Goal: Browse casually: Explore the website without a specific task or goal

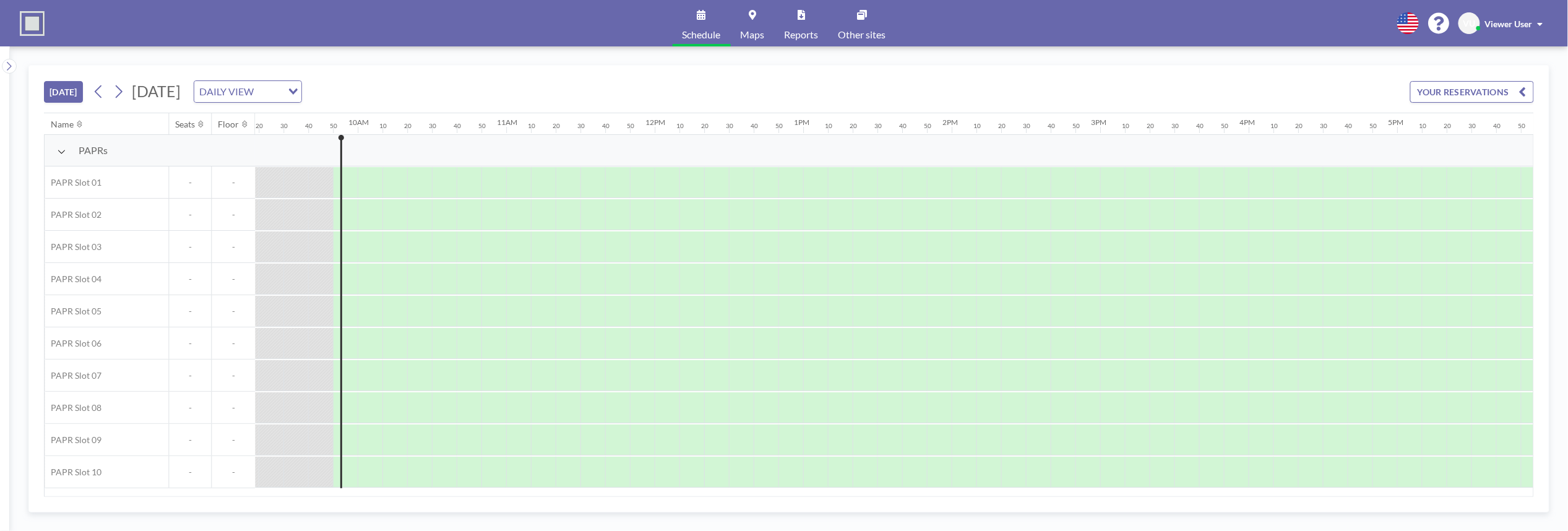
scroll to position [0, 1435]
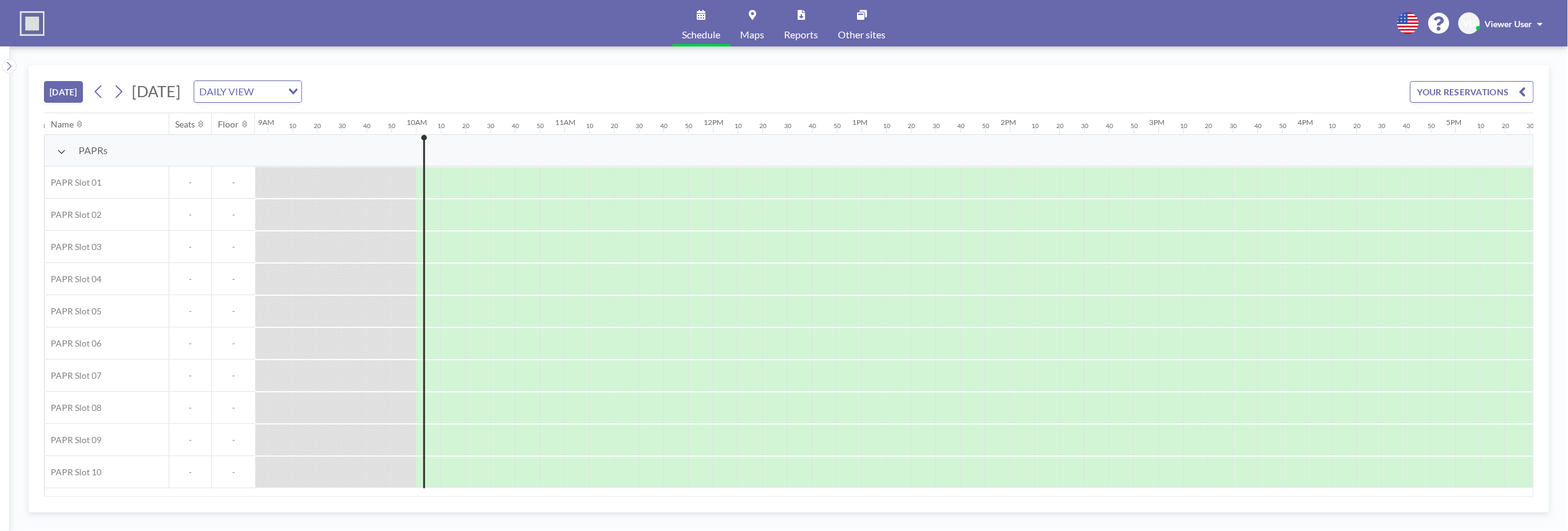
scroll to position [0, 1461]
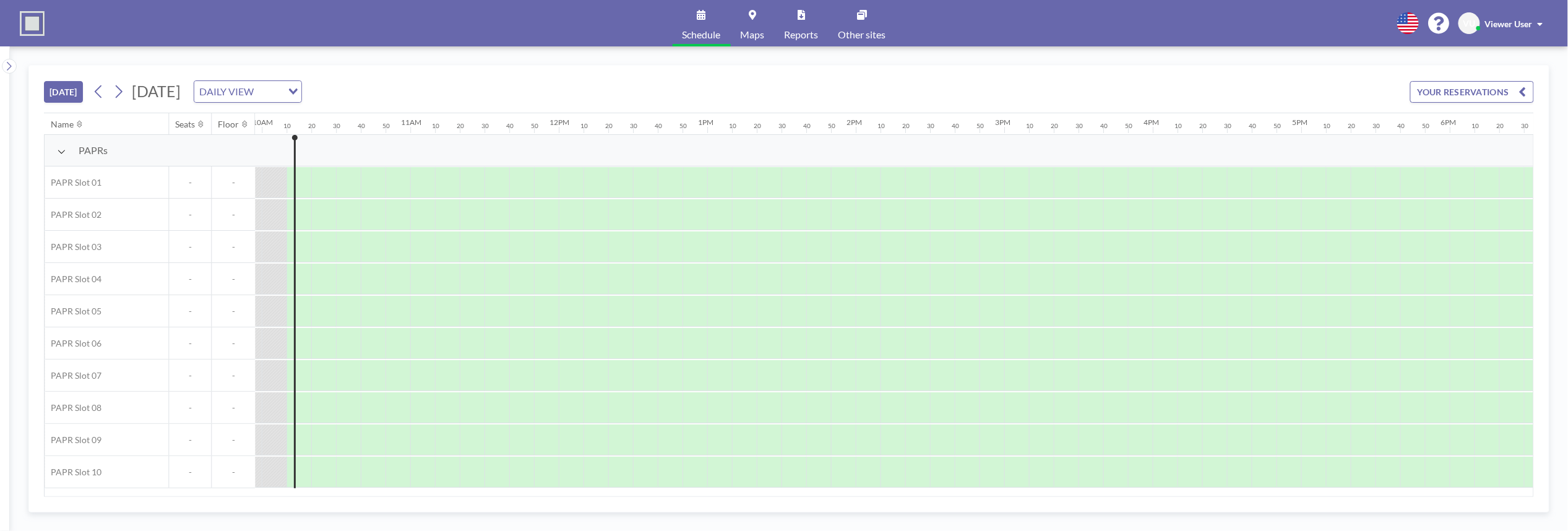
scroll to position [0, 1485]
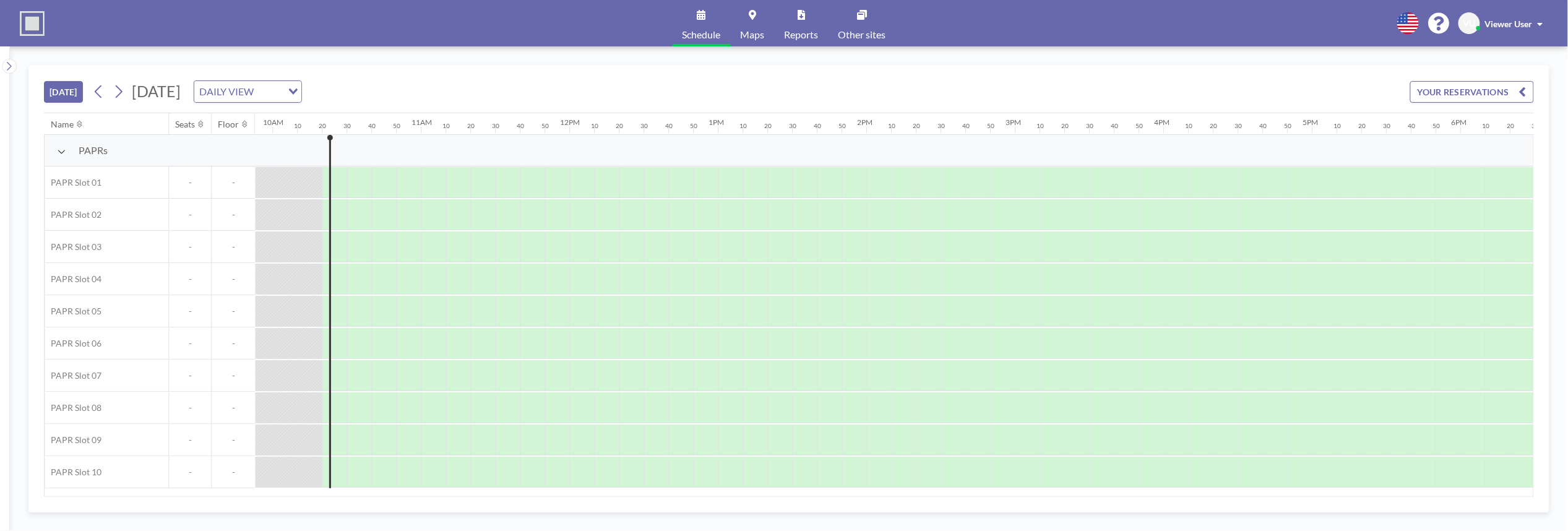
scroll to position [0, 1510]
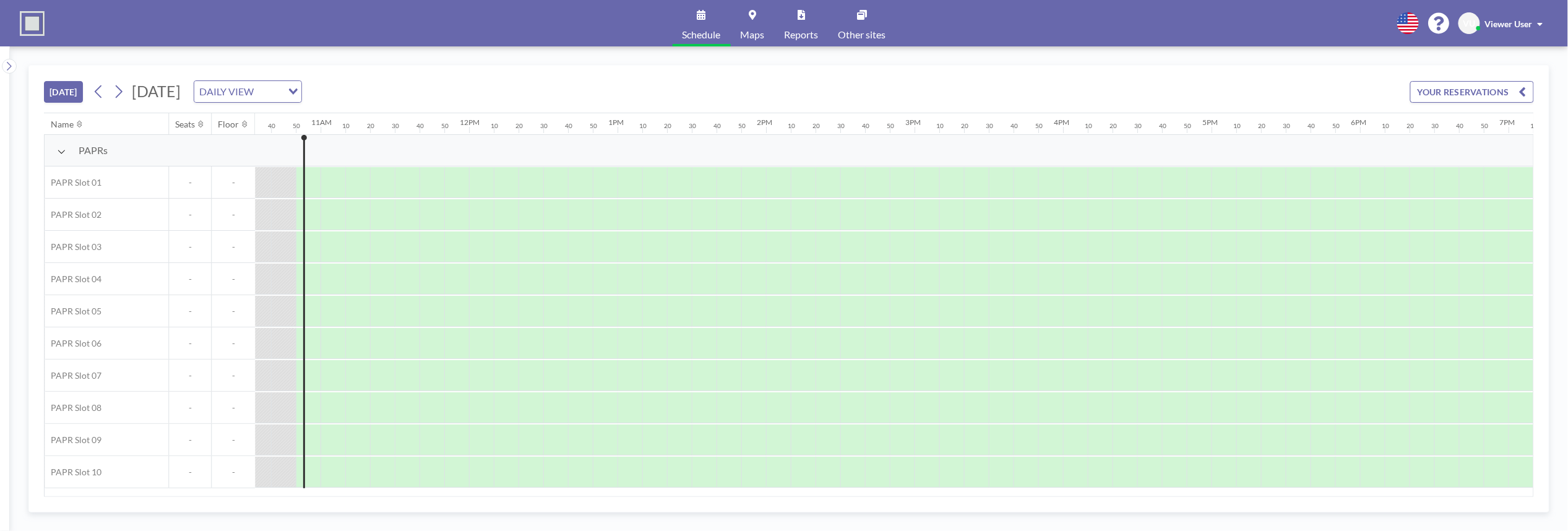
scroll to position [0, 1584]
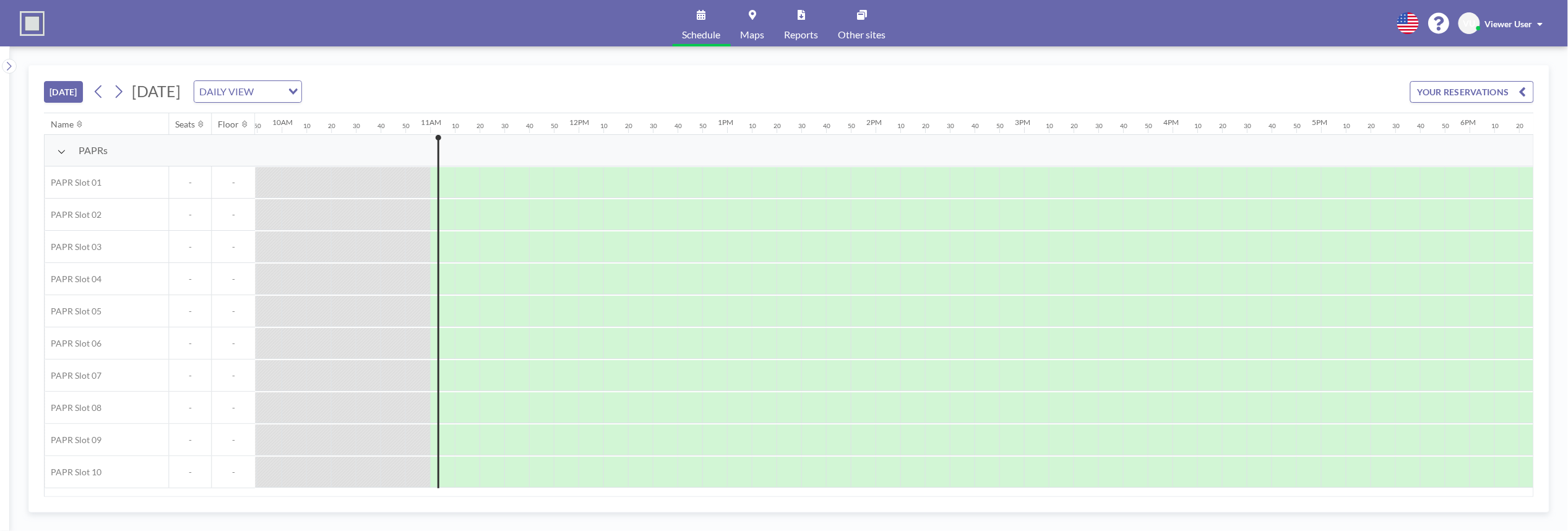
scroll to position [0, 1609]
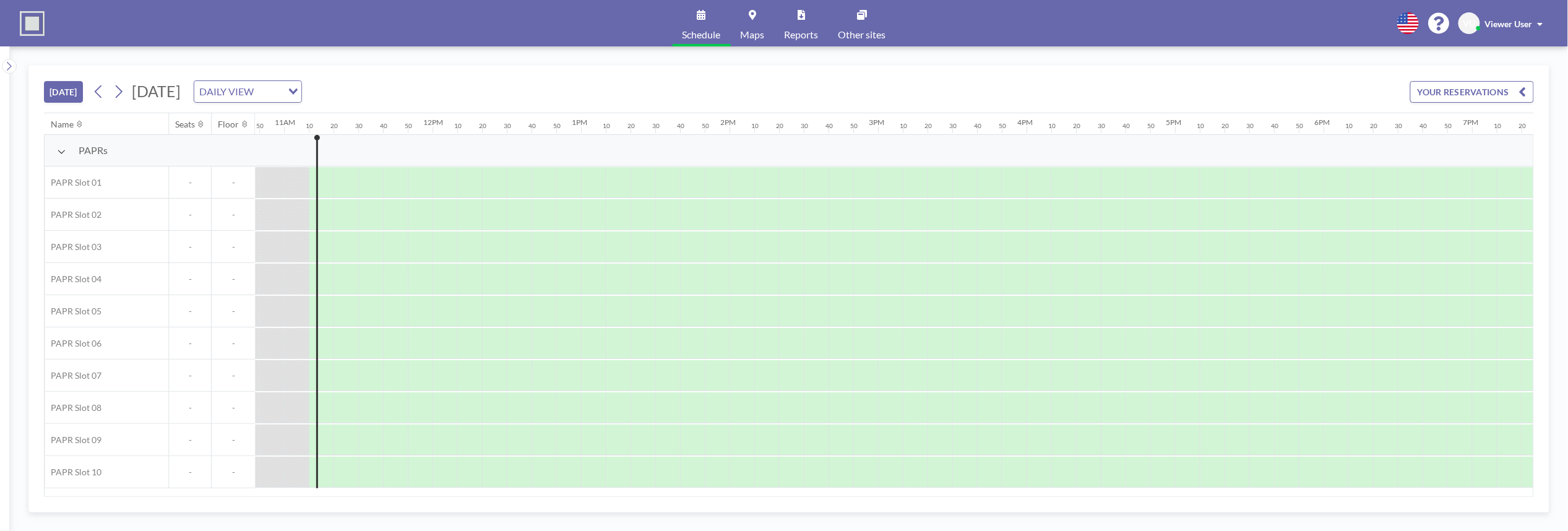
scroll to position [0, 1634]
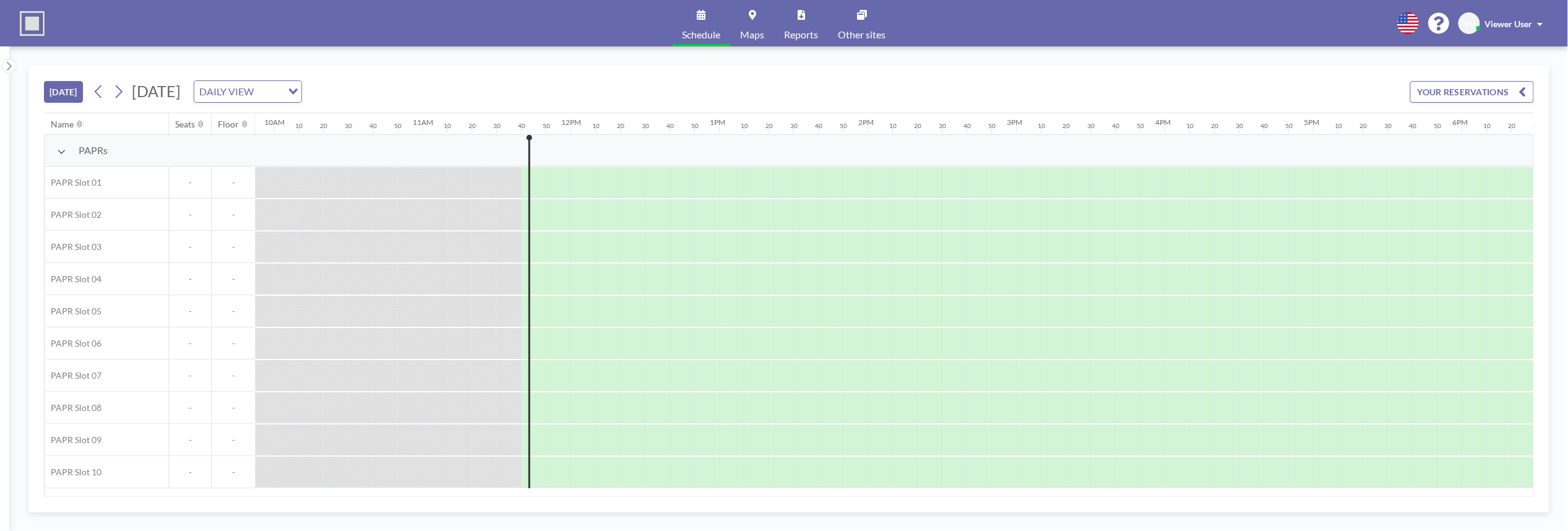
scroll to position [0, 1708]
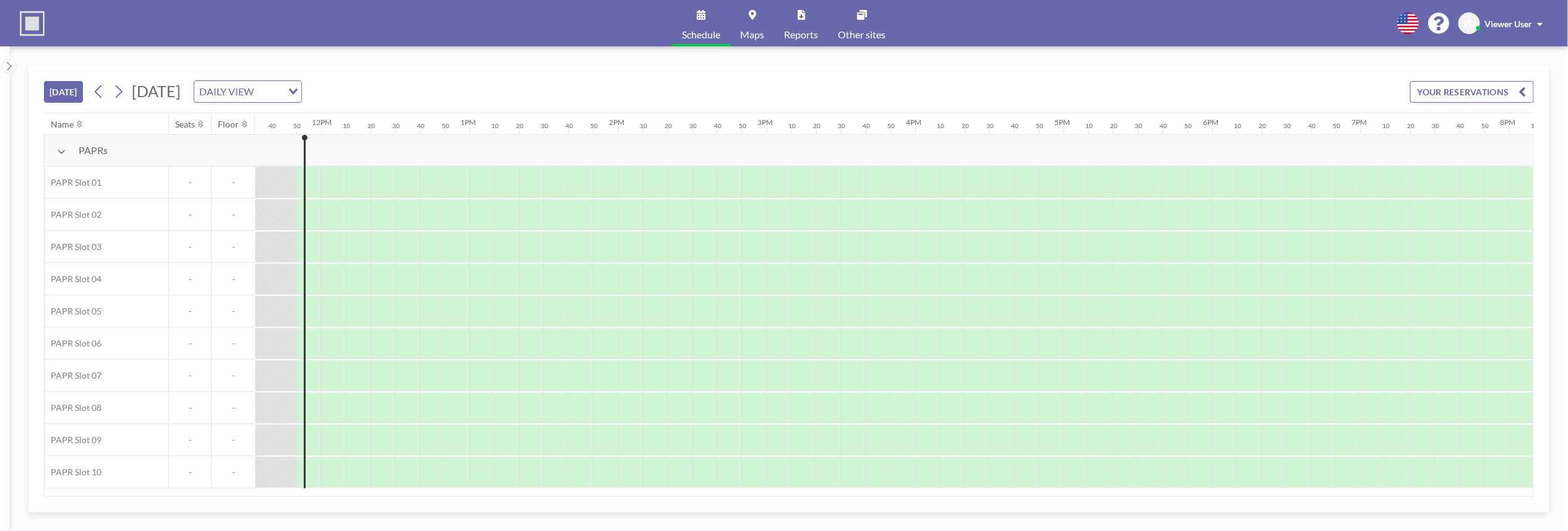
scroll to position [0, 1733]
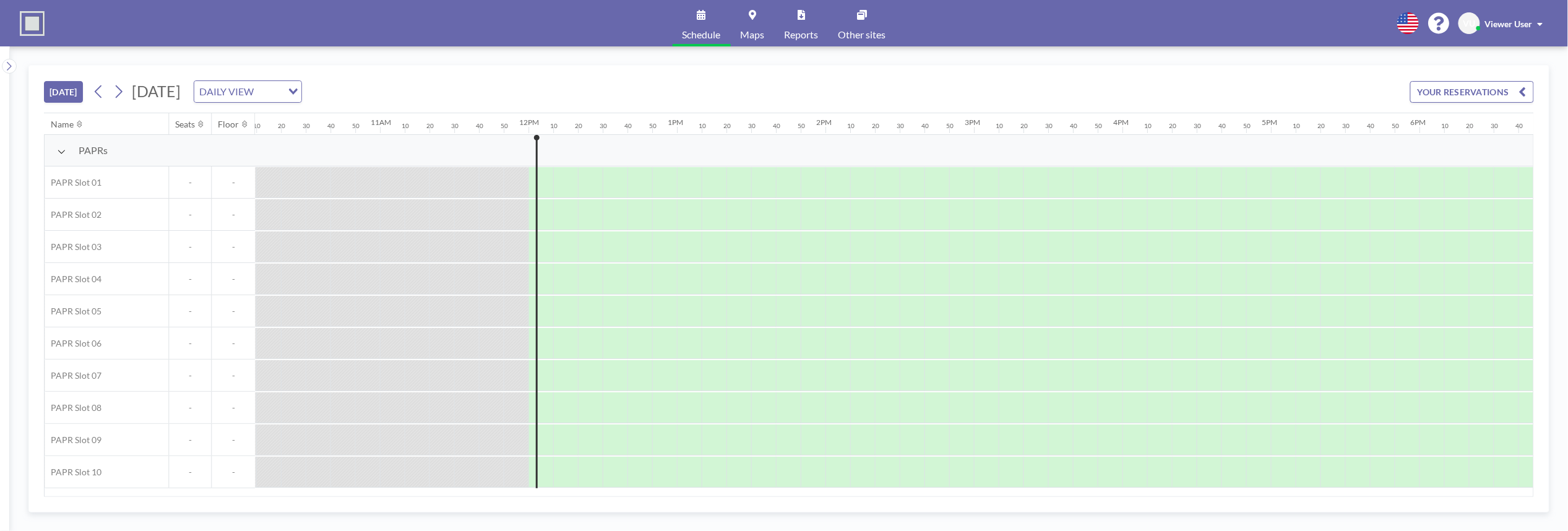
scroll to position [0, 1757]
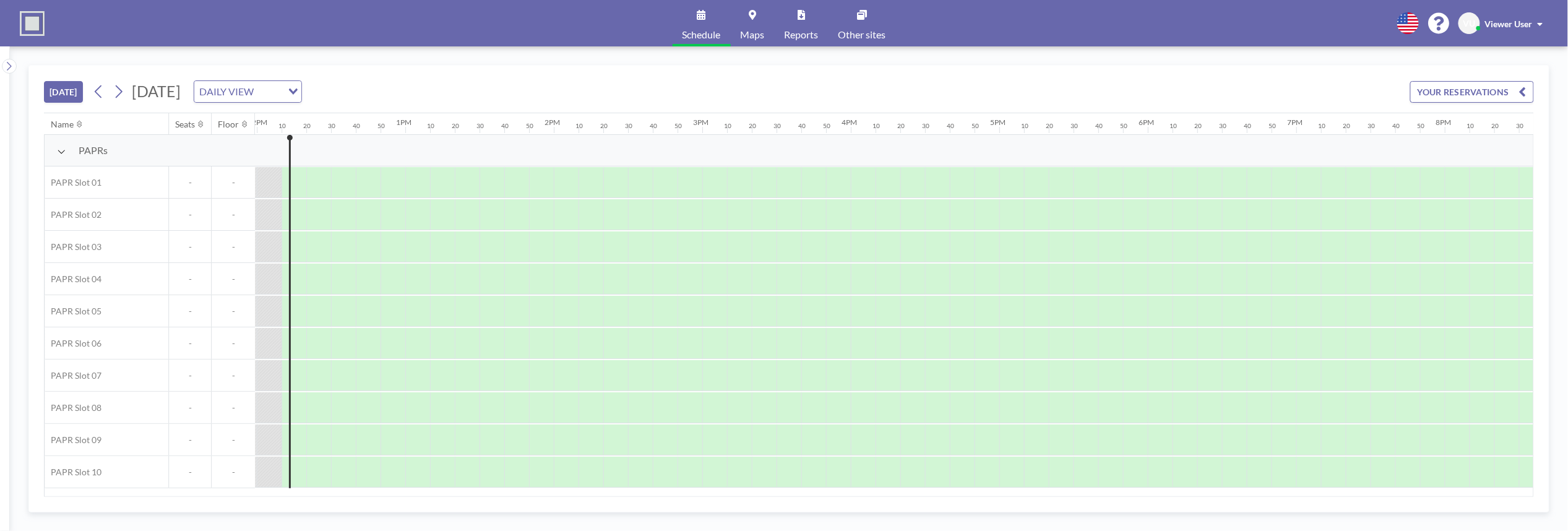
scroll to position [0, 1783]
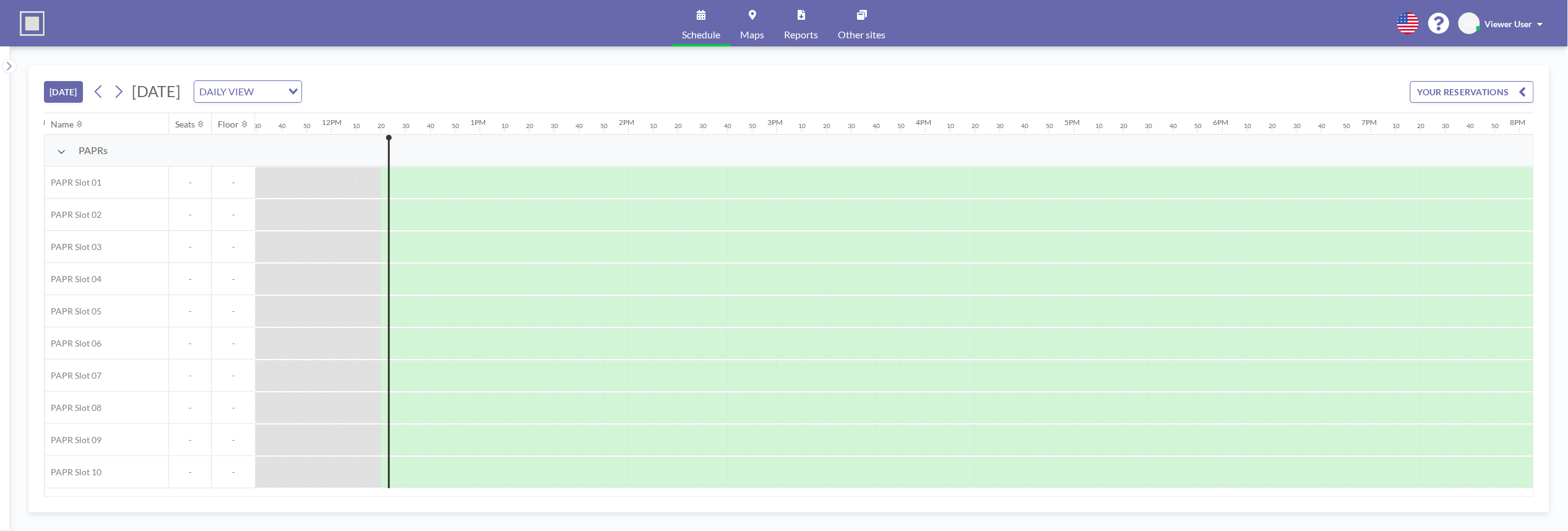
scroll to position [0, 1807]
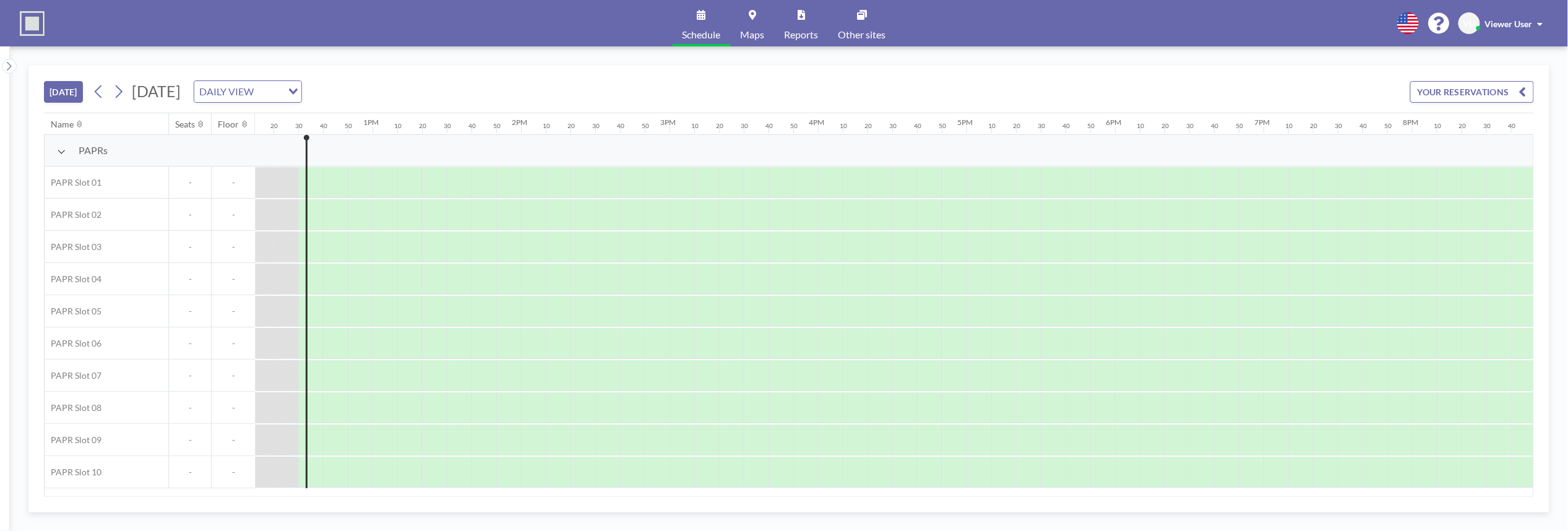
scroll to position [0, 1832]
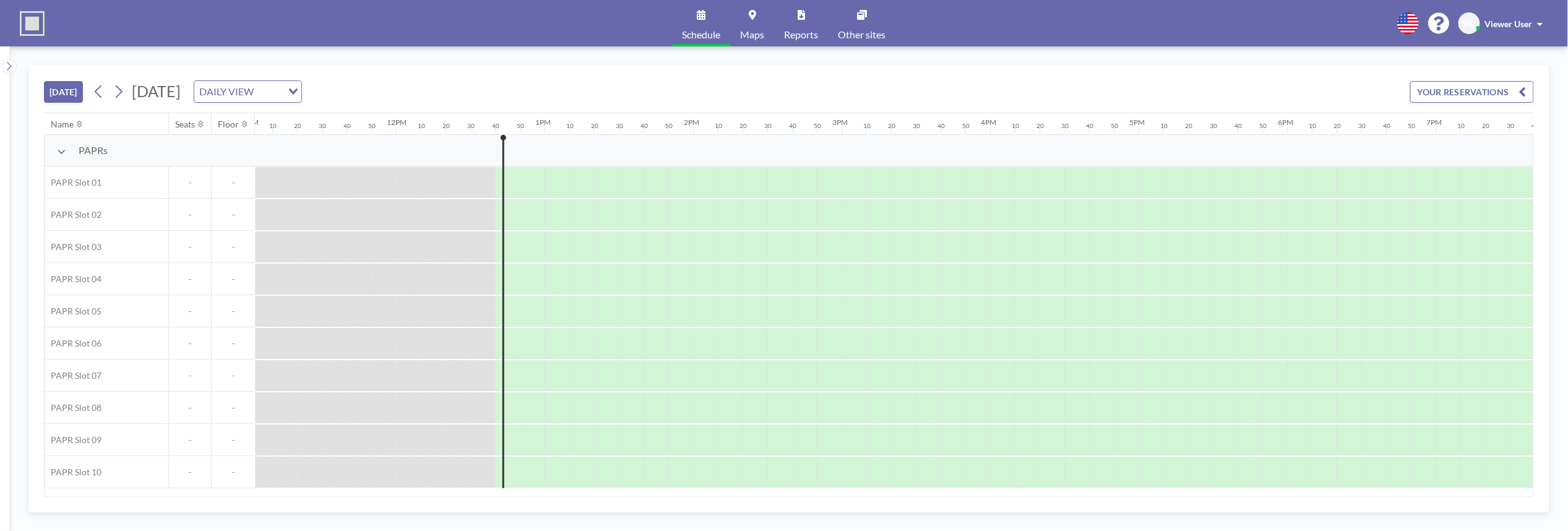
scroll to position [0, 1856]
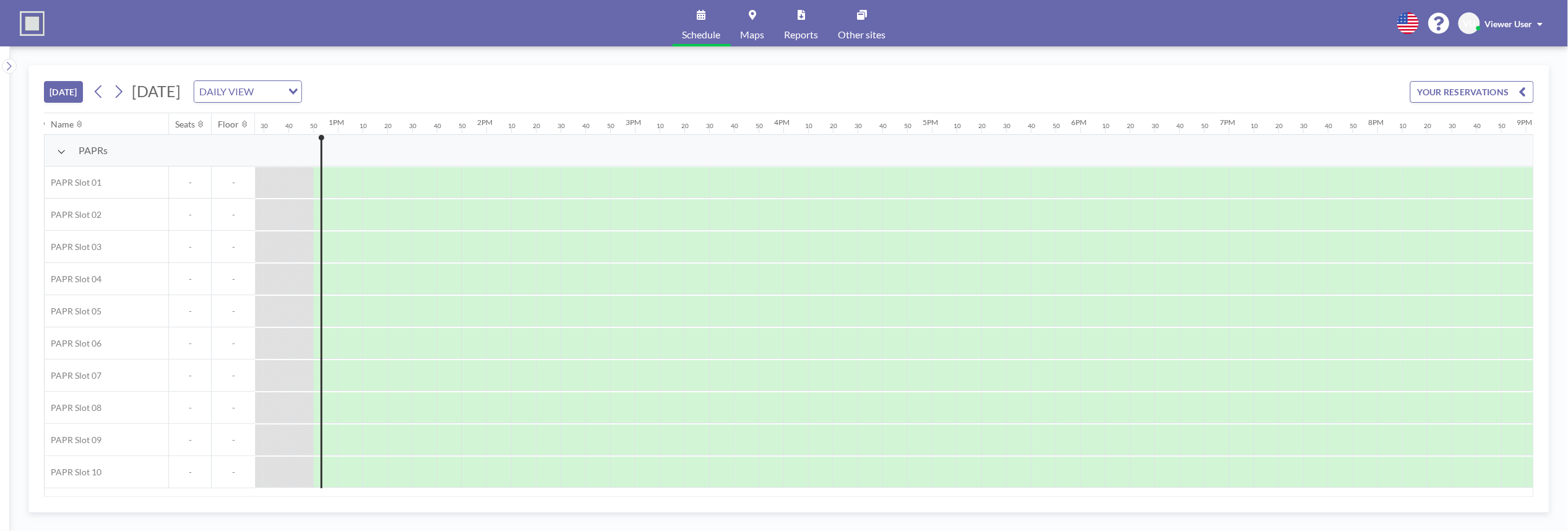
scroll to position [0, 1881]
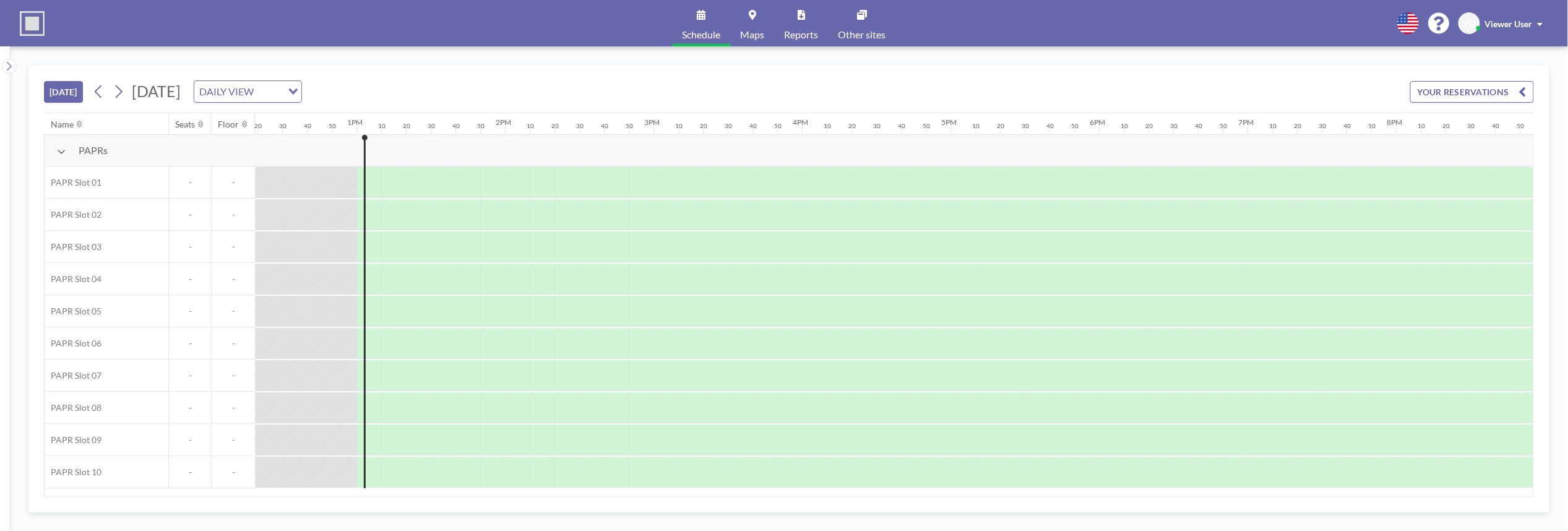
scroll to position [0, 1906]
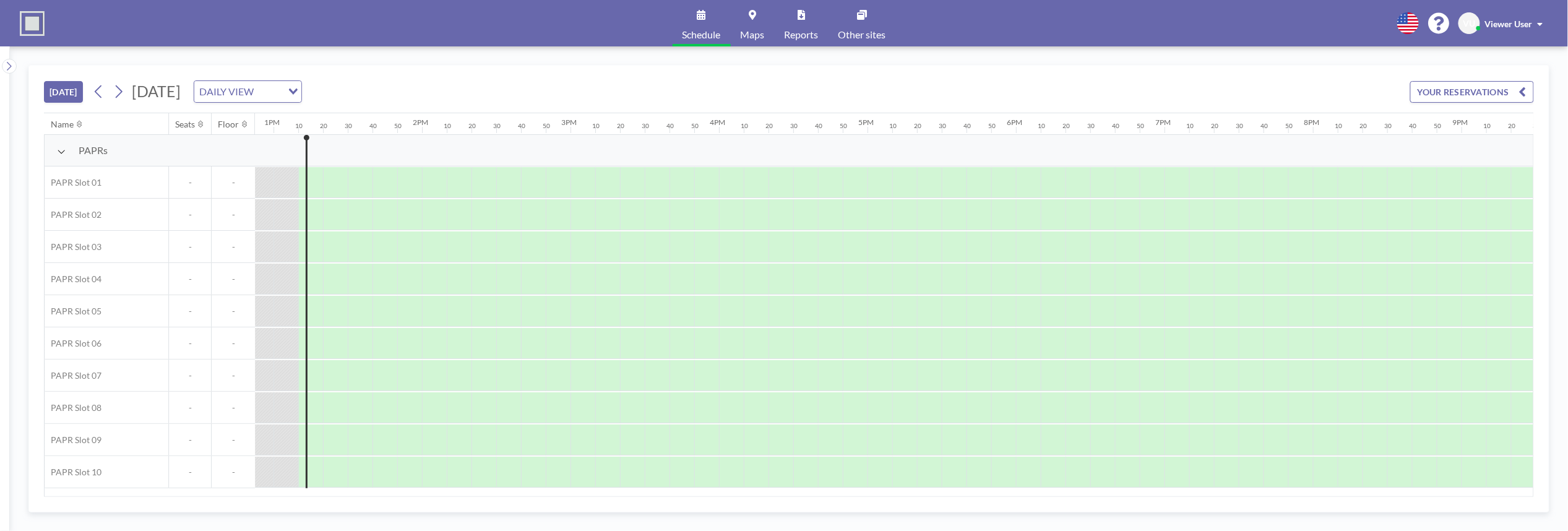
scroll to position [0, 1930]
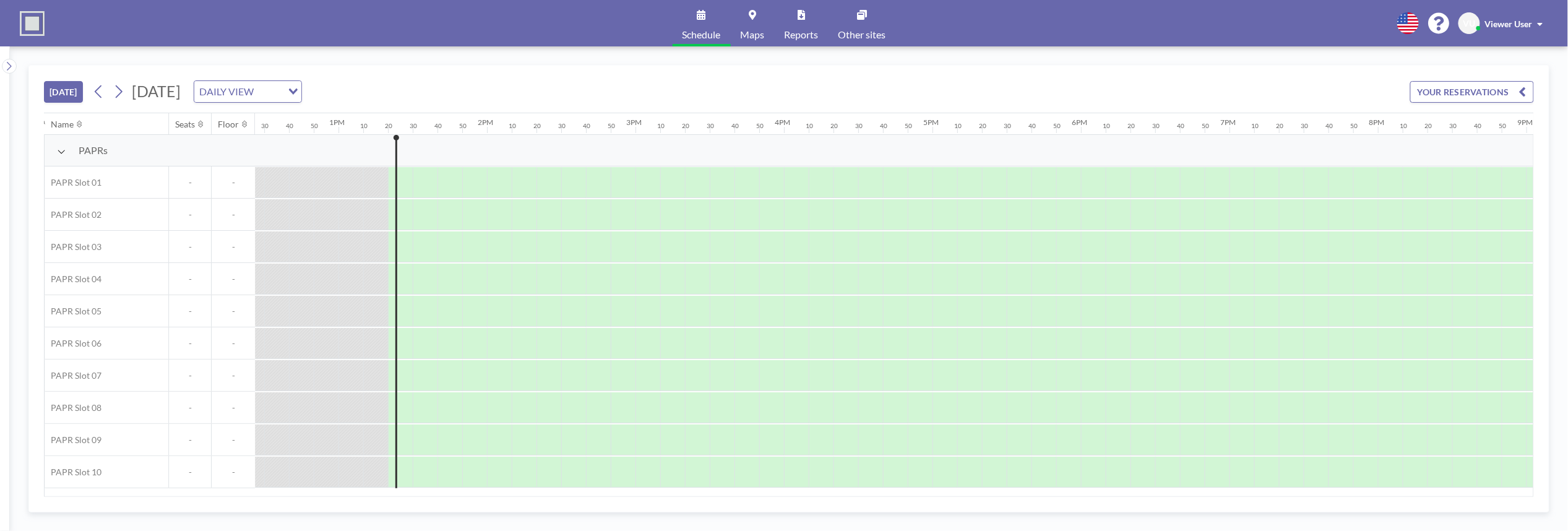
scroll to position [0, 1956]
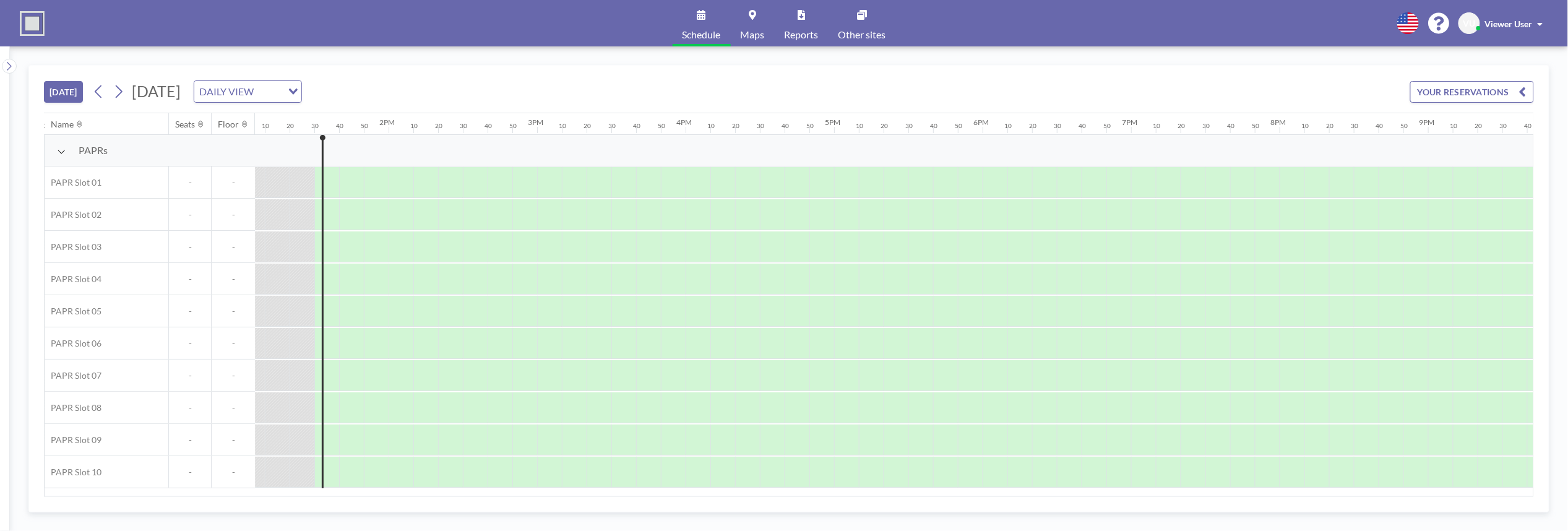
scroll to position [0, 1980]
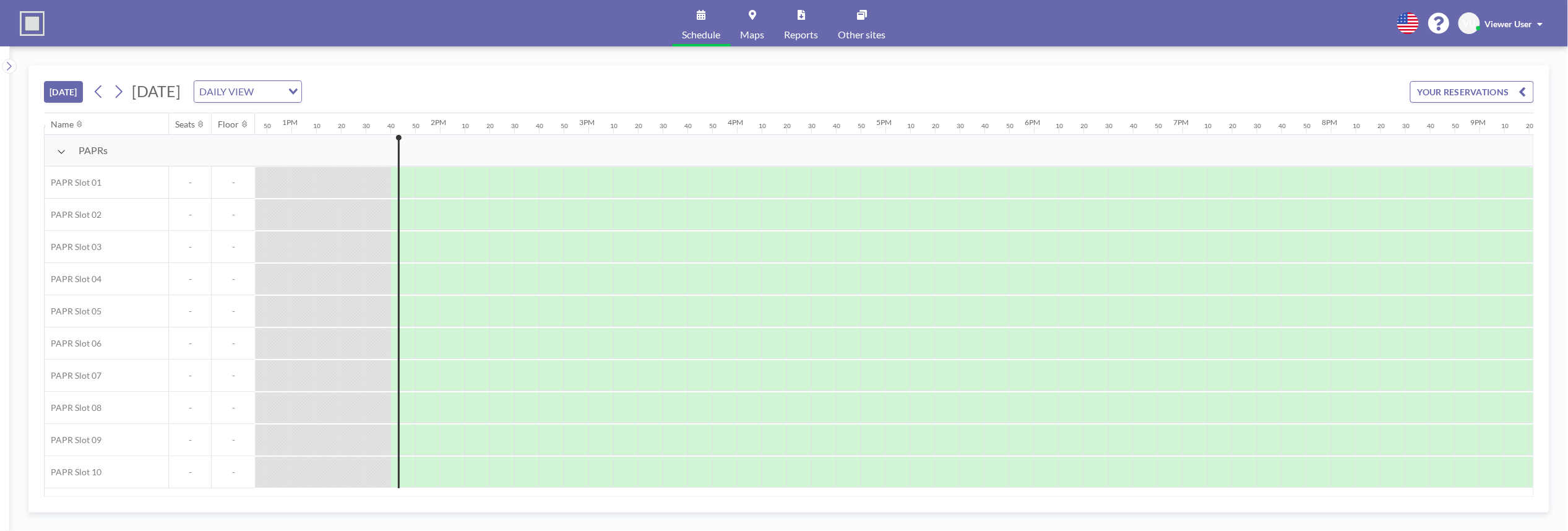
scroll to position [0, 2005]
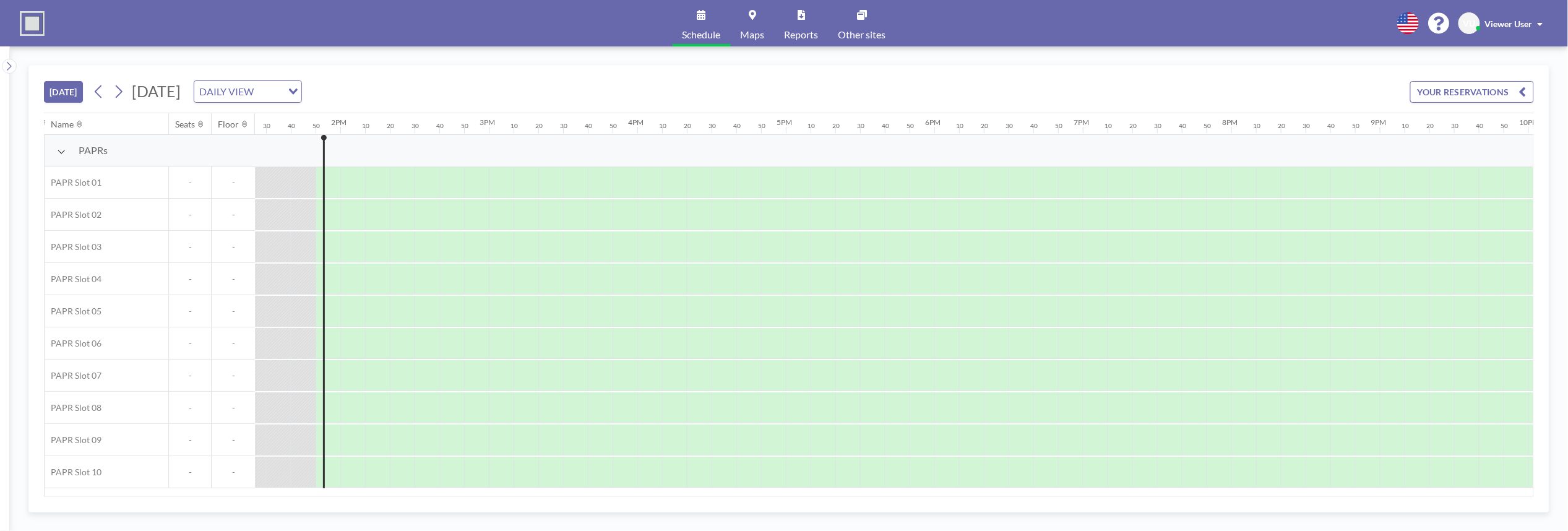
scroll to position [0, 2030]
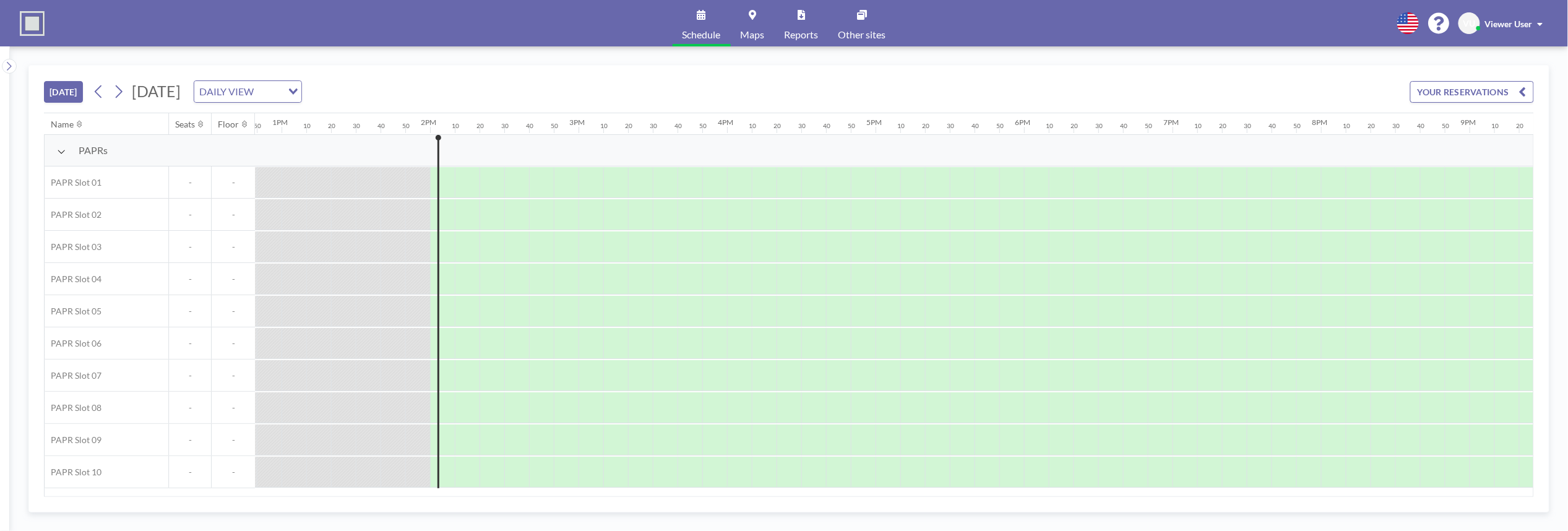
scroll to position [0, 2054]
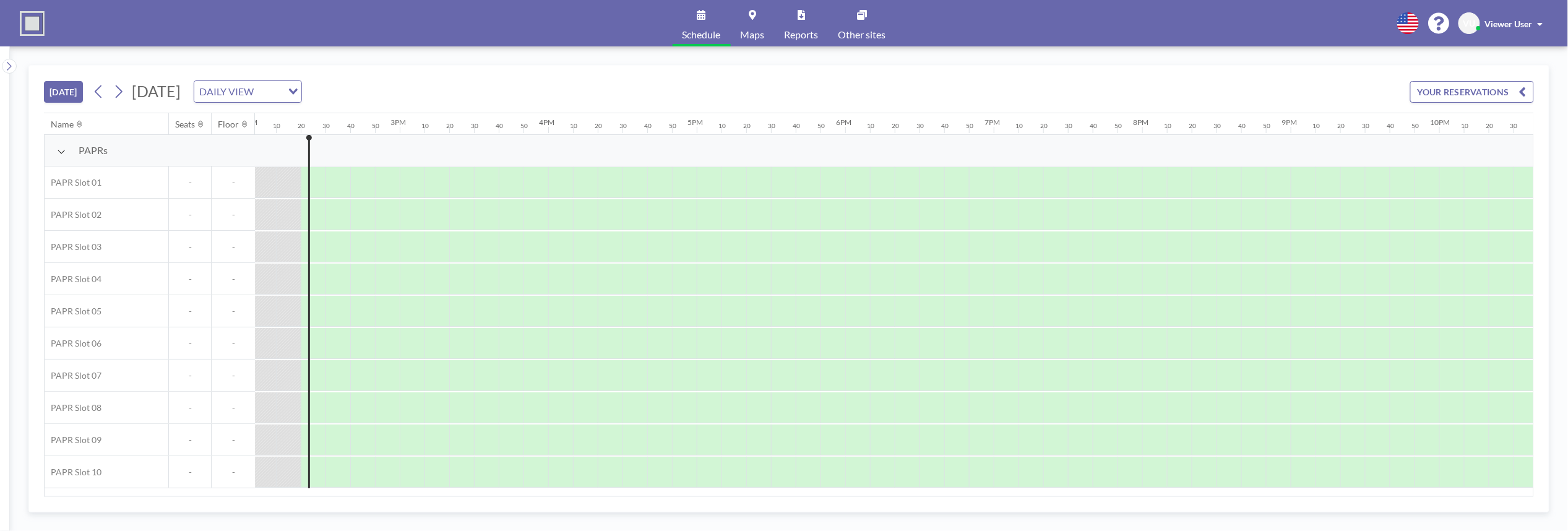
scroll to position [0, 2104]
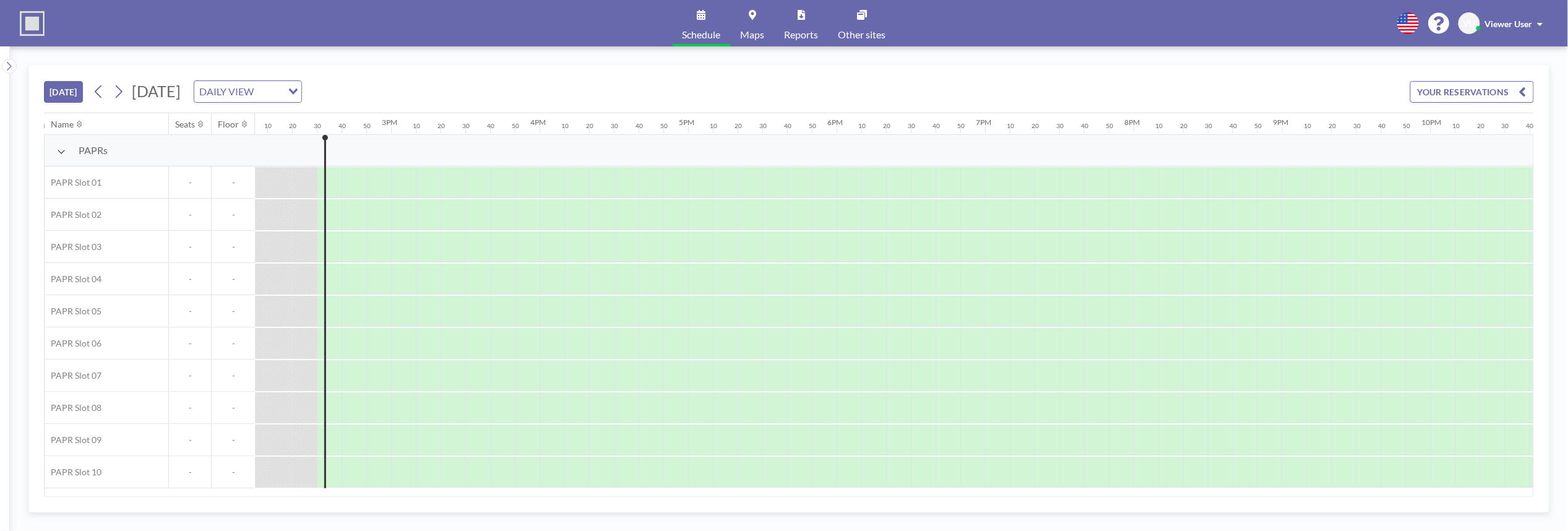
scroll to position [0, 2129]
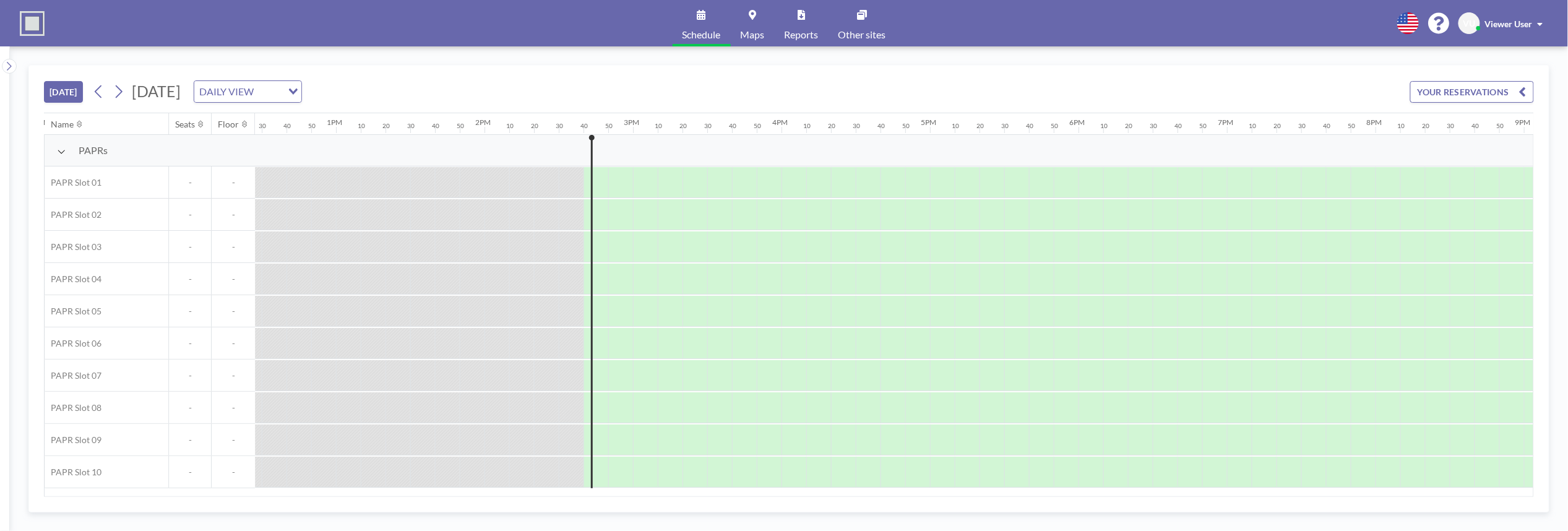
scroll to position [0, 2154]
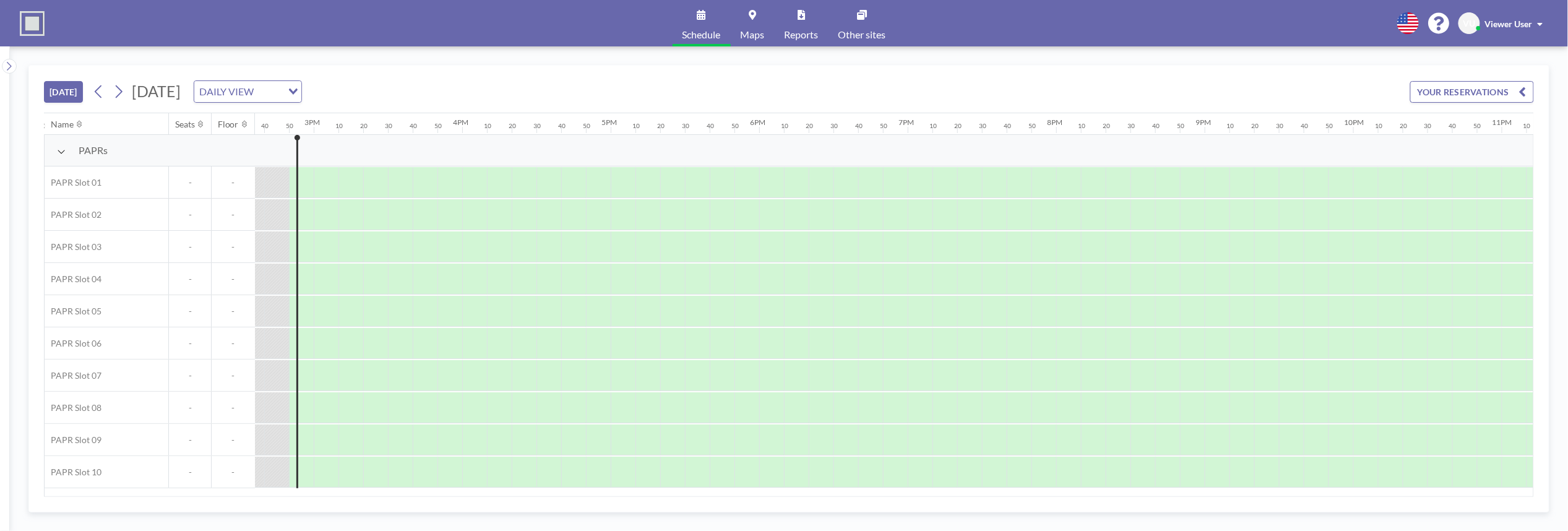
scroll to position [0, 2178]
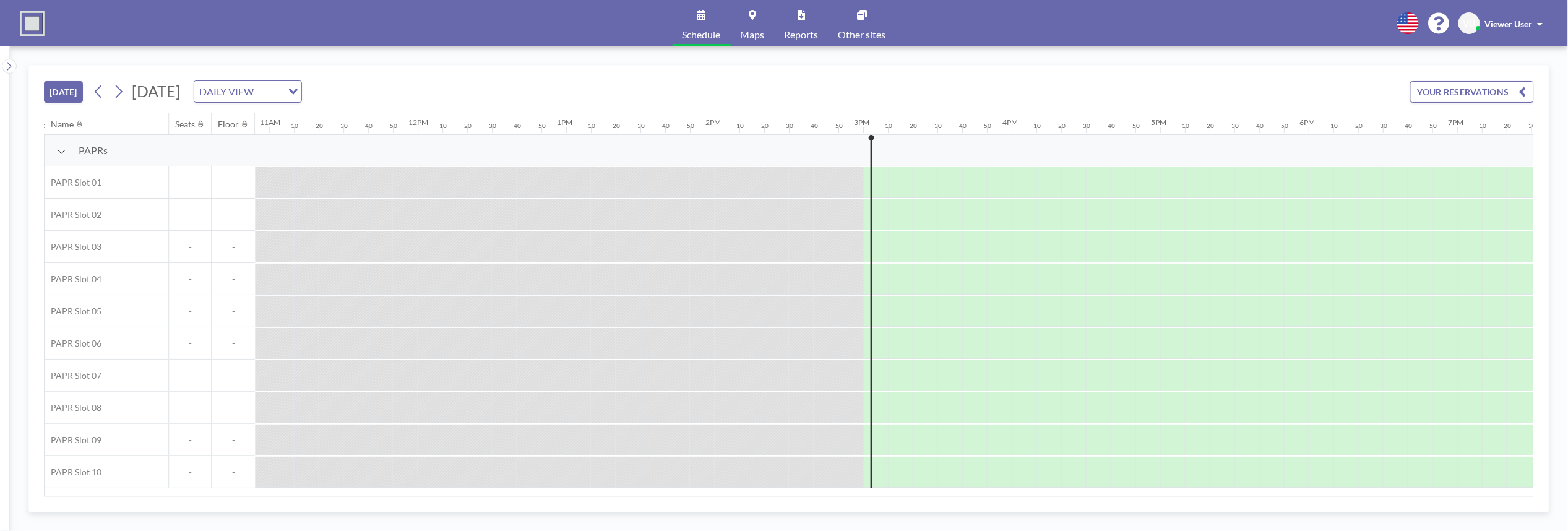
scroll to position [0, 2203]
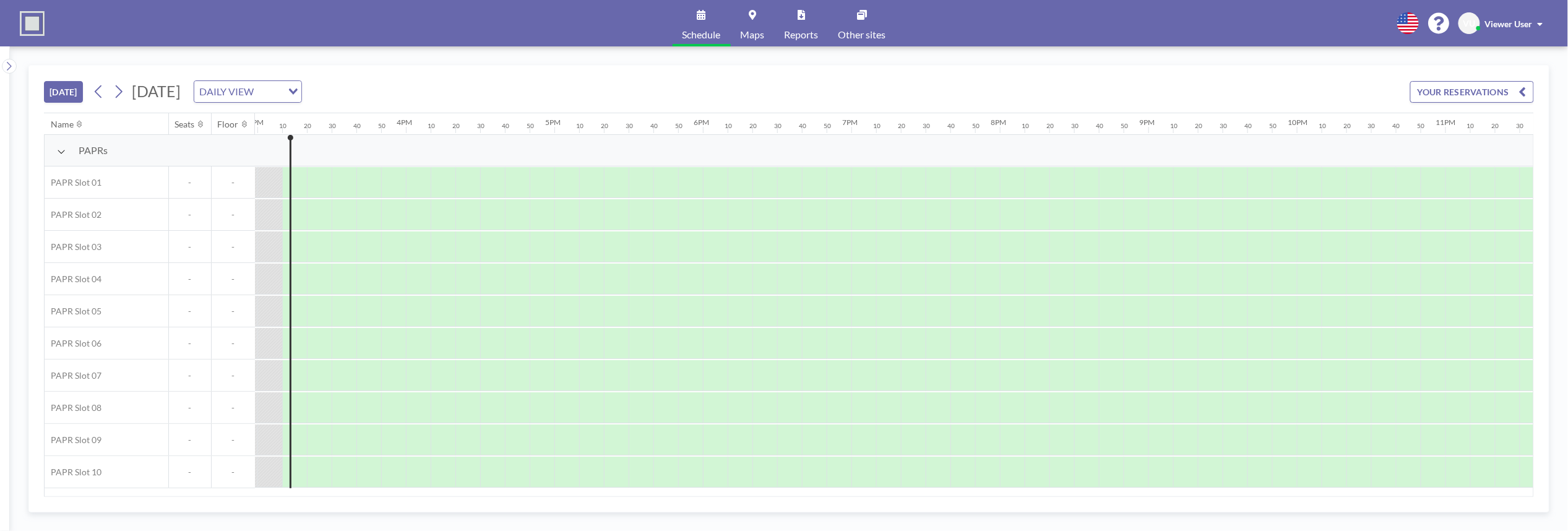
scroll to position [0, 2228]
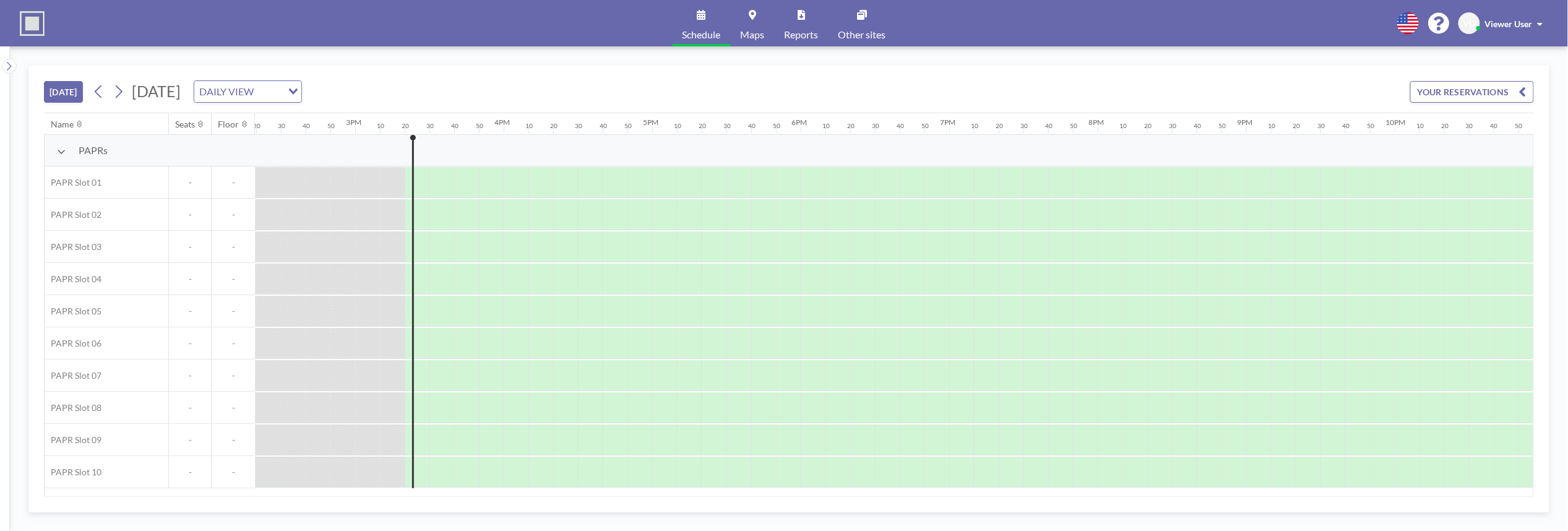
scroll to position [0, 2252]
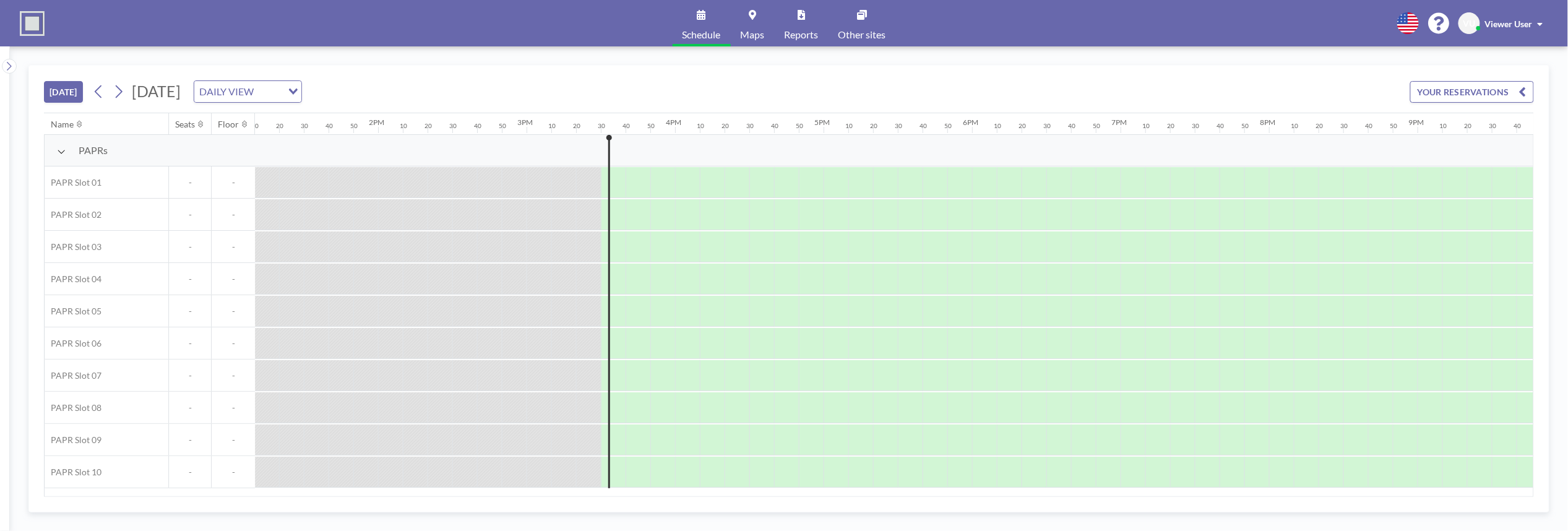
scroll to position [0, 2277]
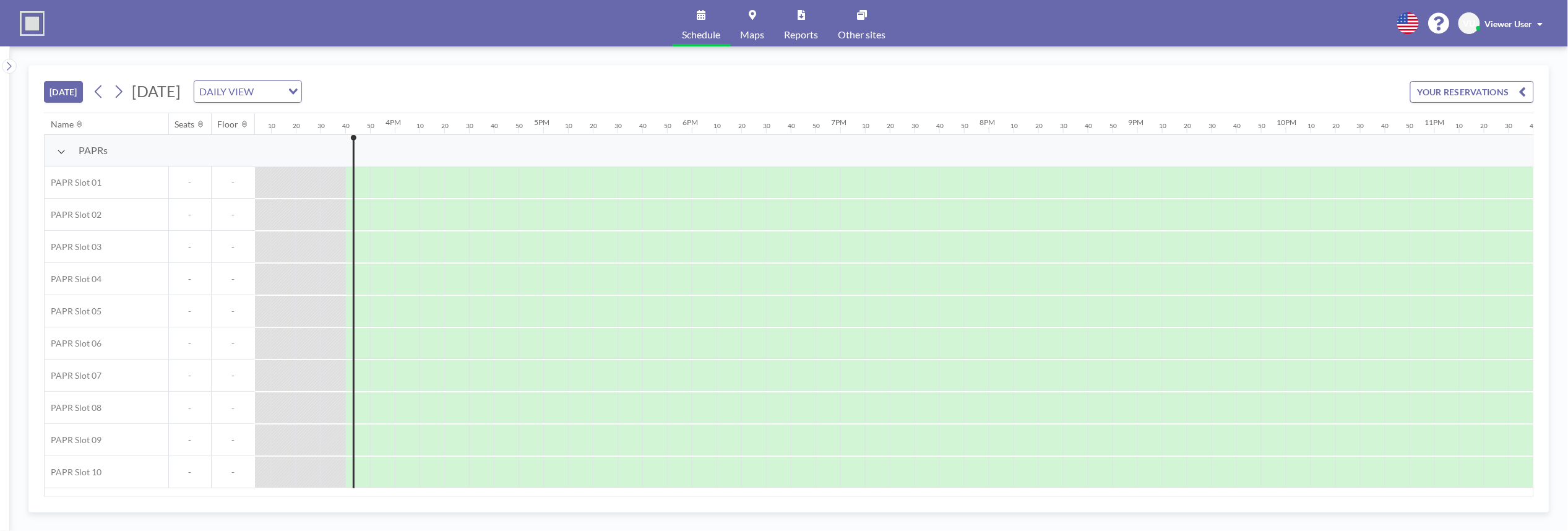
scroll to position [0, 2299]
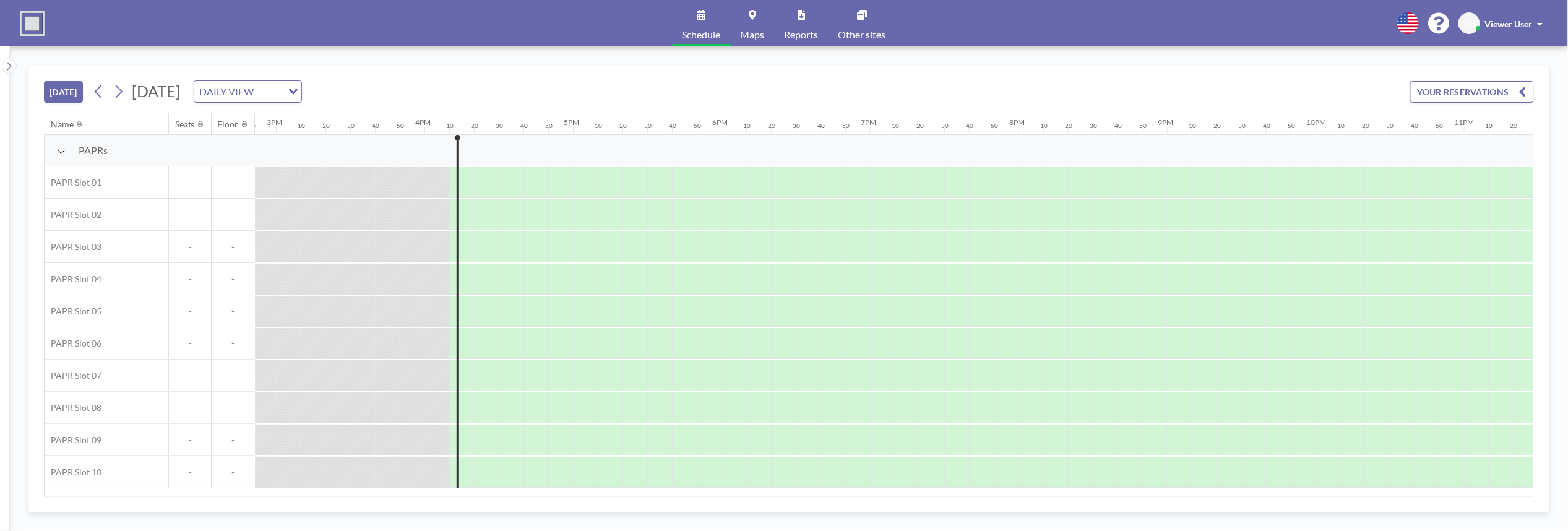
scroll to position [0, 2299]
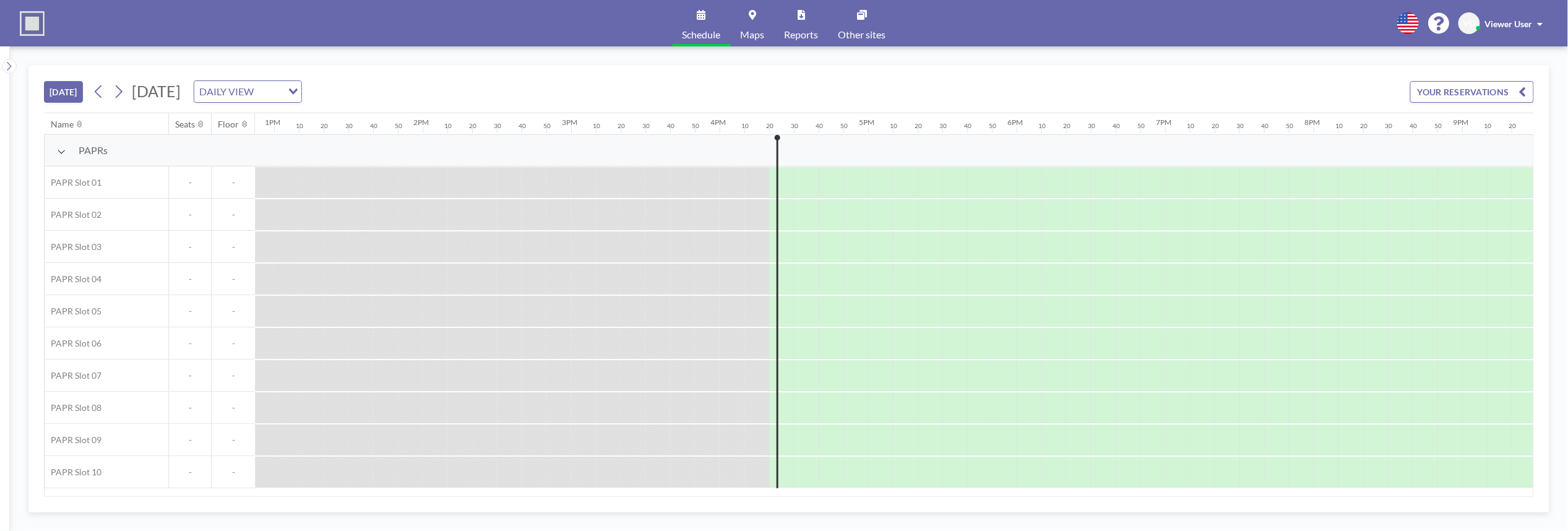
scroll to position [0, 2299]
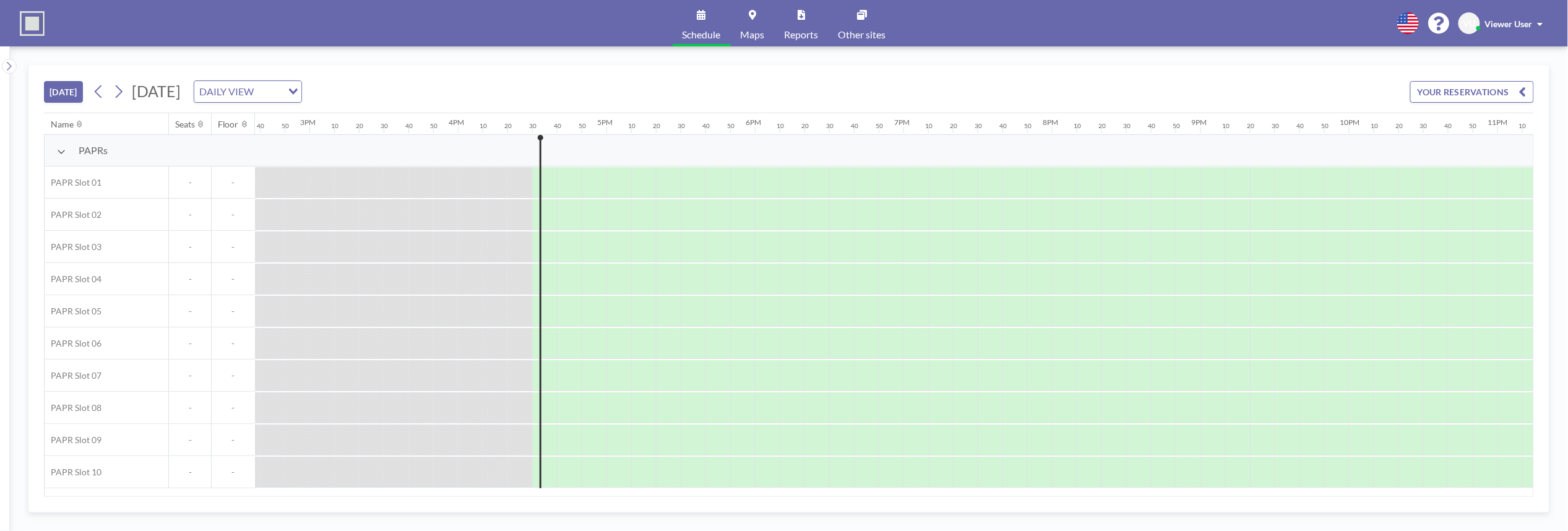
scroll to position [0, 2299]
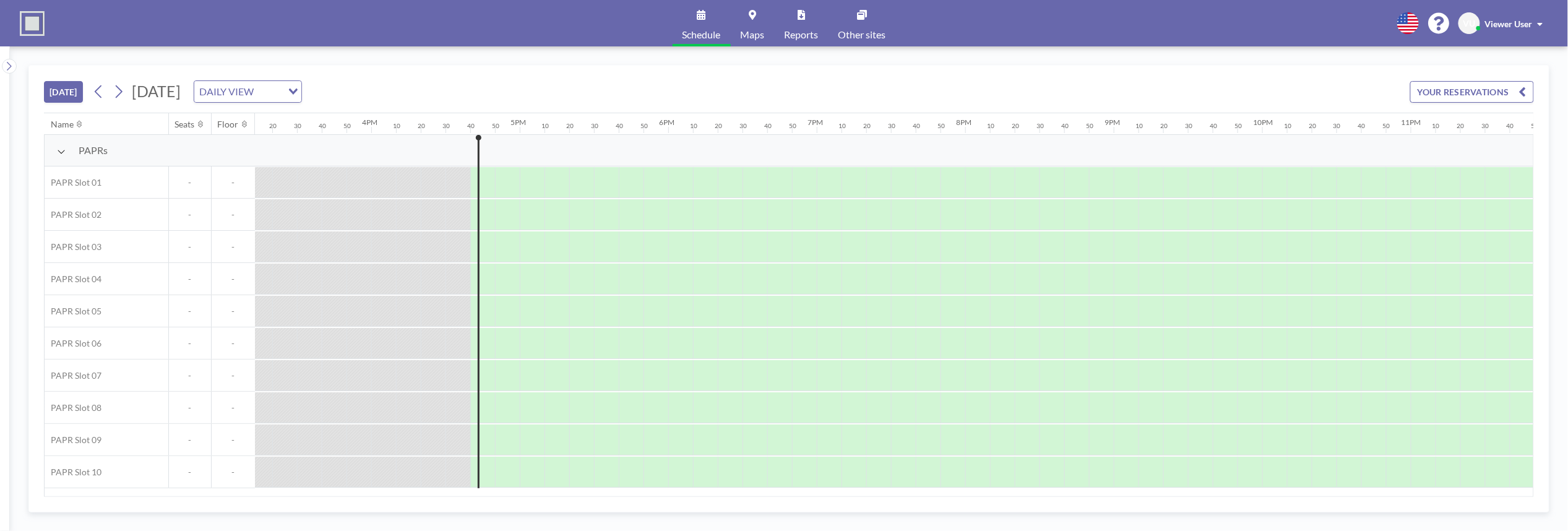
scroll to position [0, 2299]
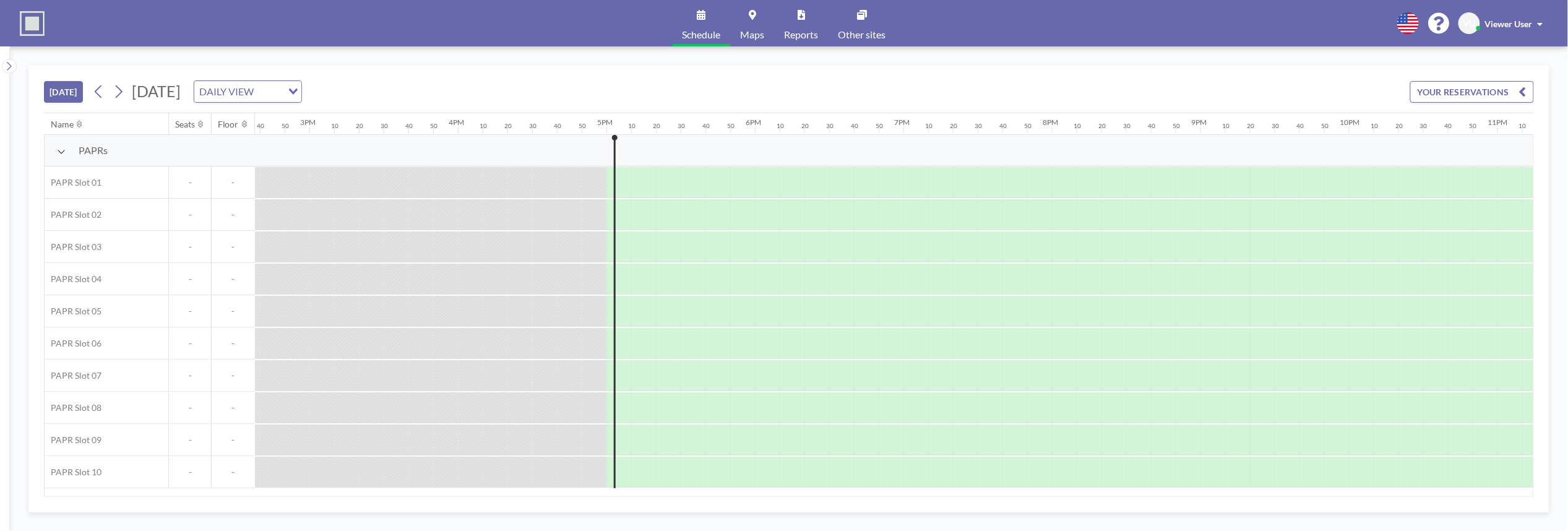
scroll to position [0, 2299]
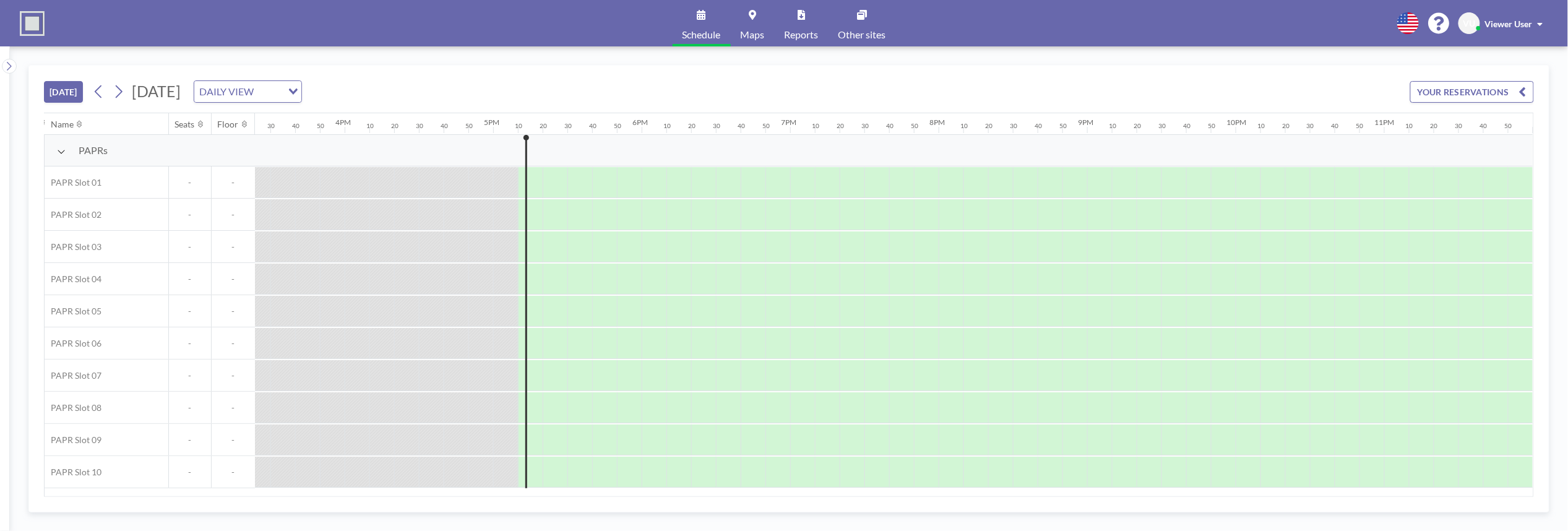
scroll to position [0, 2299]
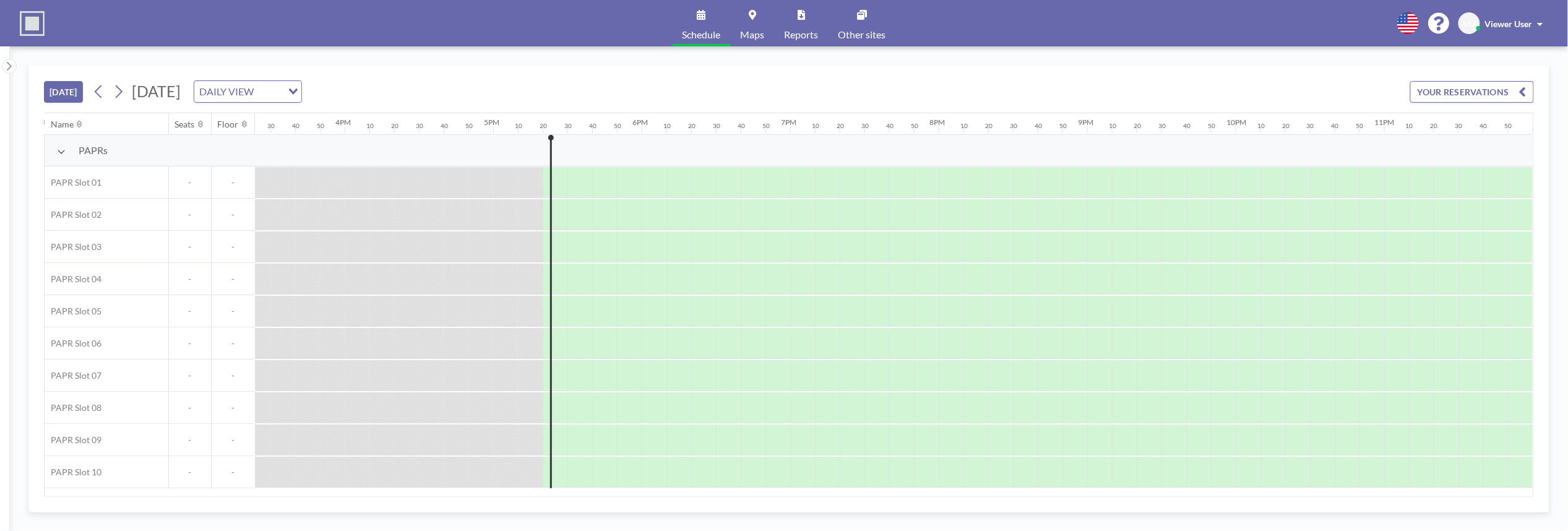
scroll to position [0, 2299]
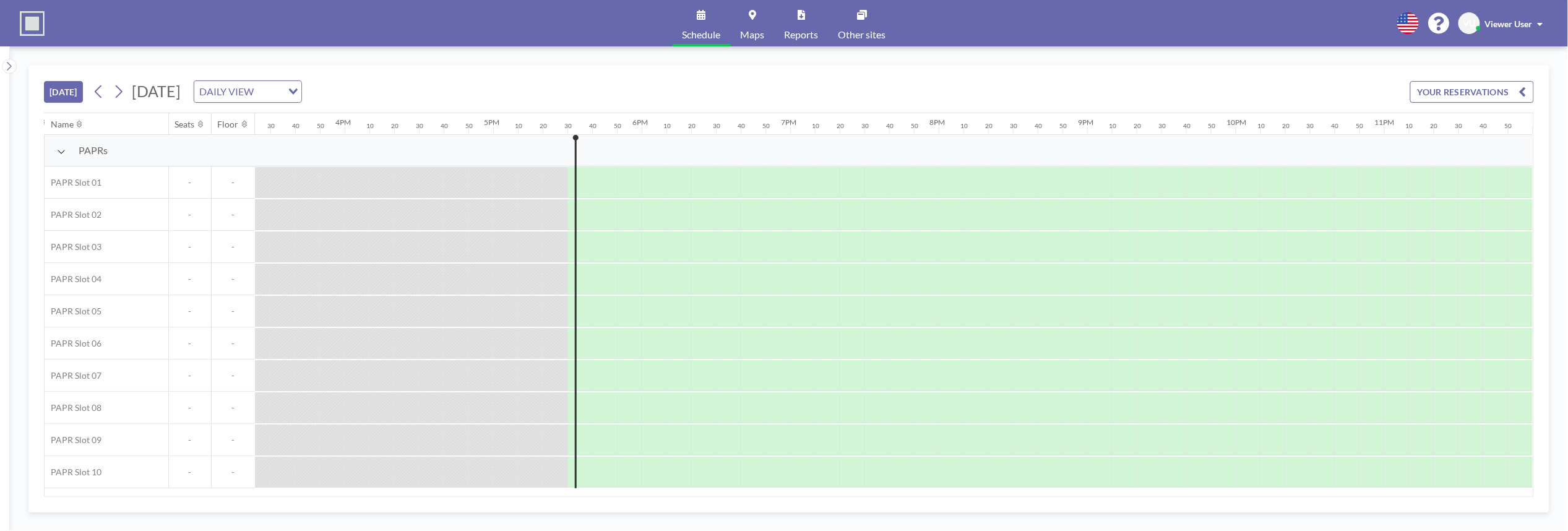
scroll to position [0, 2299]
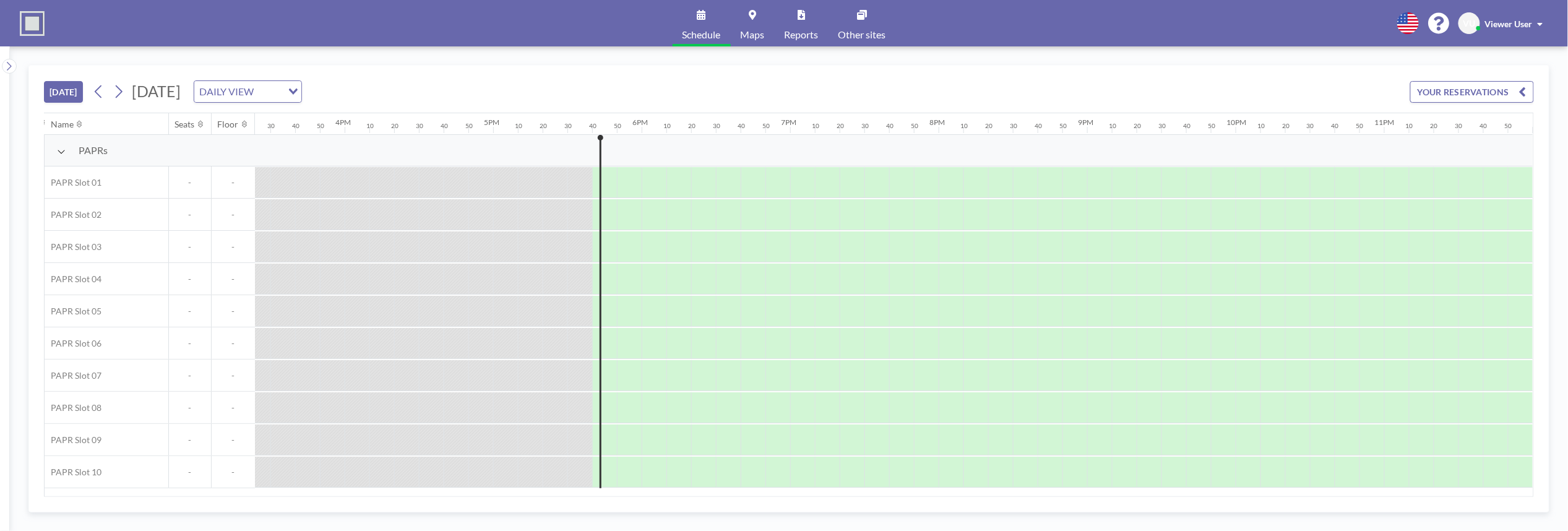
scroll to position [0, 2299]
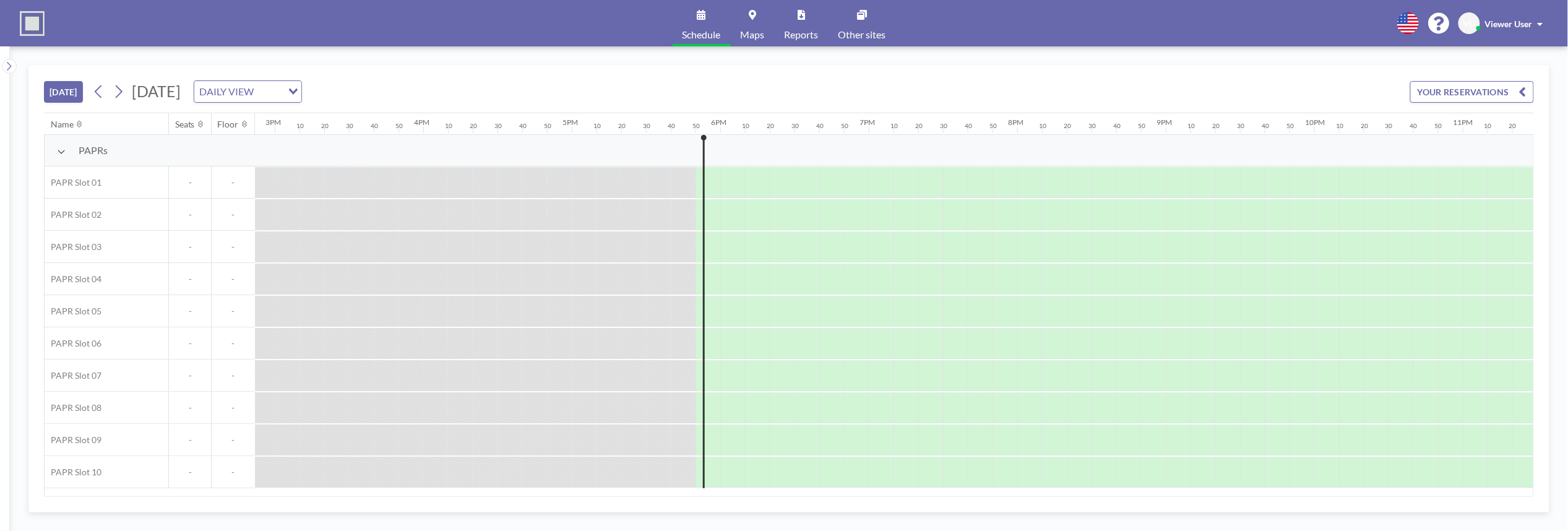
scroll to position [0, 2299]
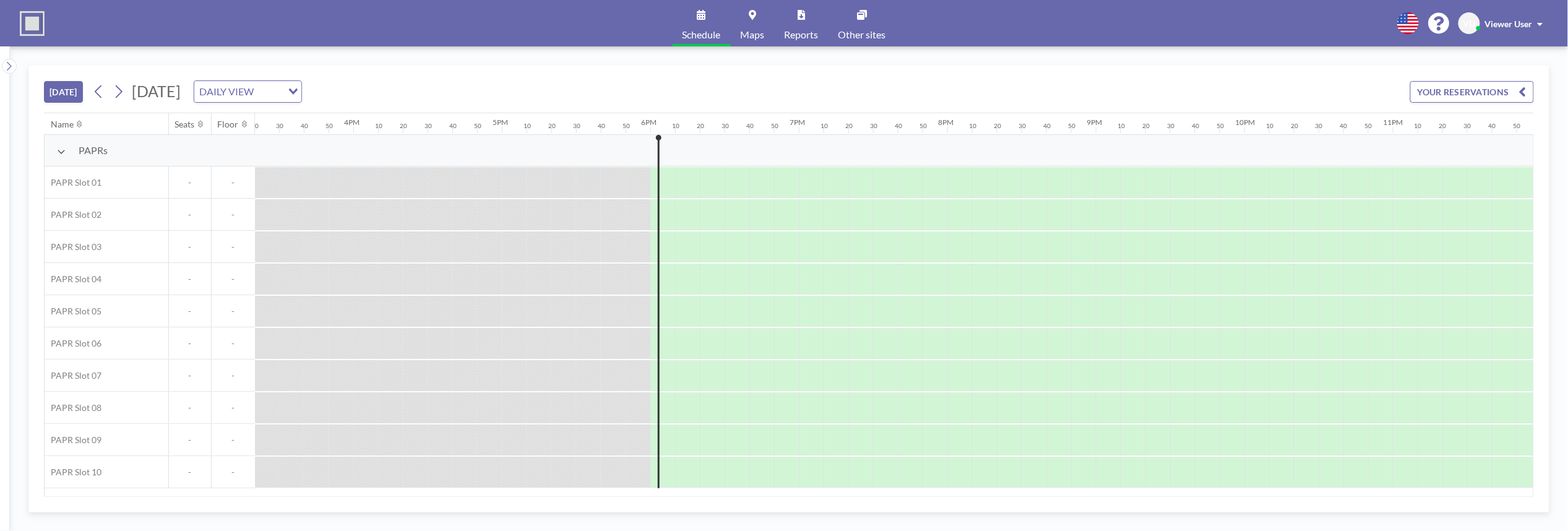
scroll to position [0, 2299]
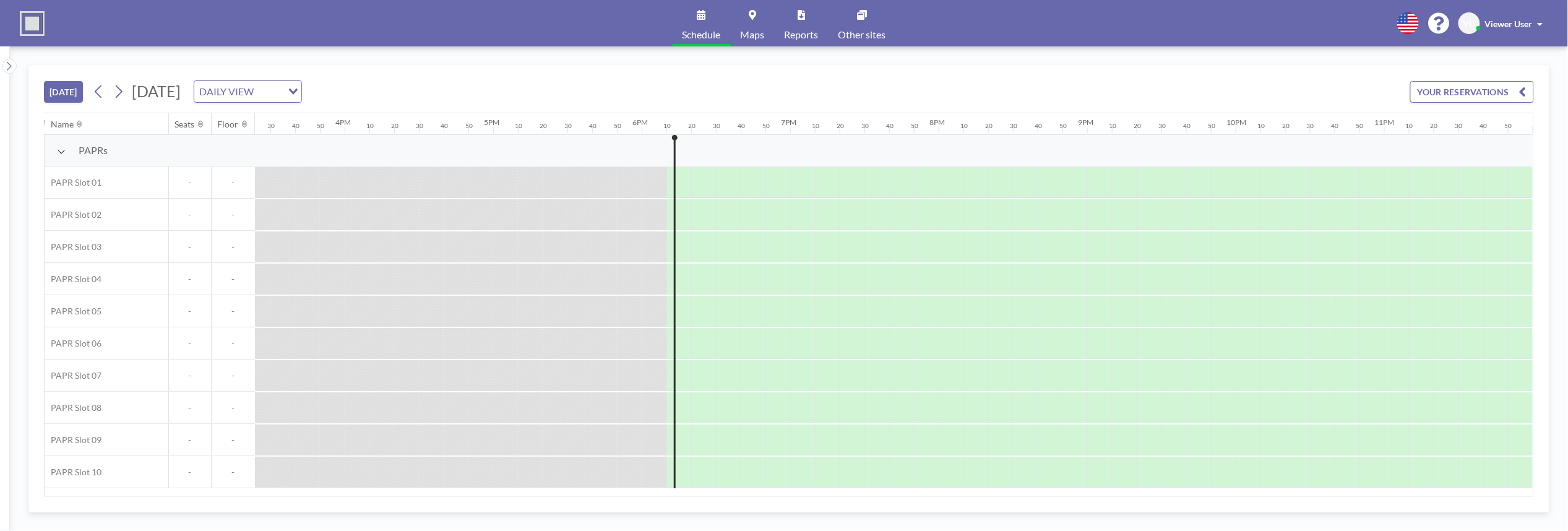
scroll to position [0, 2299]
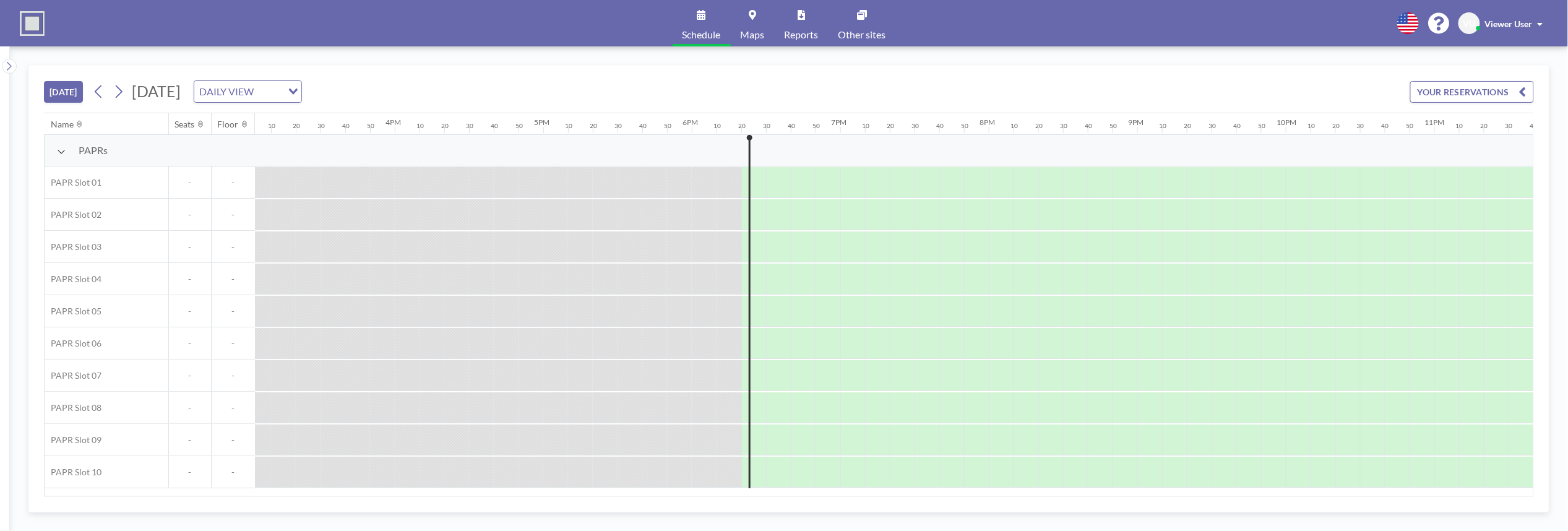
scroll to position [0, 2299]
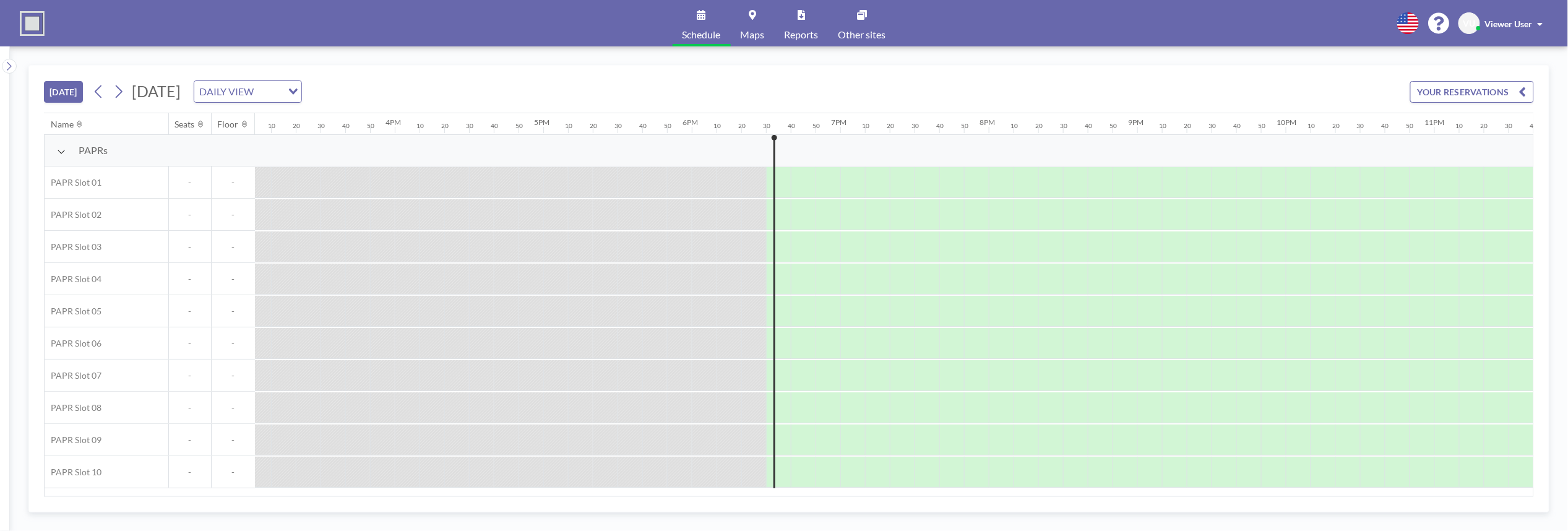
scroll to position [0, 2299]
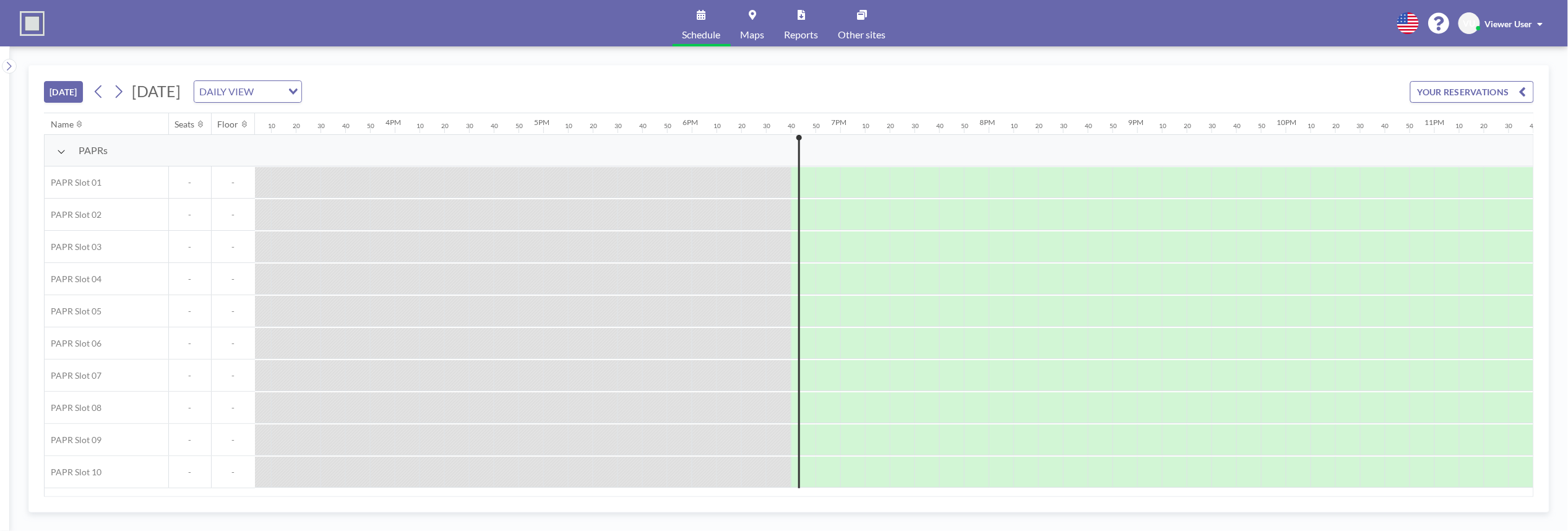
scroll to position [0, 2299]
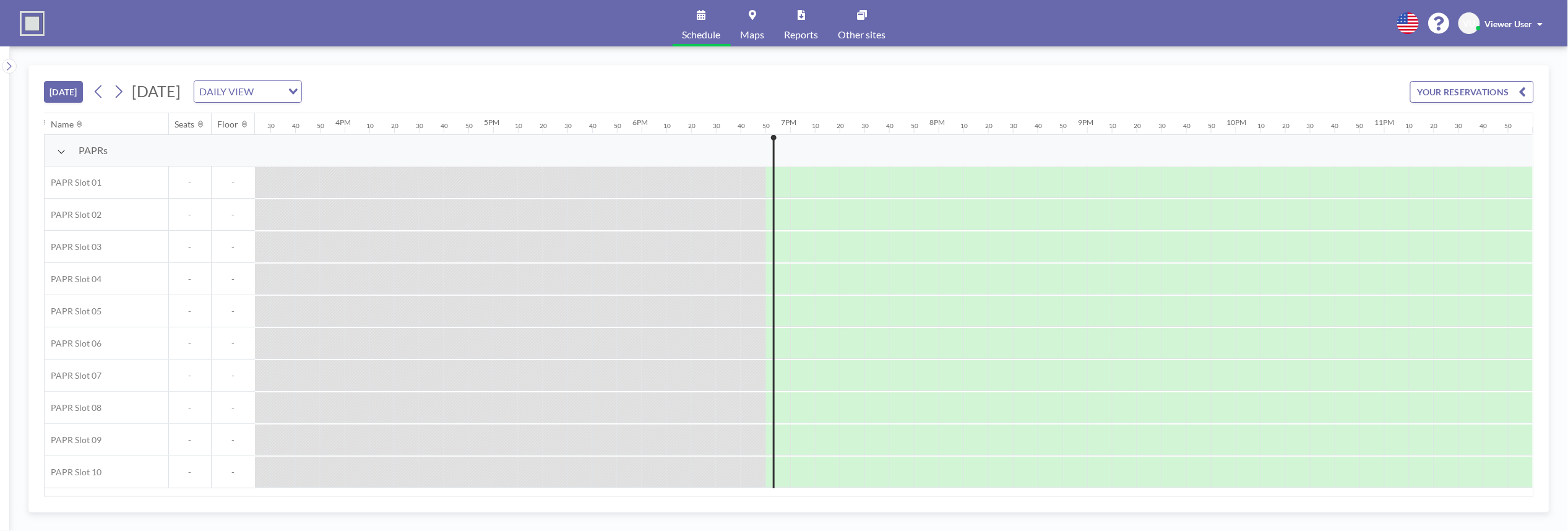
scroll to position [0, 2299]
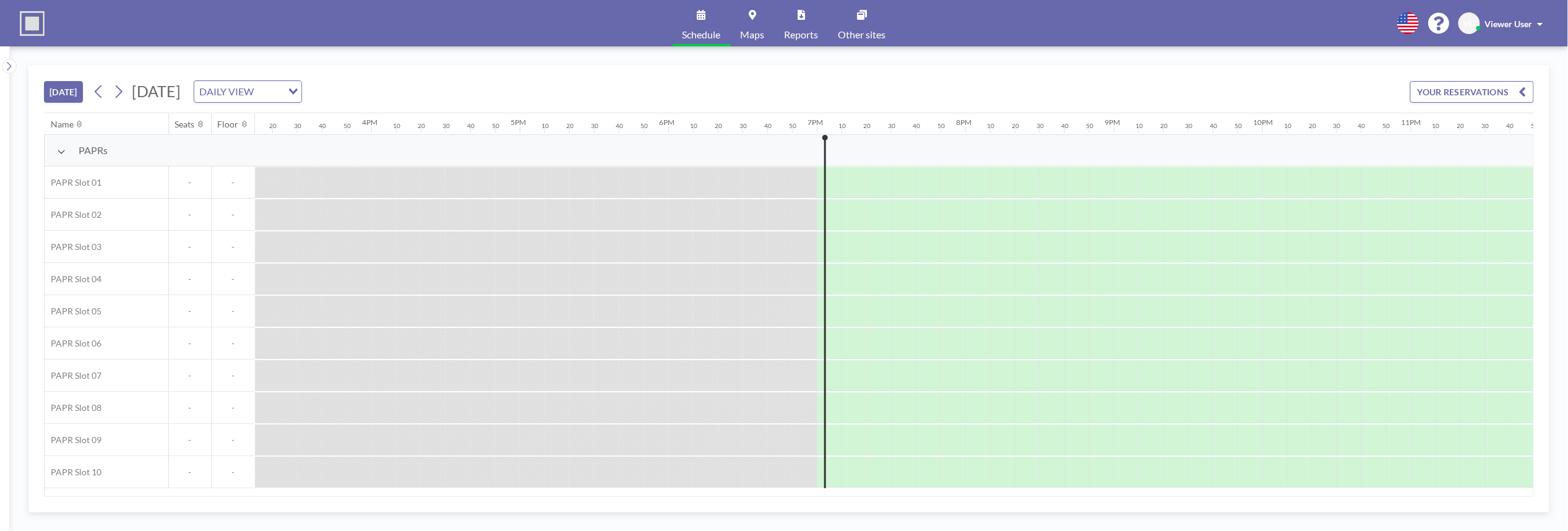
scroll to position [0, 2299]
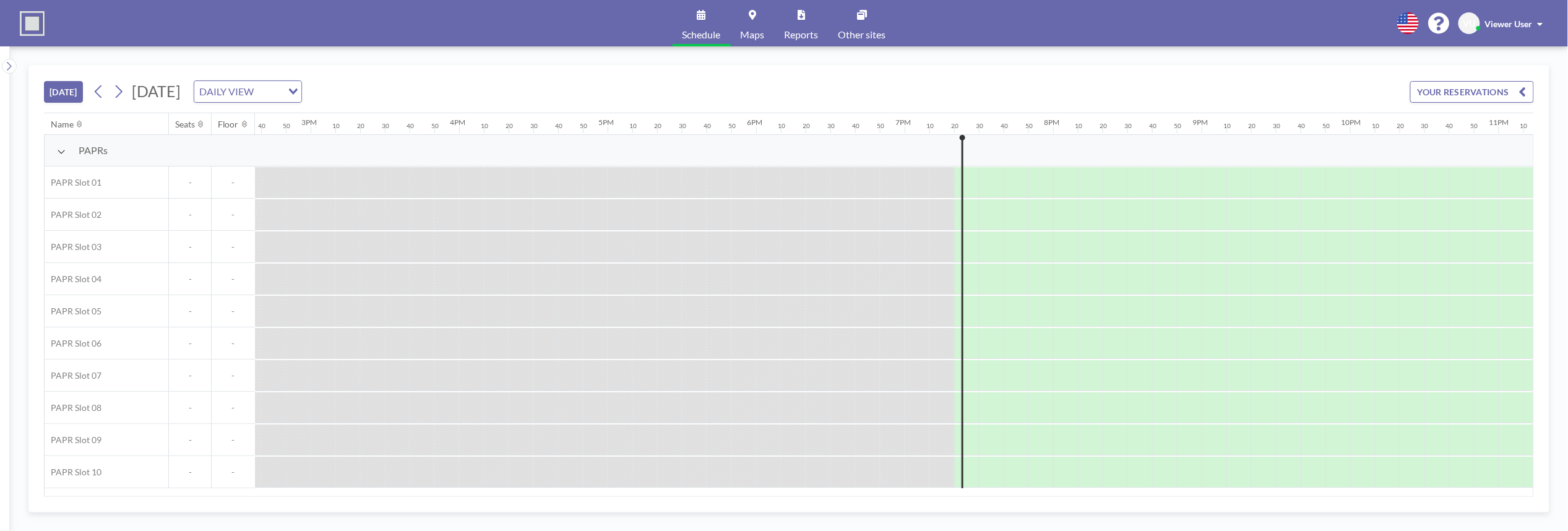
scroll to position [0, 2299]
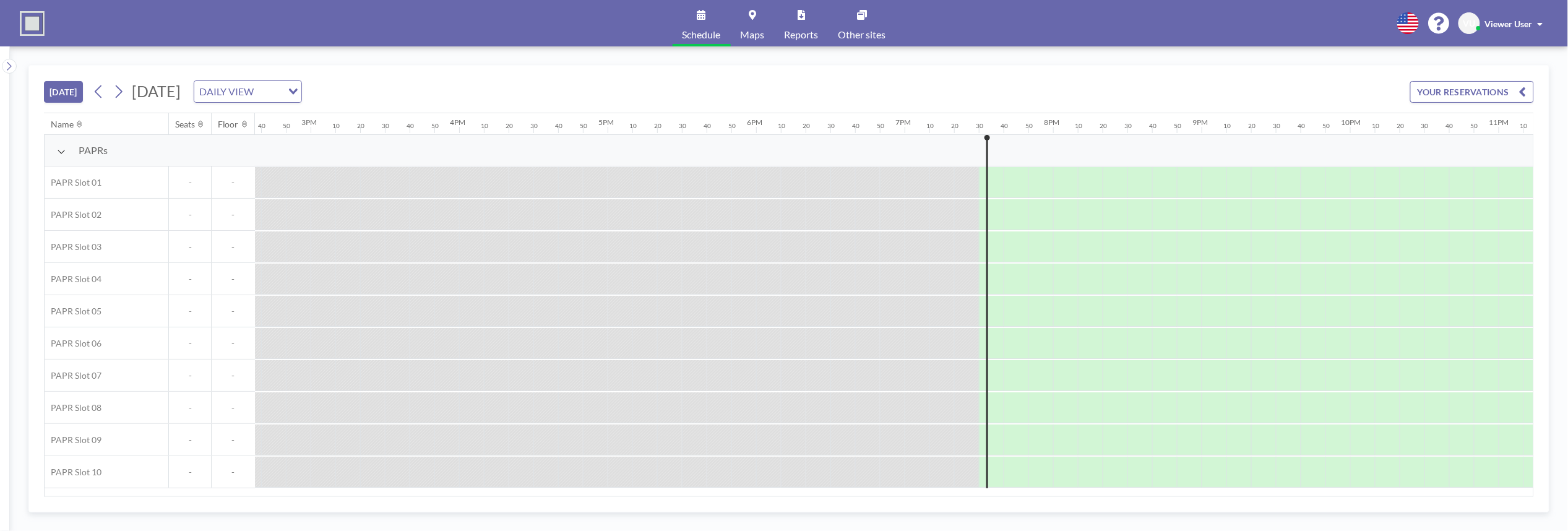
scroll to position [0, 2299]
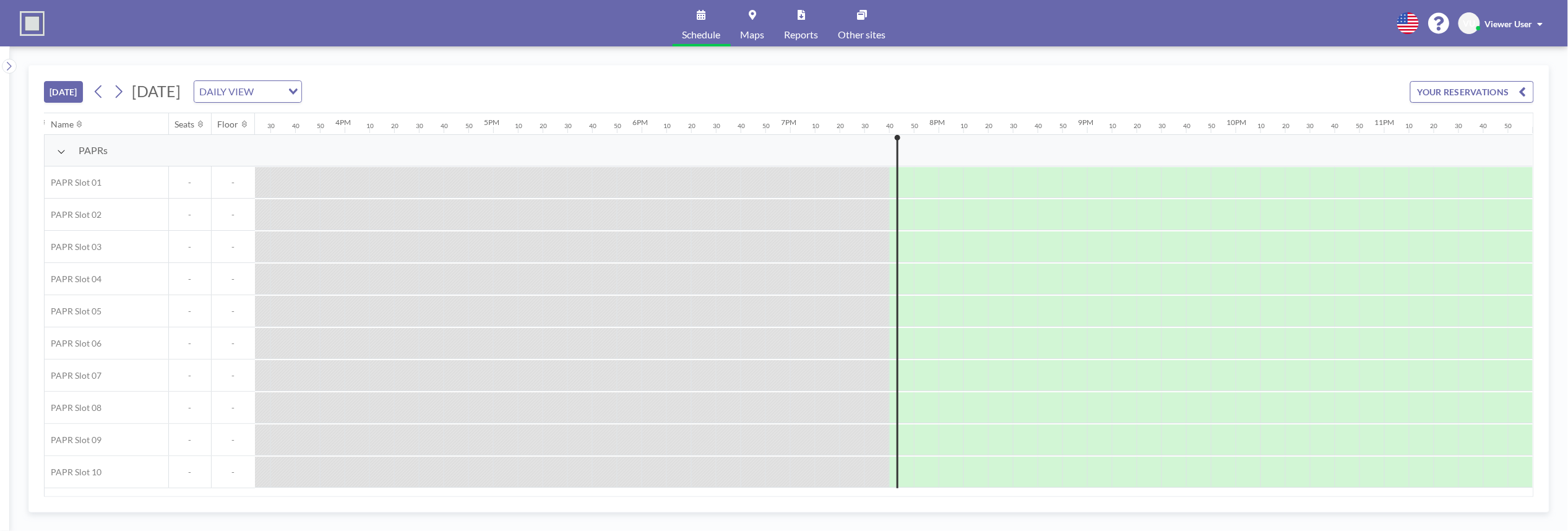
scroll to position [0, 2299]
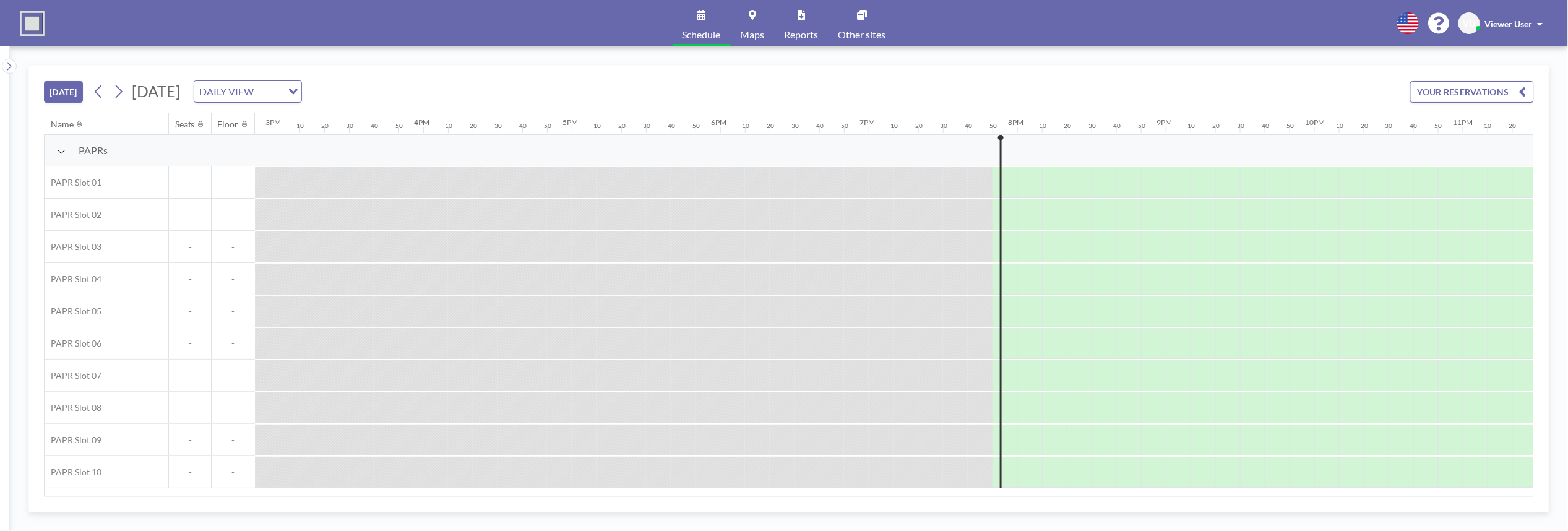
scroll to position [0, 2299]
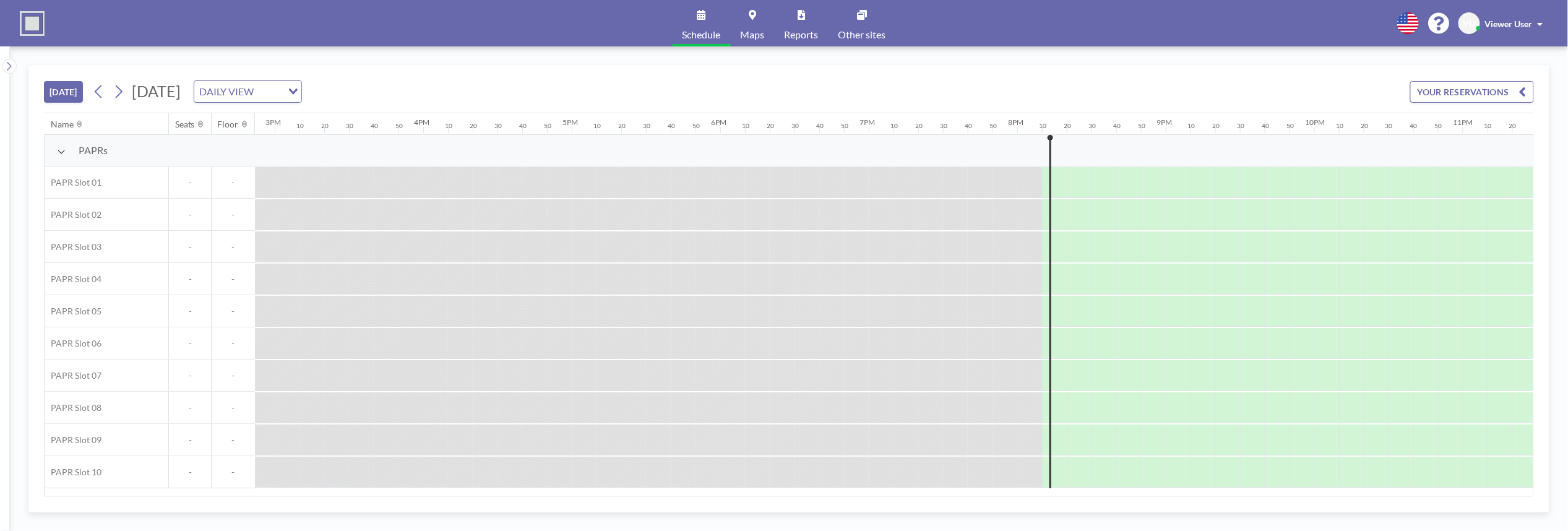
scroll to position [0, 2299]
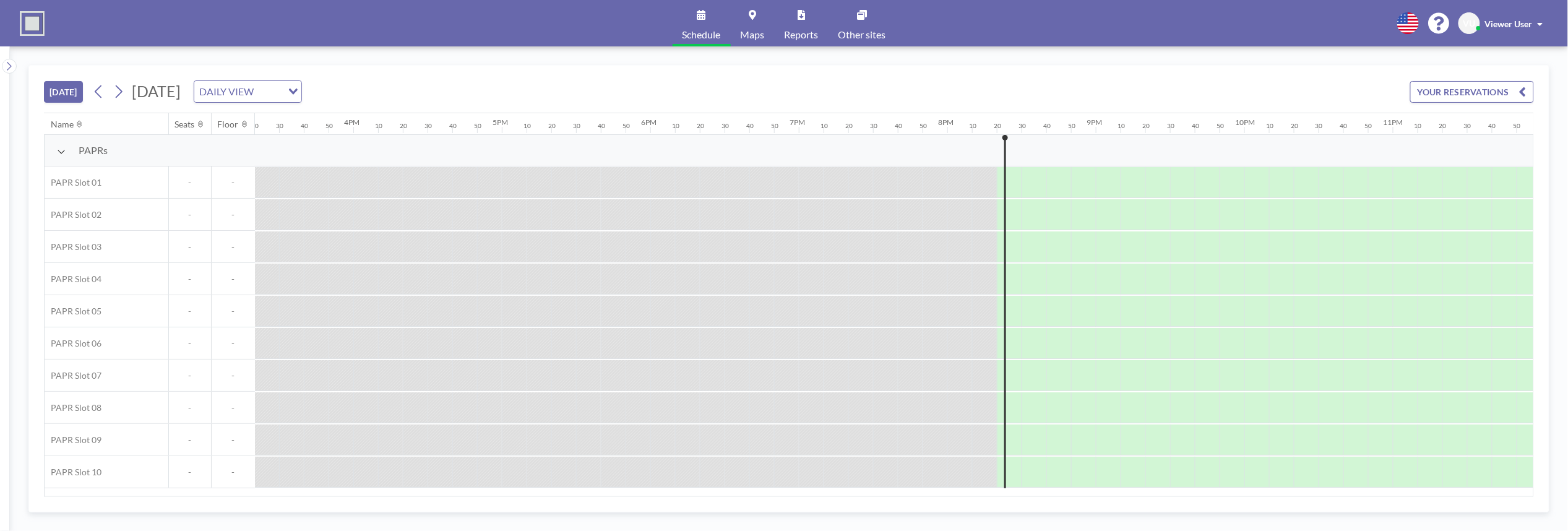
scroll to position [0, 2299]
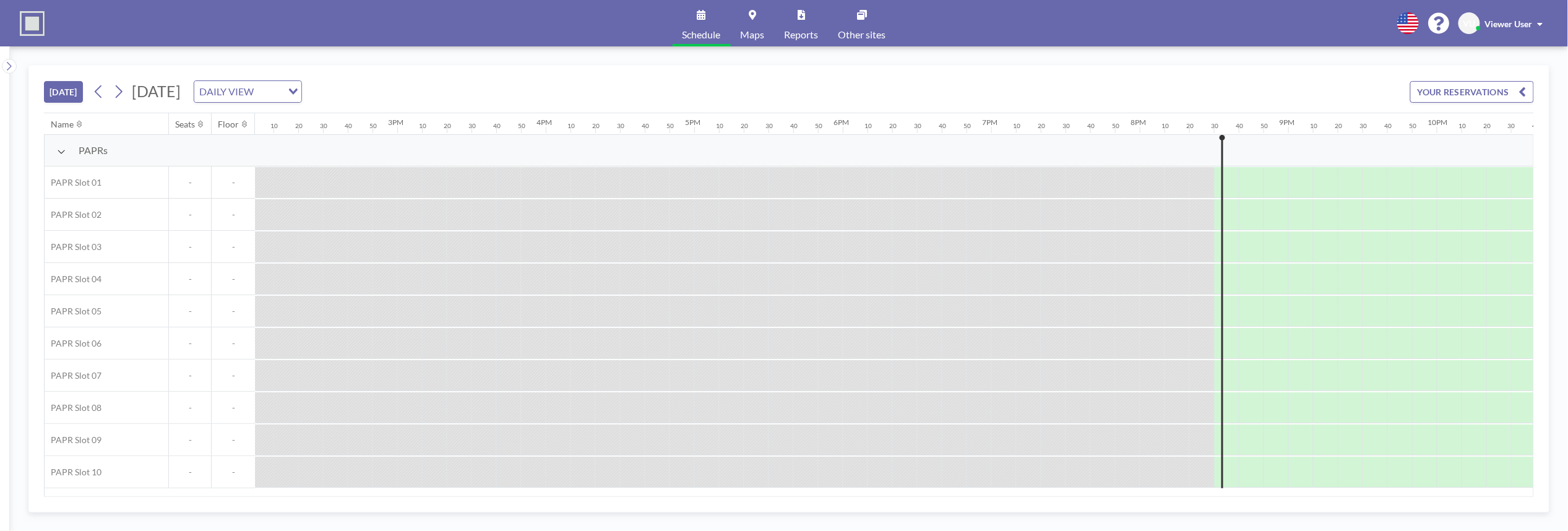
scroll to position [0, 2299]
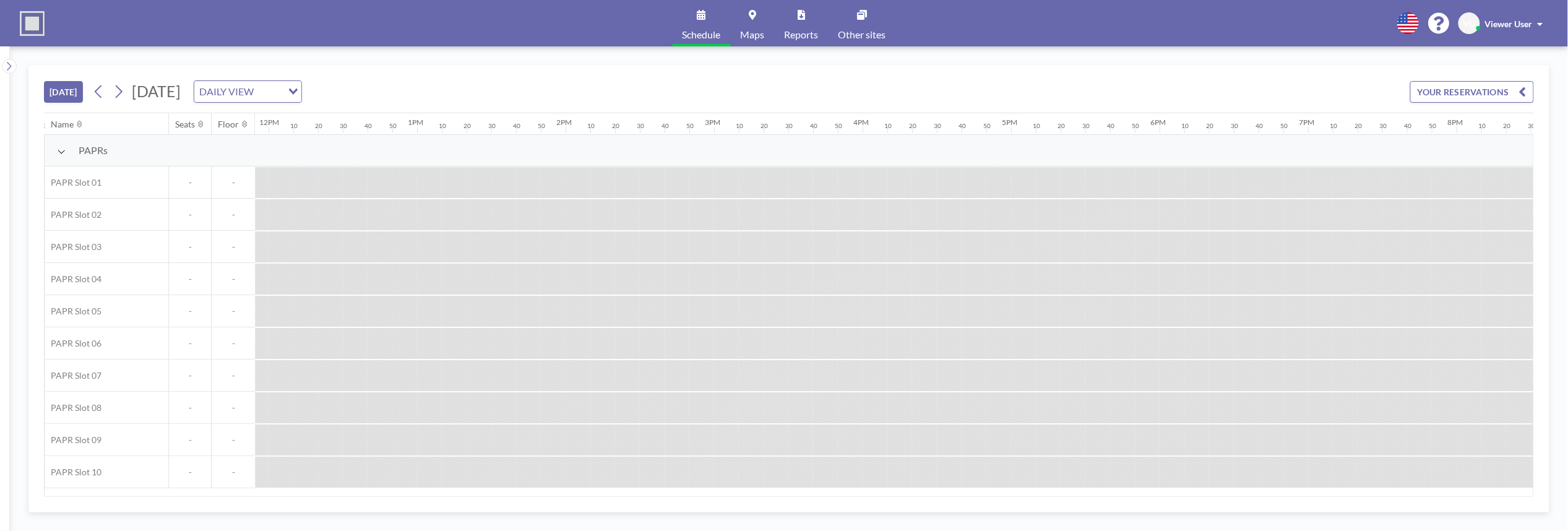
scroll to position [0, 2299]
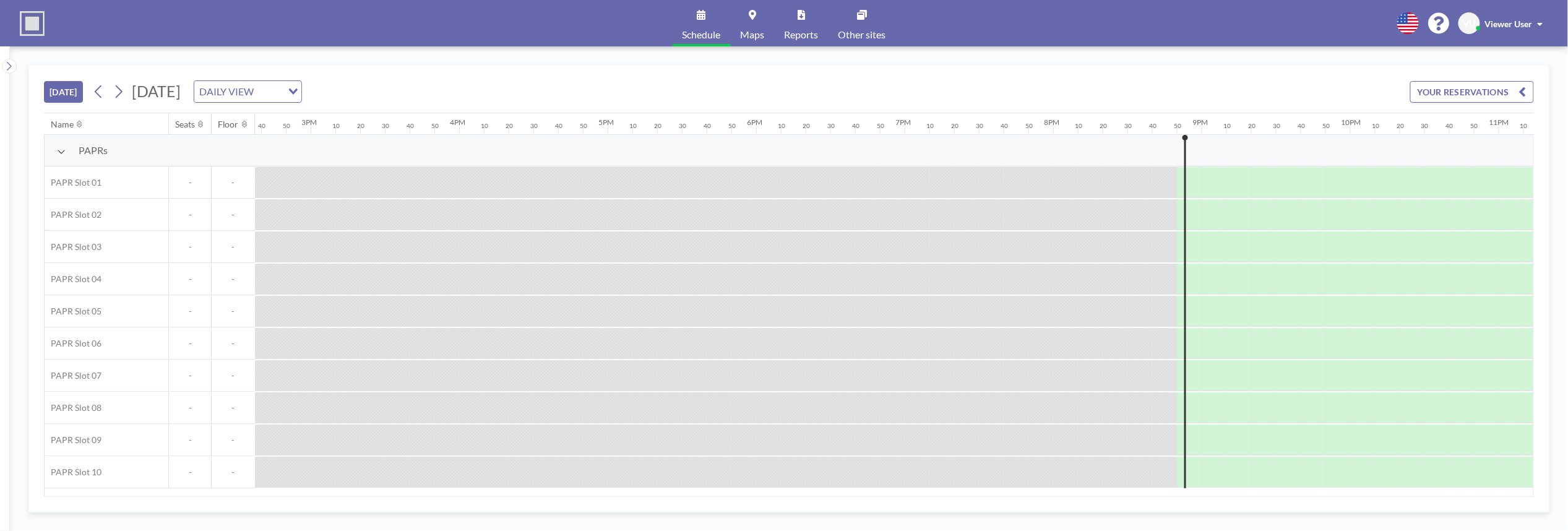
scroll to position [0, 2299]
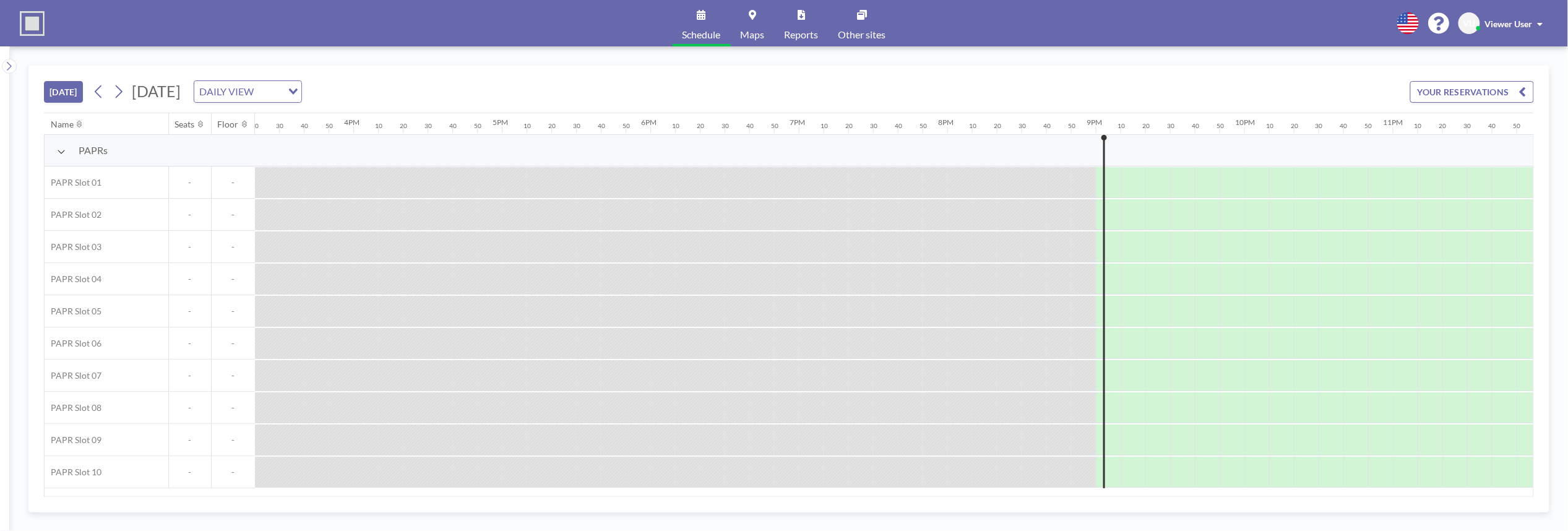
scroll to position [0, 2299]
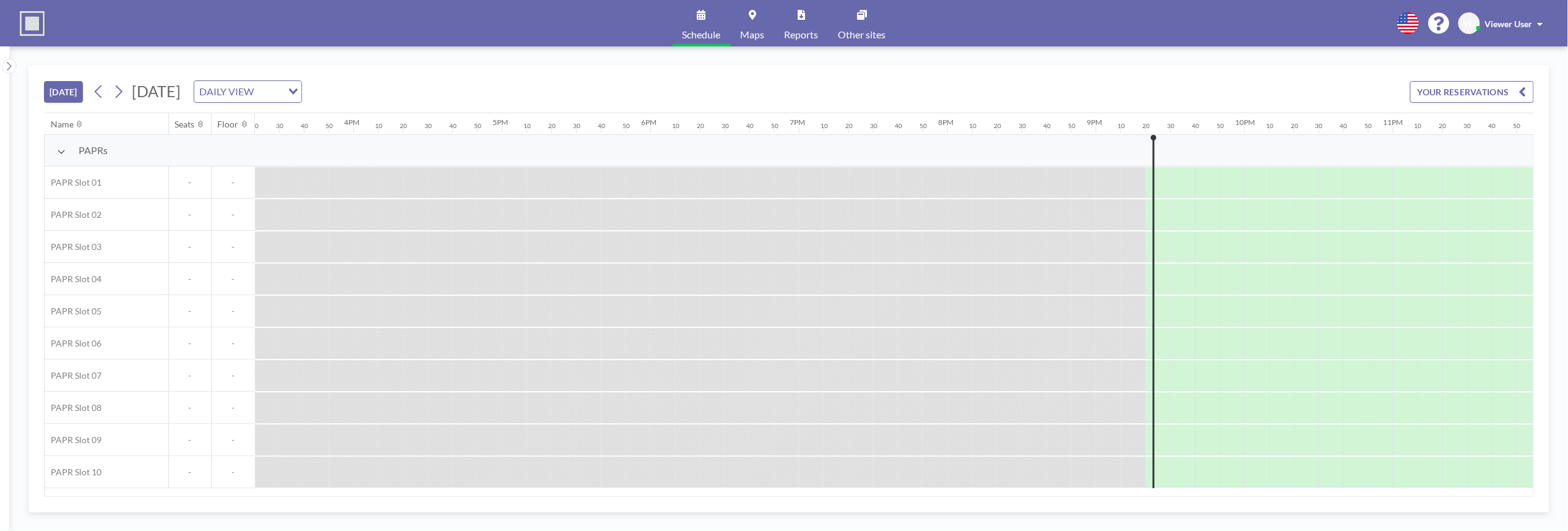
scroll to position [0, 2299]
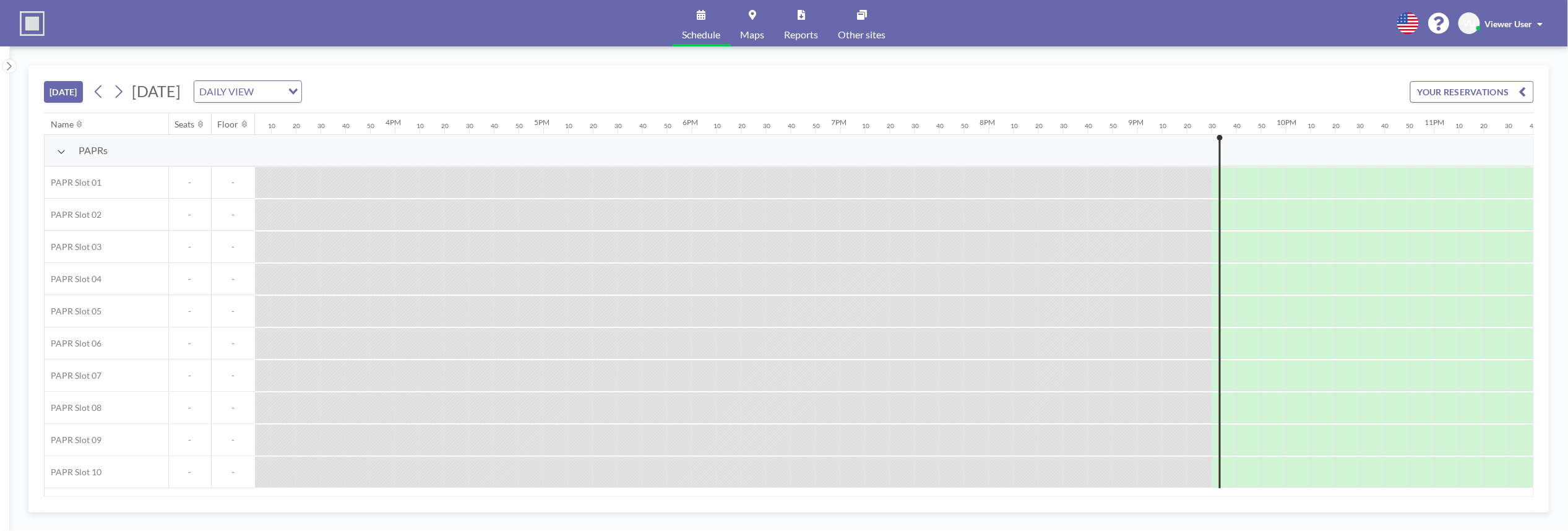
scroll to position [0, 2299]
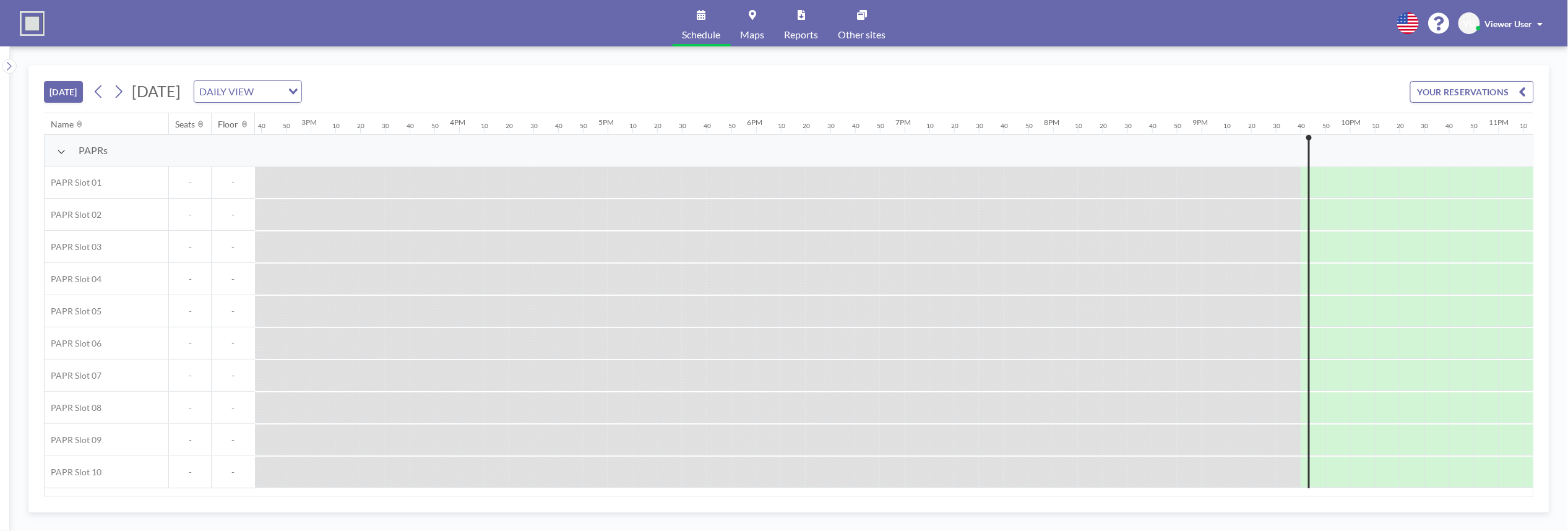
scroll to position [0, 2299]
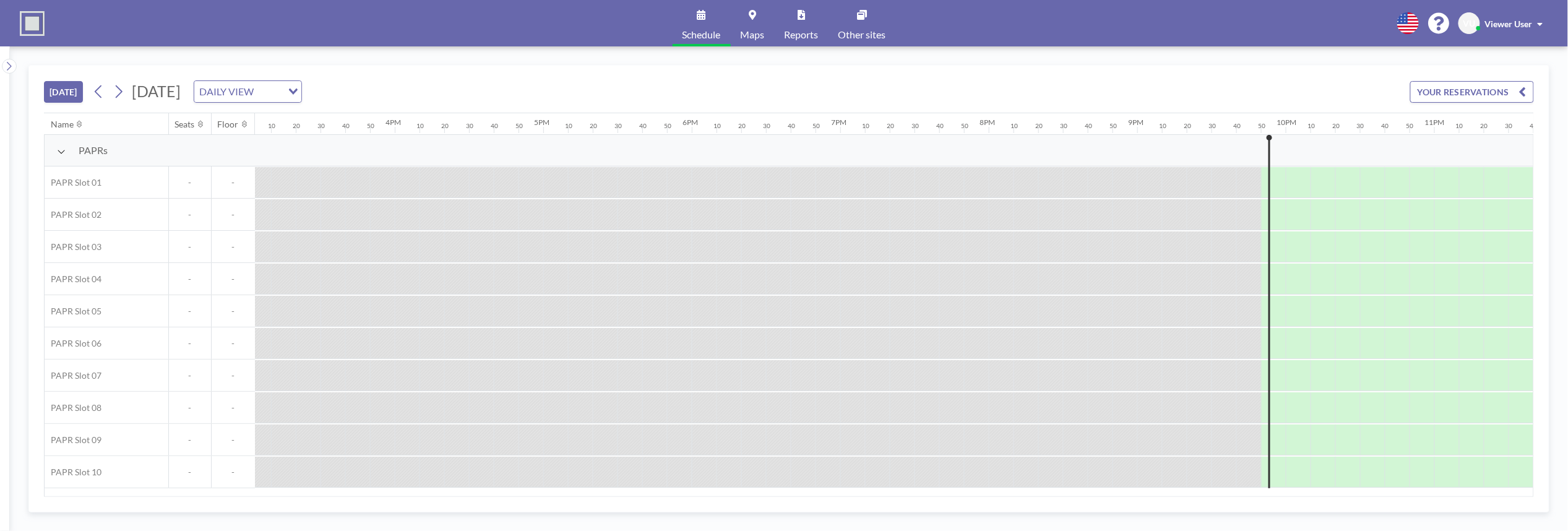
scroll to position [0, 2299]
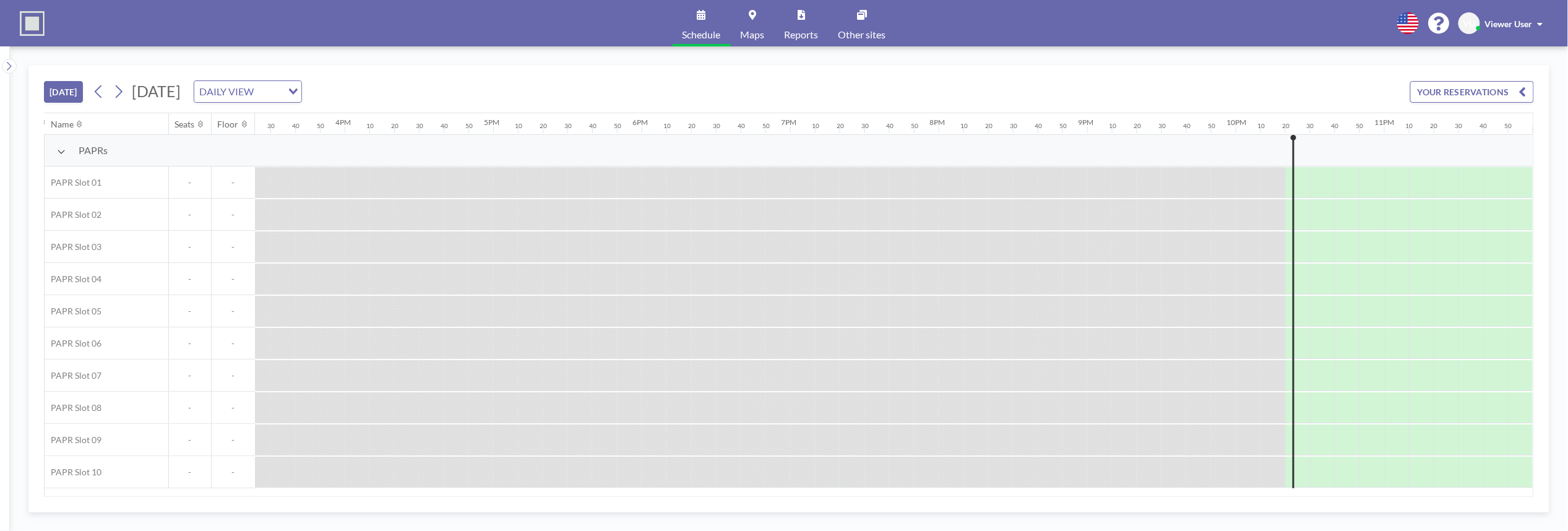
scroll to position [0, 2299]
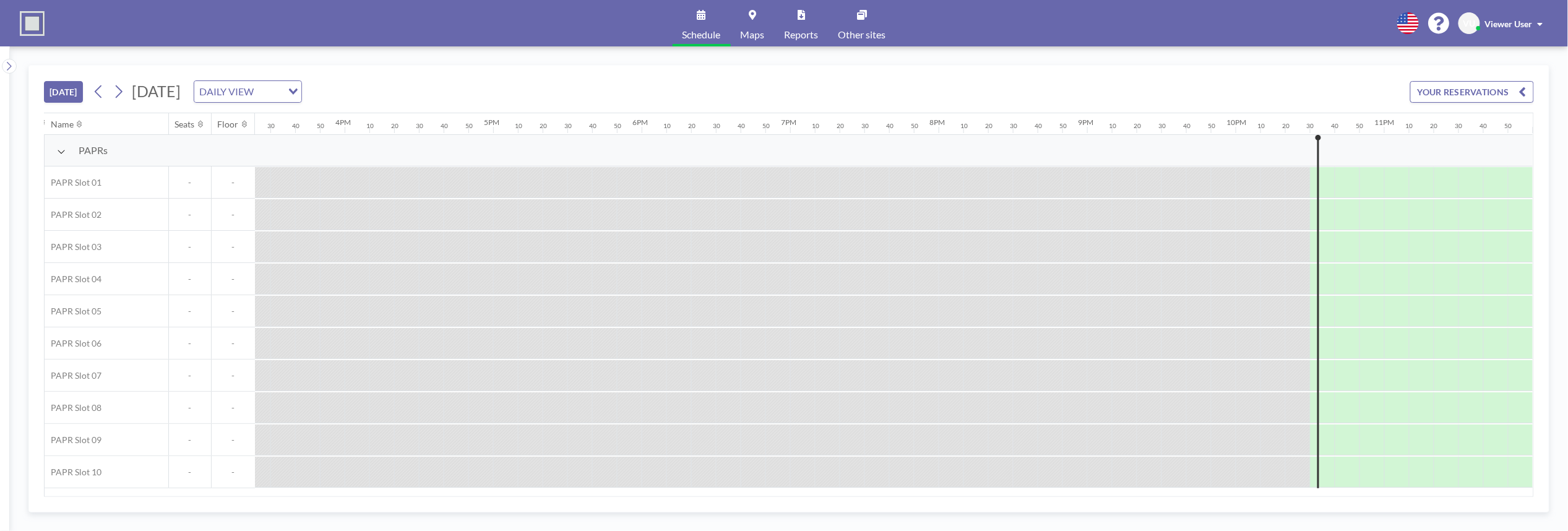
scroll to position [0, 2299]
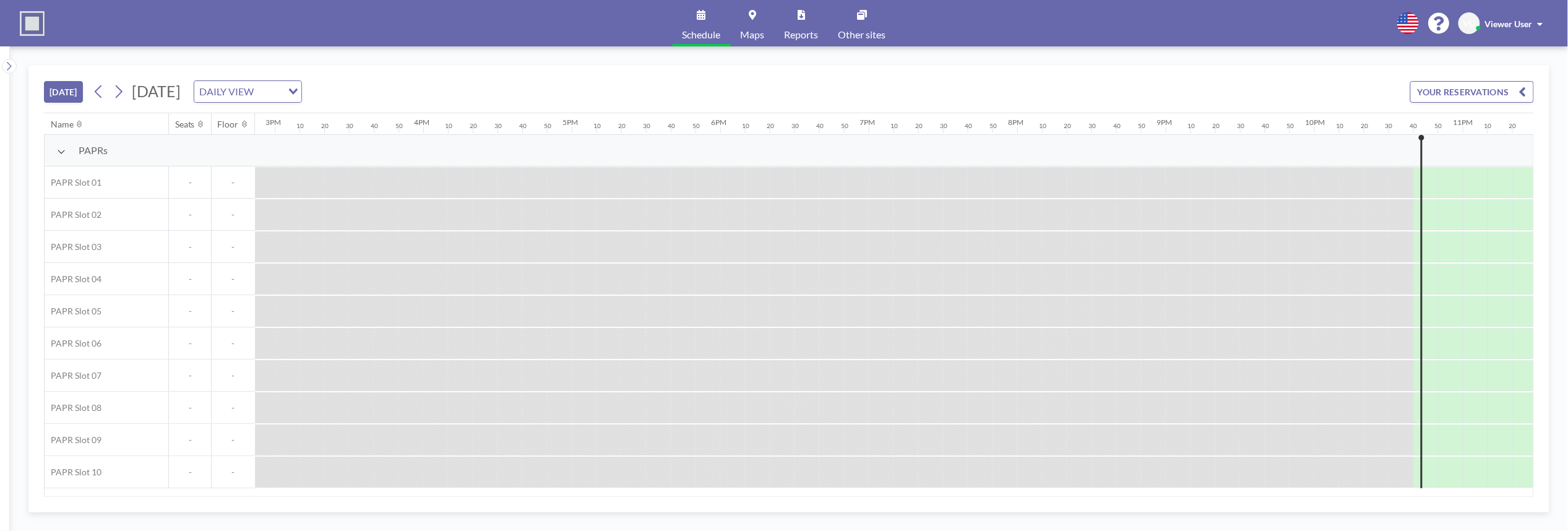
scroll to position [0, 2299]
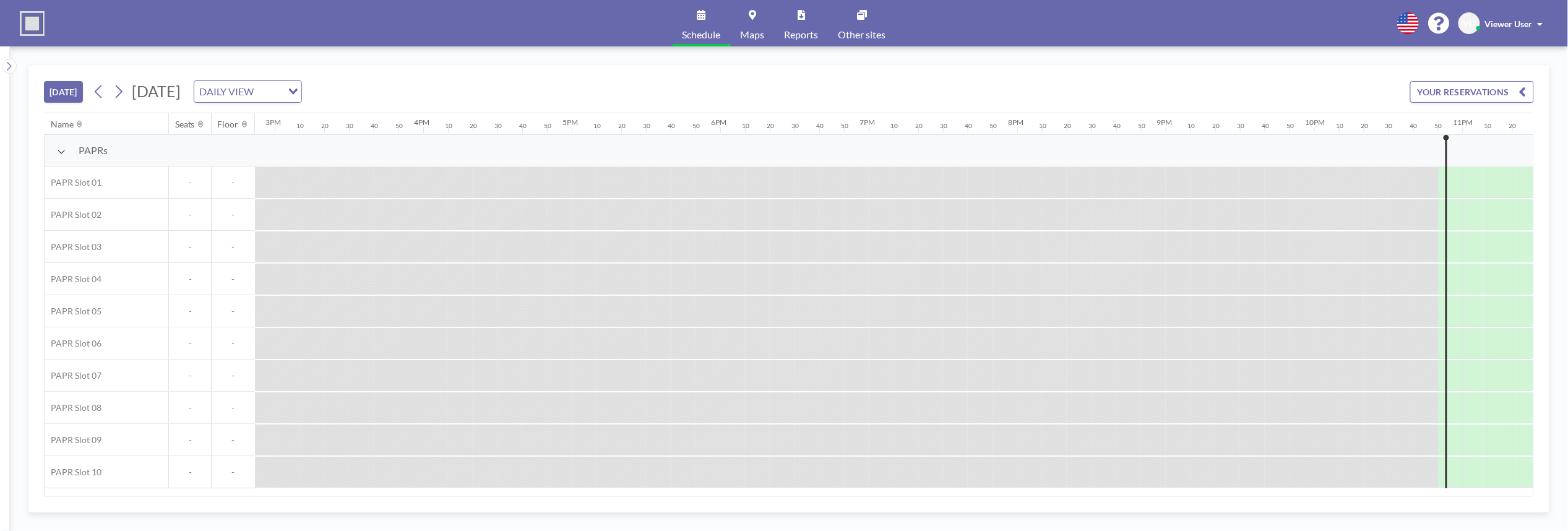
scroll to position [0, 2299]
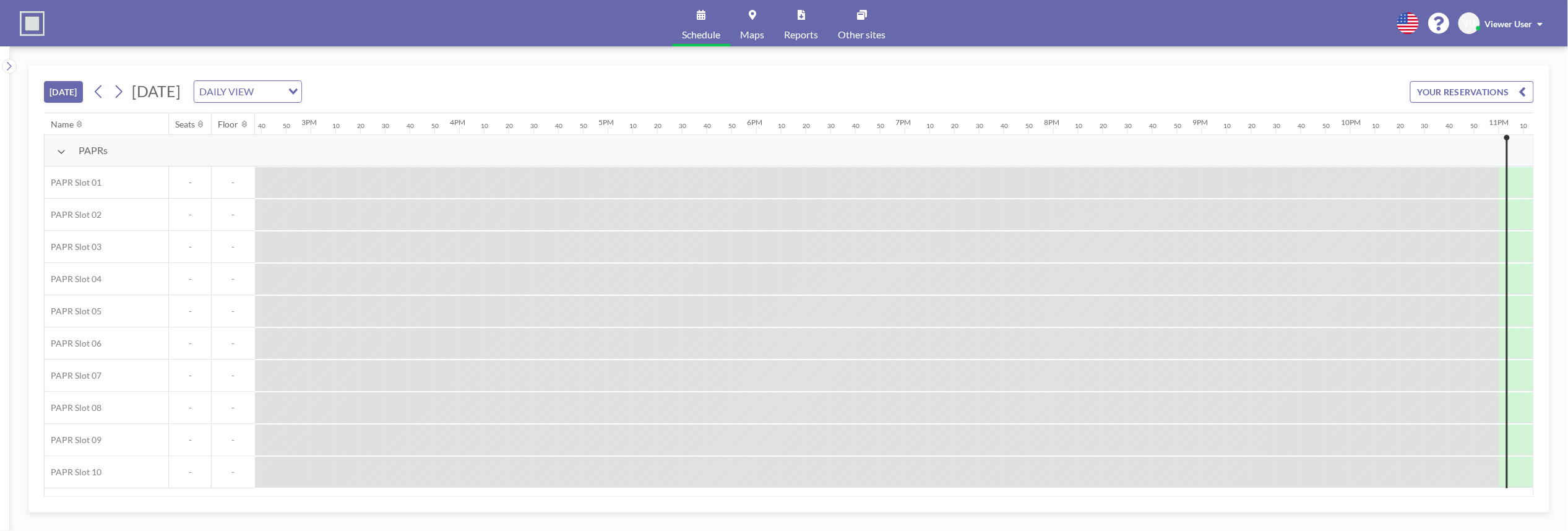
scroll to position [0, 2299]
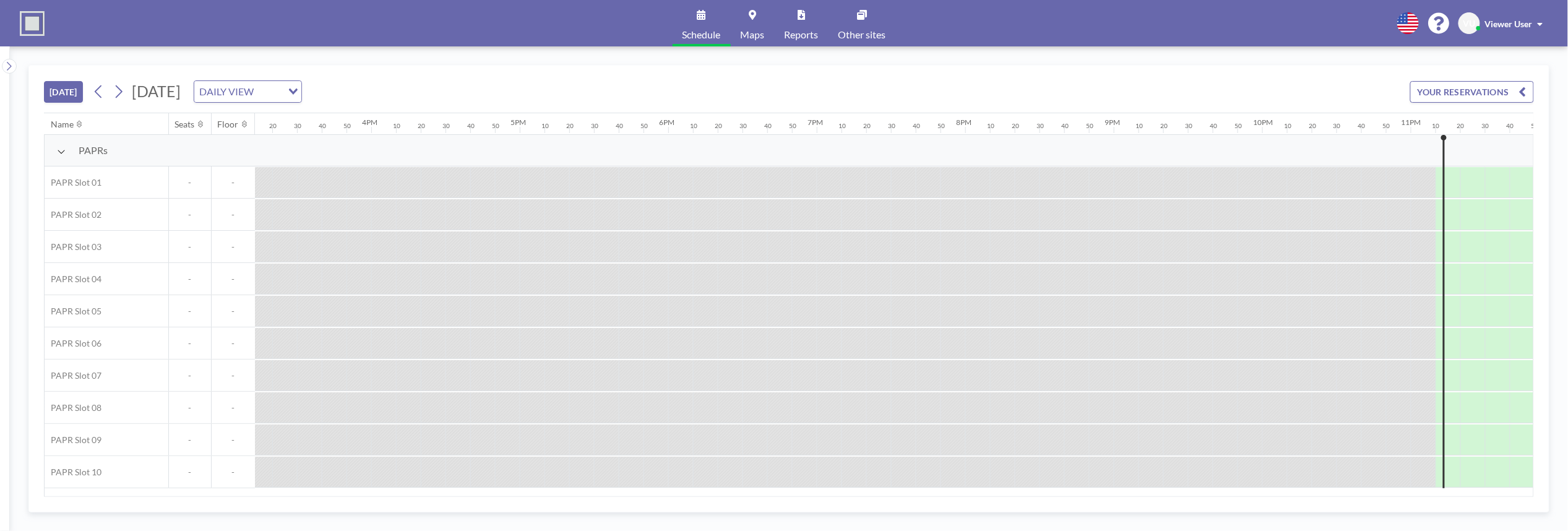
scroll to position [0, 2299]
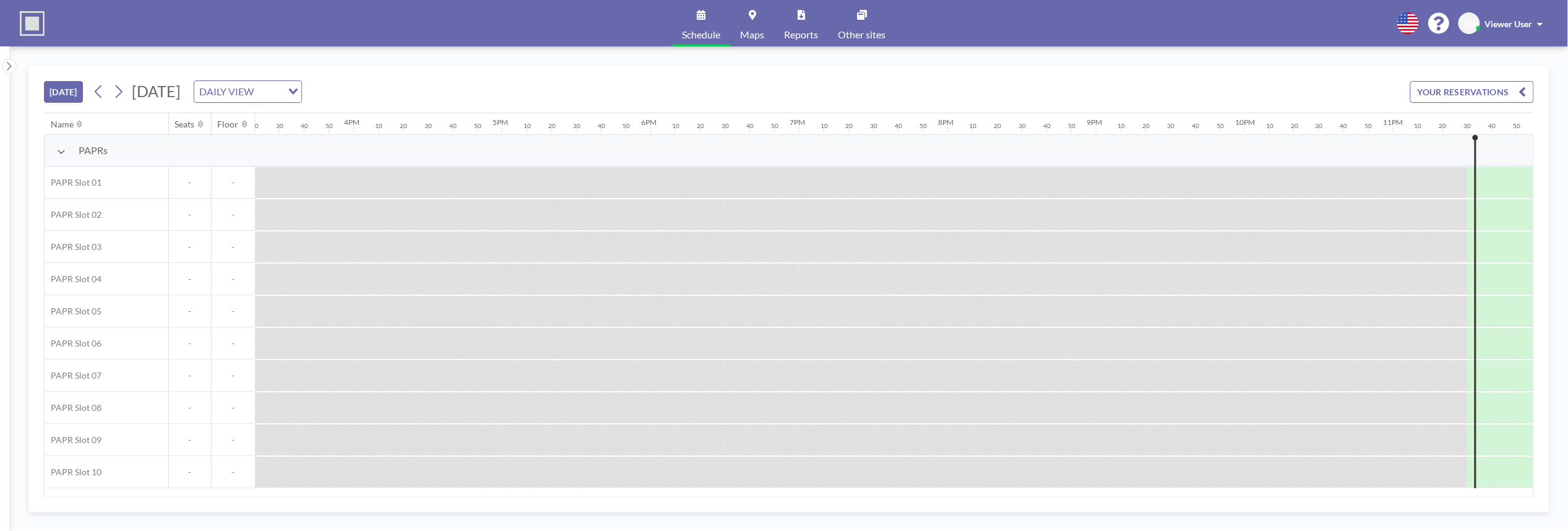
scroll to position [0, 2299]
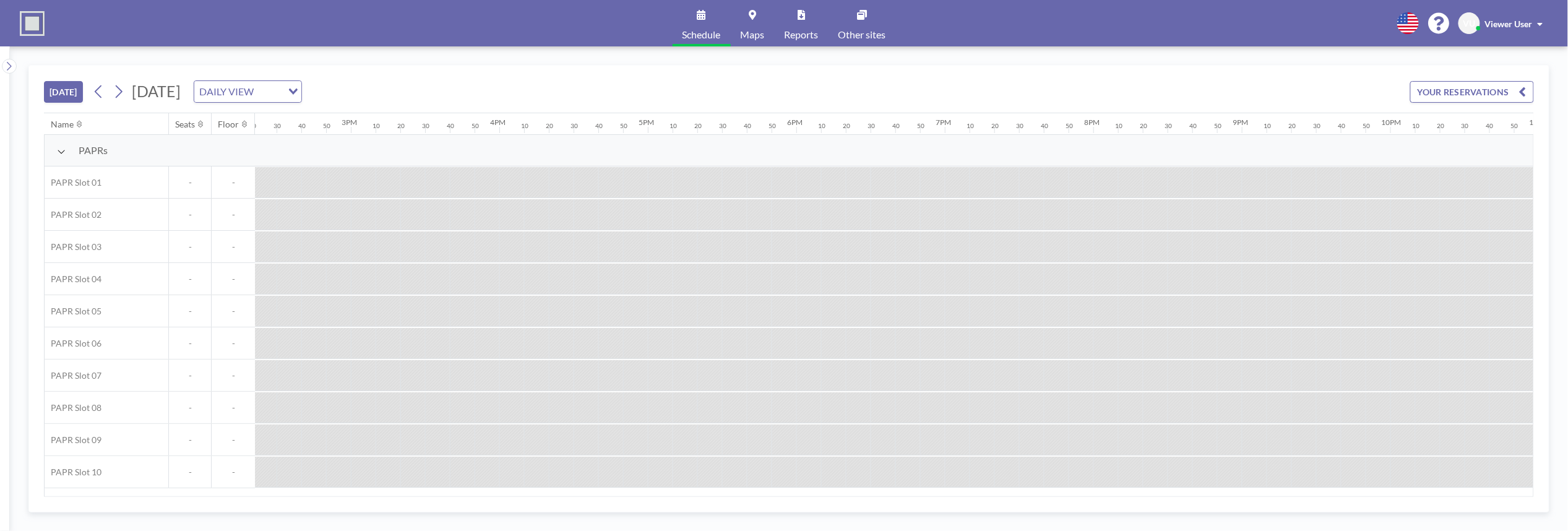
scroll to position [0, 2299]
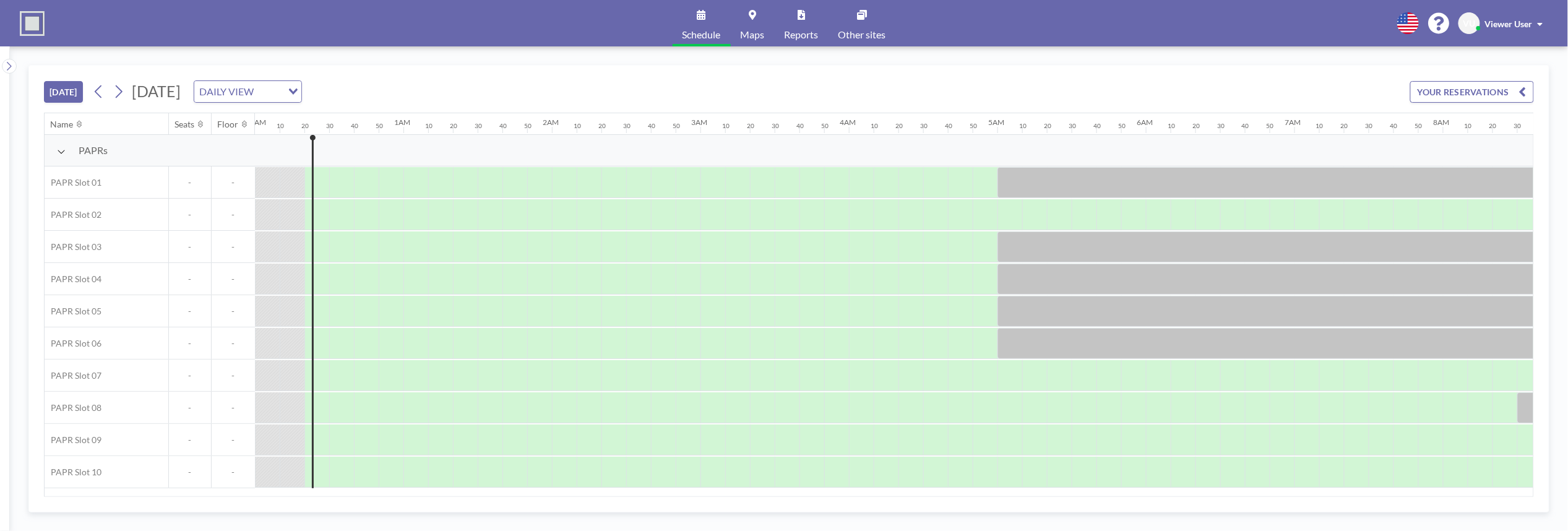
scroll to position [0, 25]
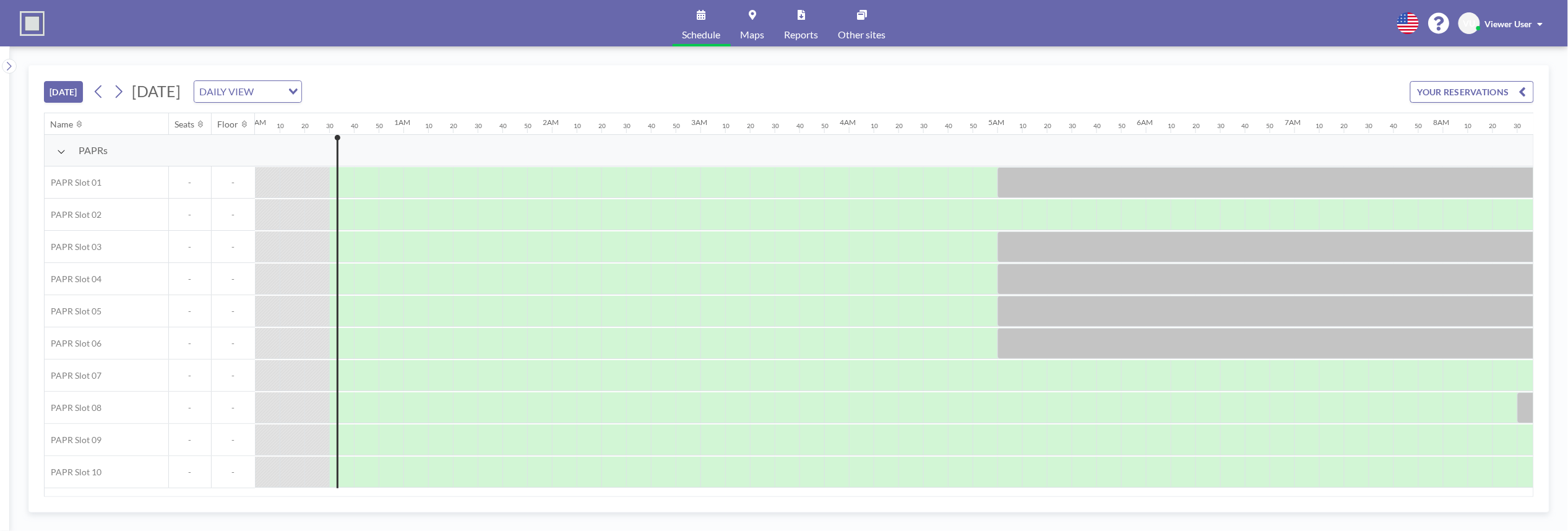
scroll to position [0, 49]
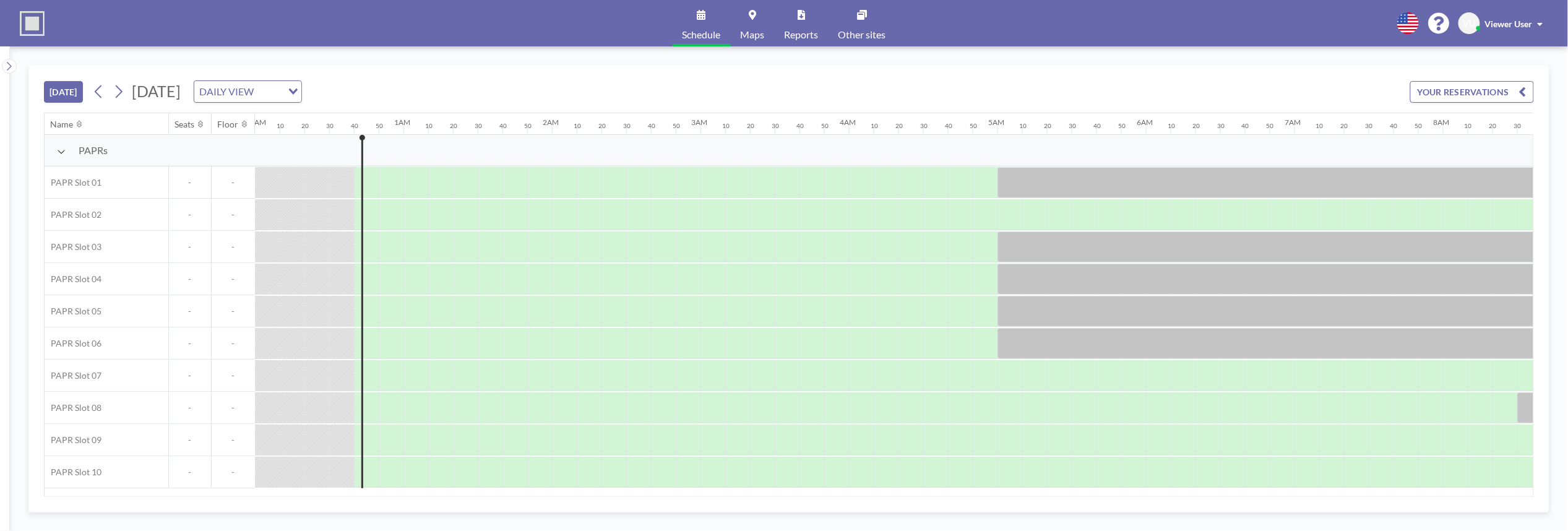
scroll to position [0, 74]
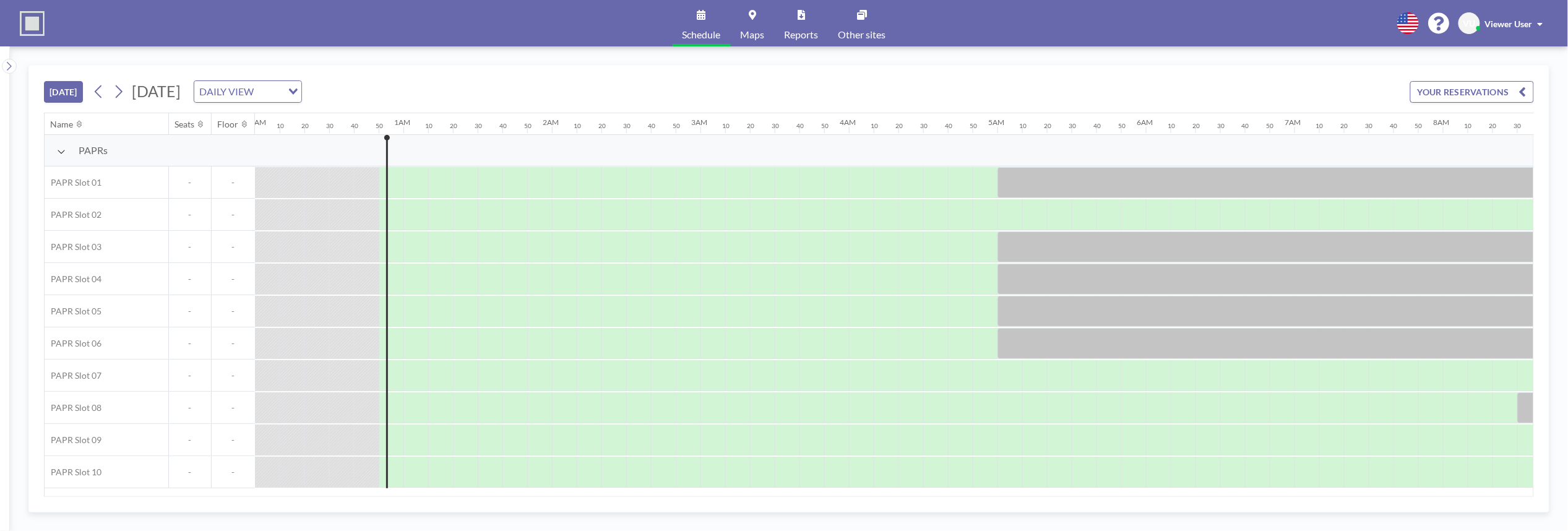
scroll to position [0, 99]
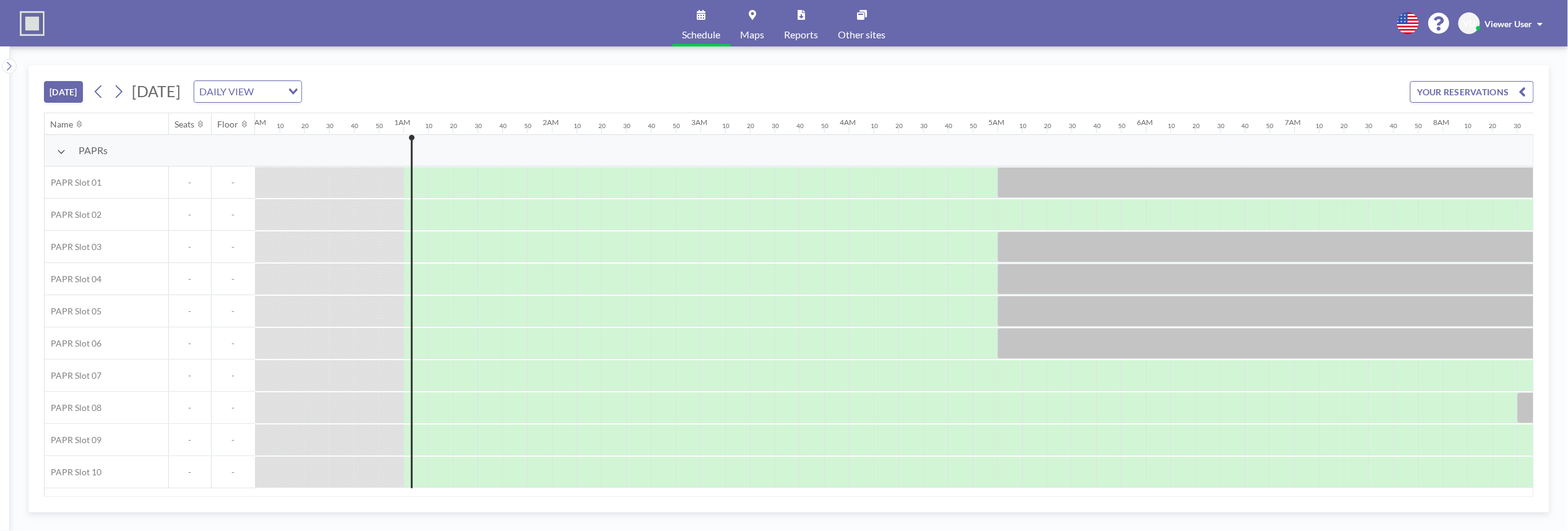
scroll to position [0, 124]
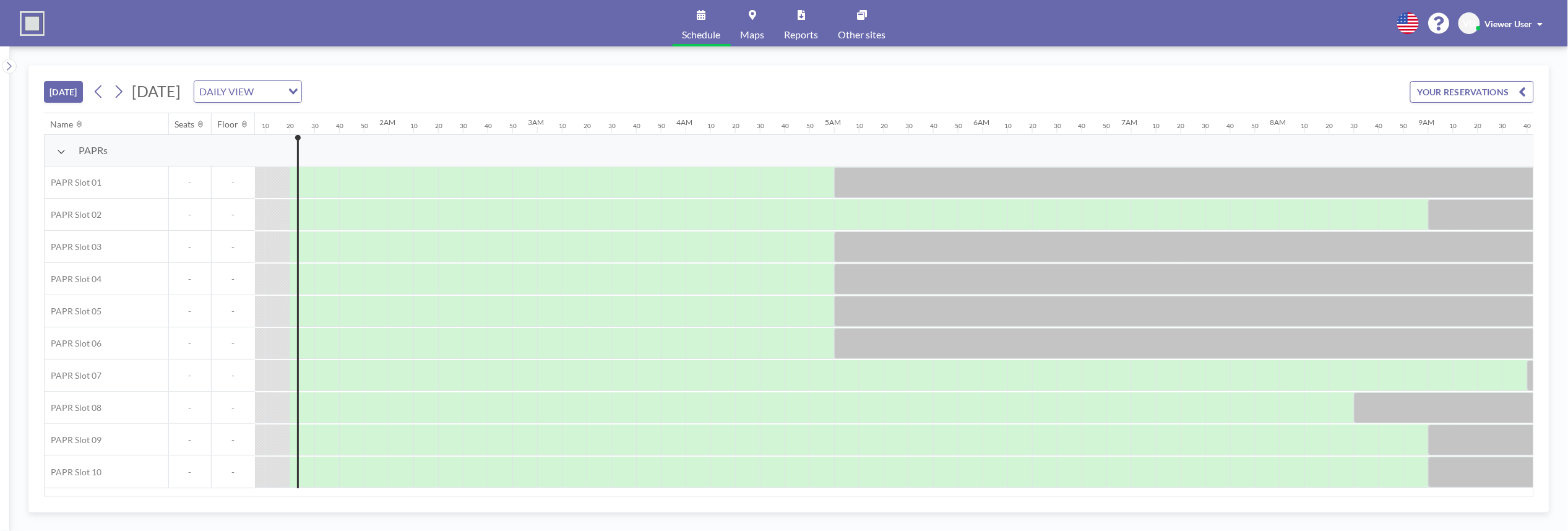
scroll to position [0, 173]
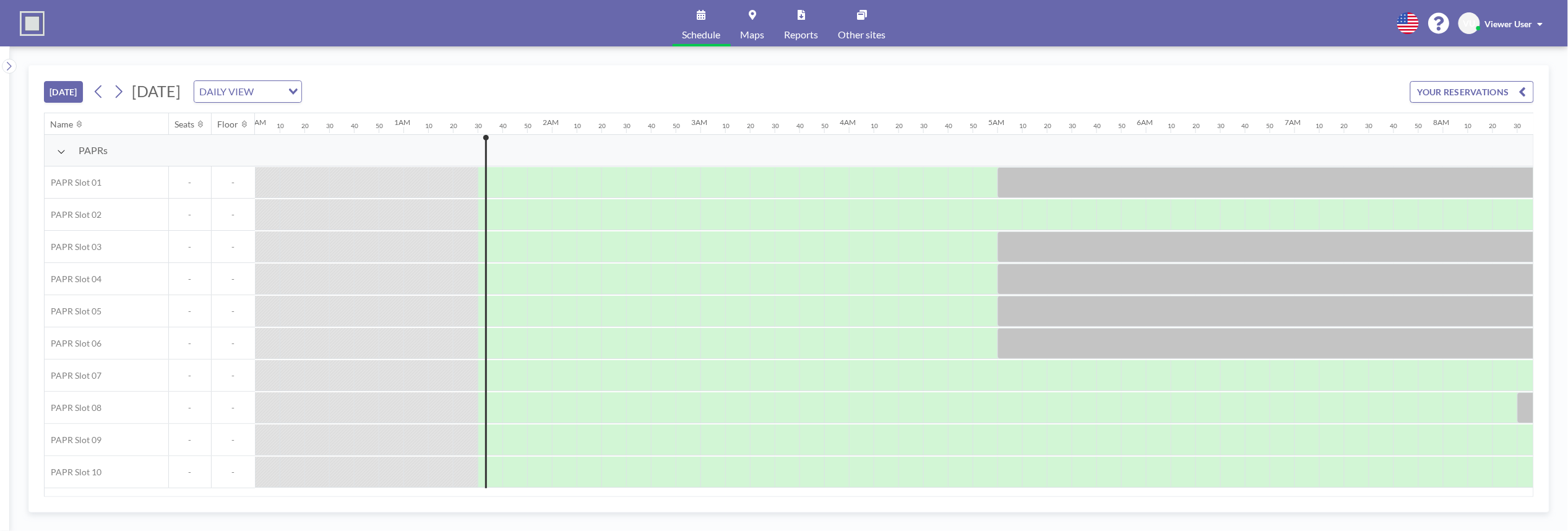
scroll to position [0, 198]
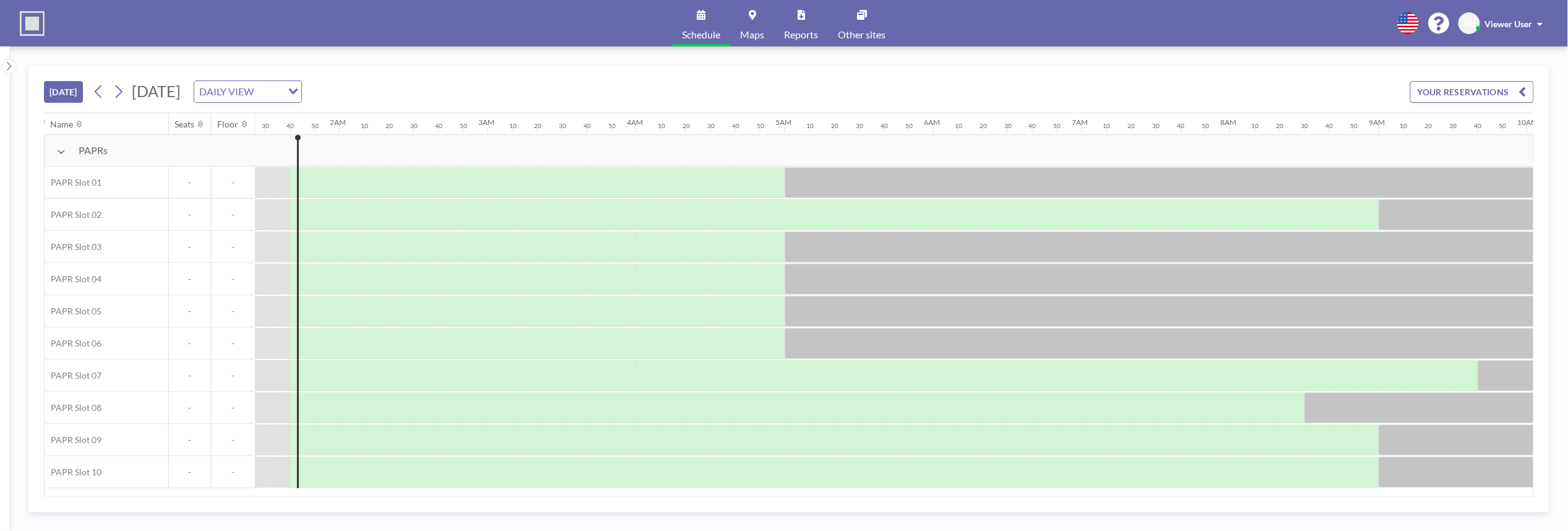
scroll to position [0, 223]
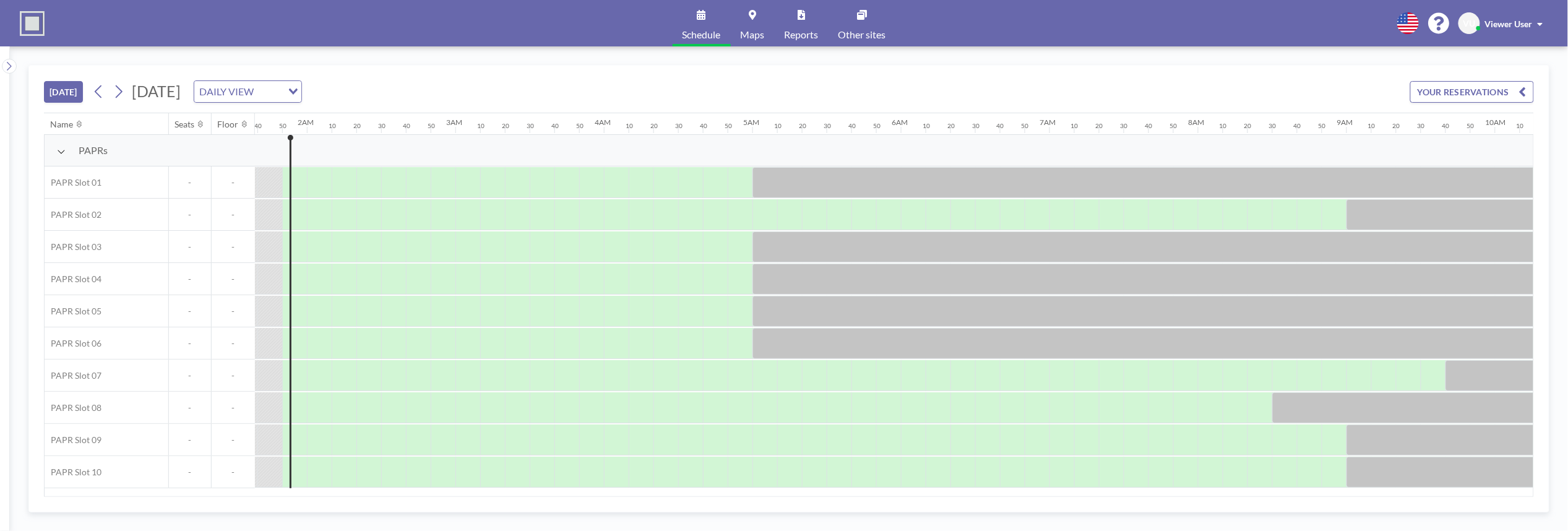
scroll to position [0, 247]
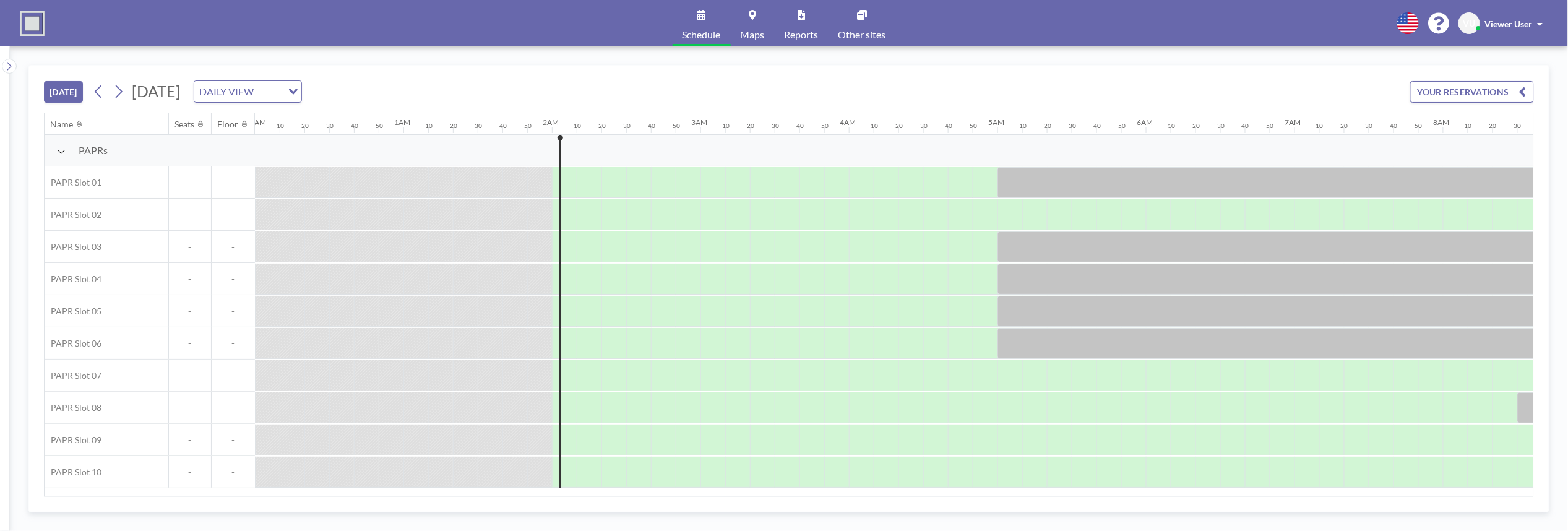
scroll to position [0, 273]
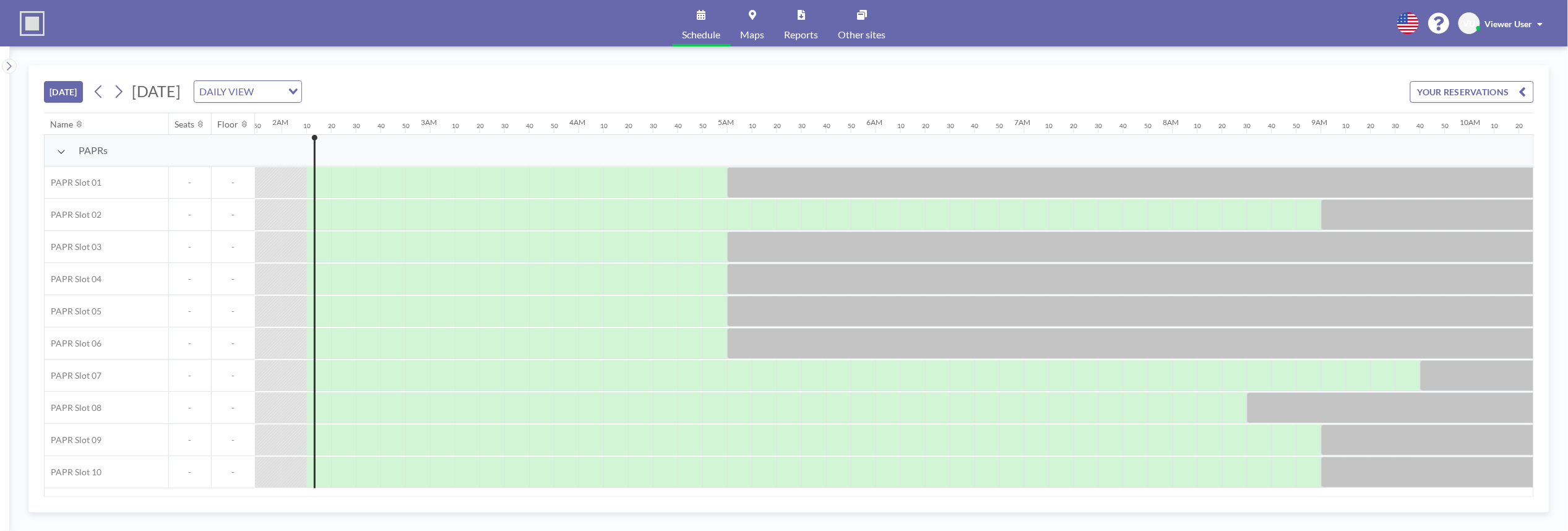
scroll to position [0, 297]
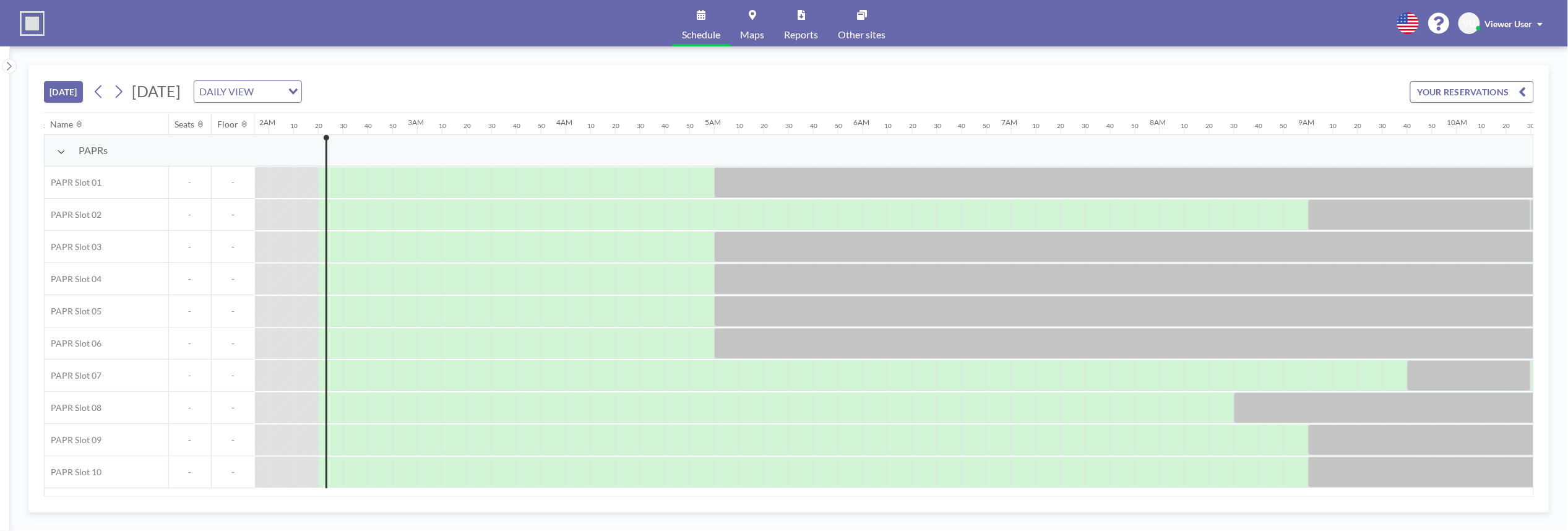
scroll to position [0, 322]
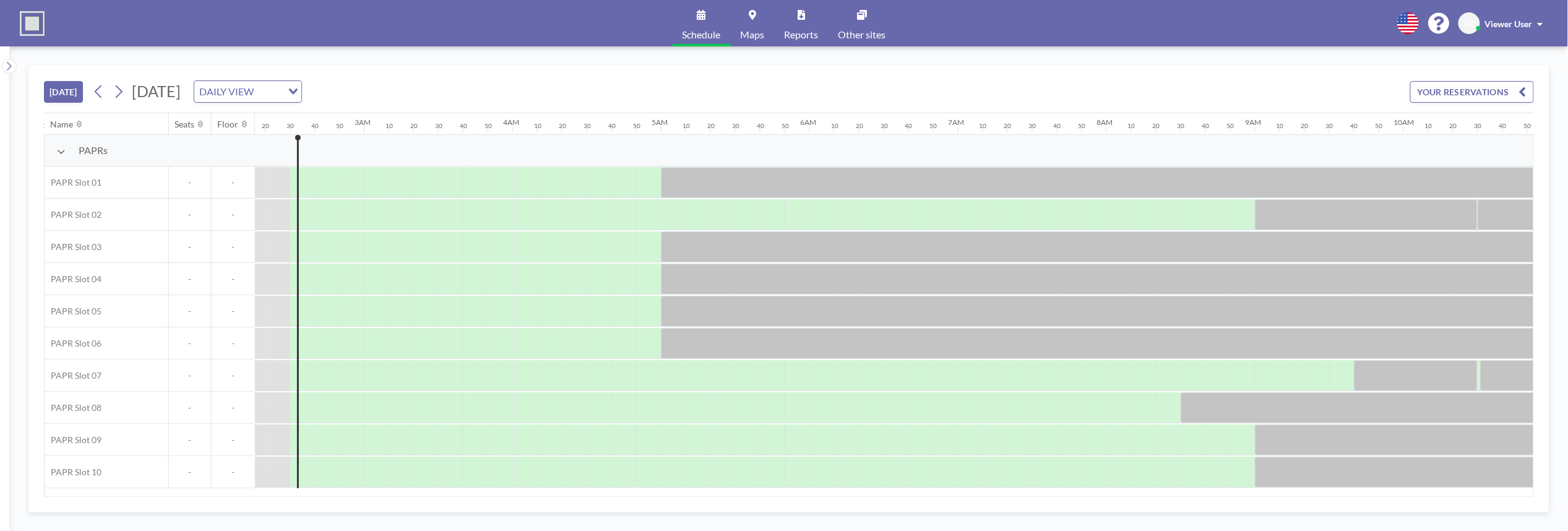
scroll to position [0, 347]
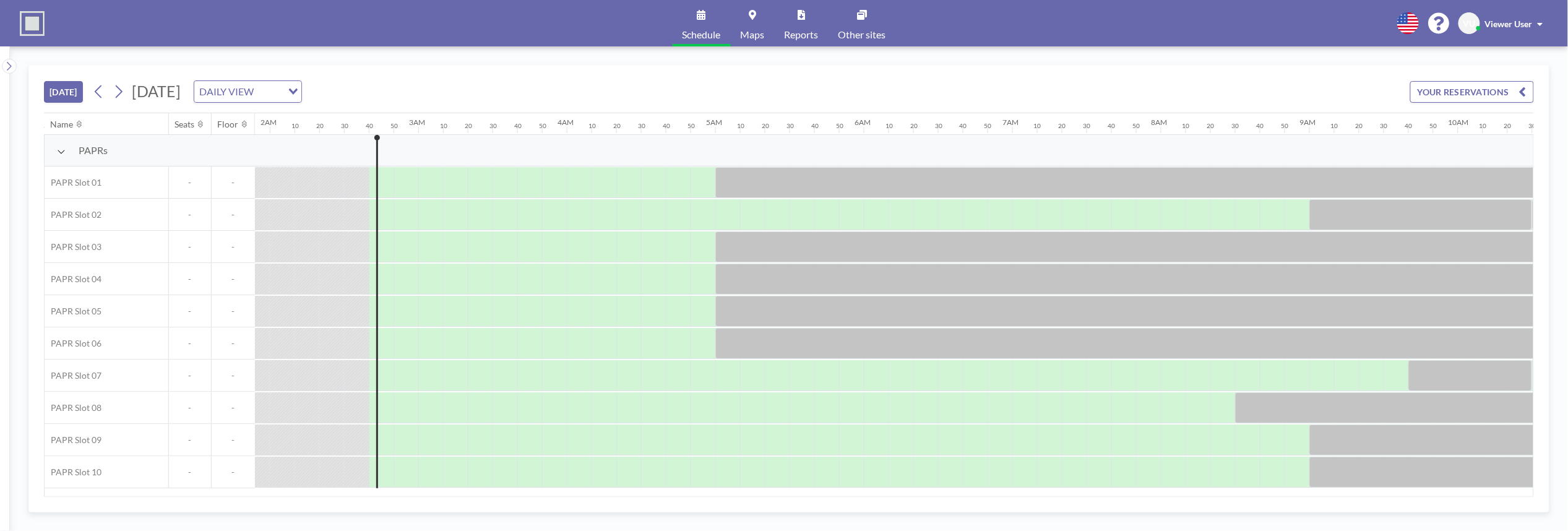
scroll to position [0, 371]
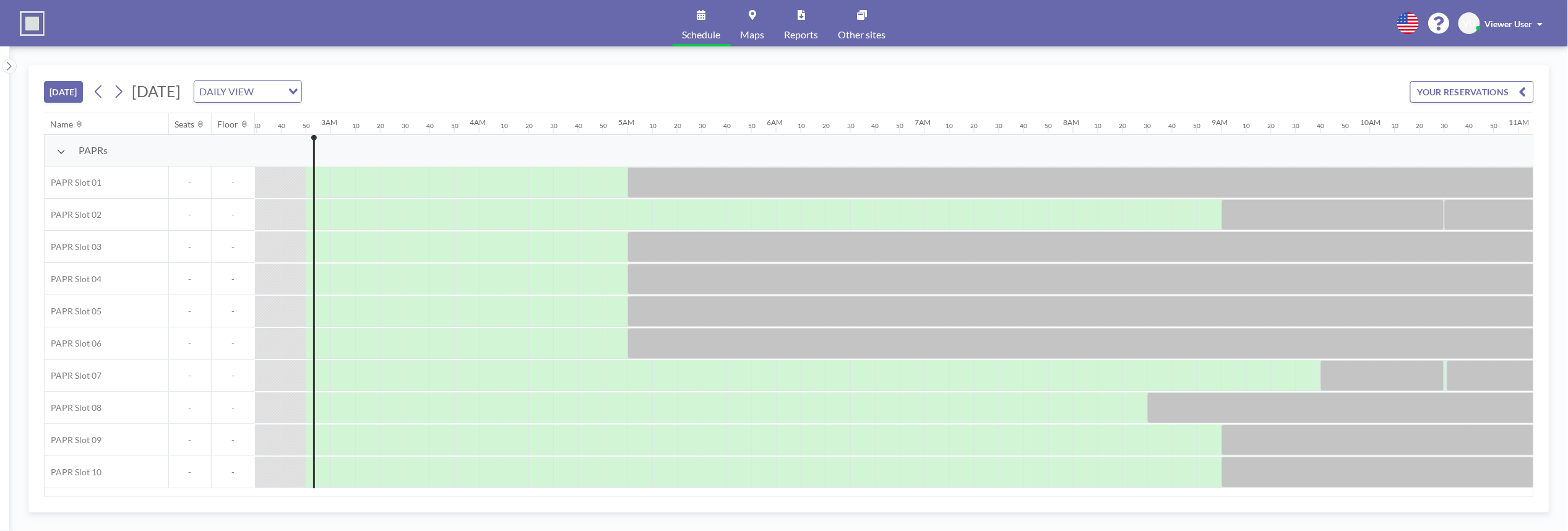
scroll to position [0, 396]
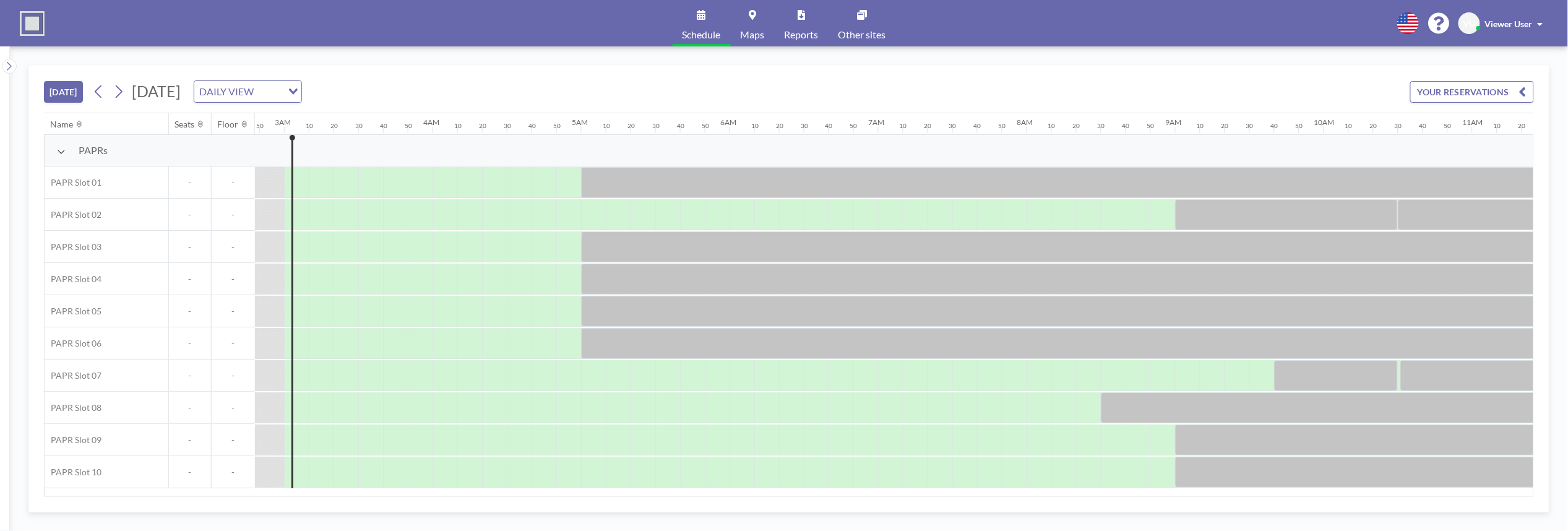
scroll to position [0, 420]
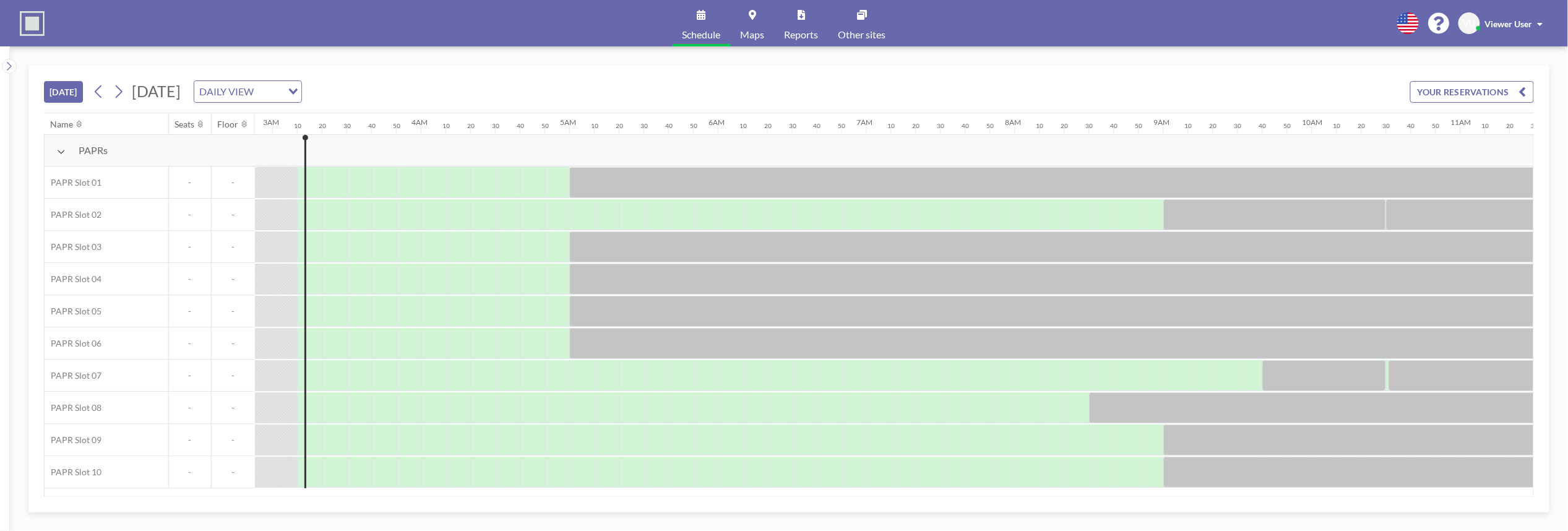
scroll to position [0, 446]
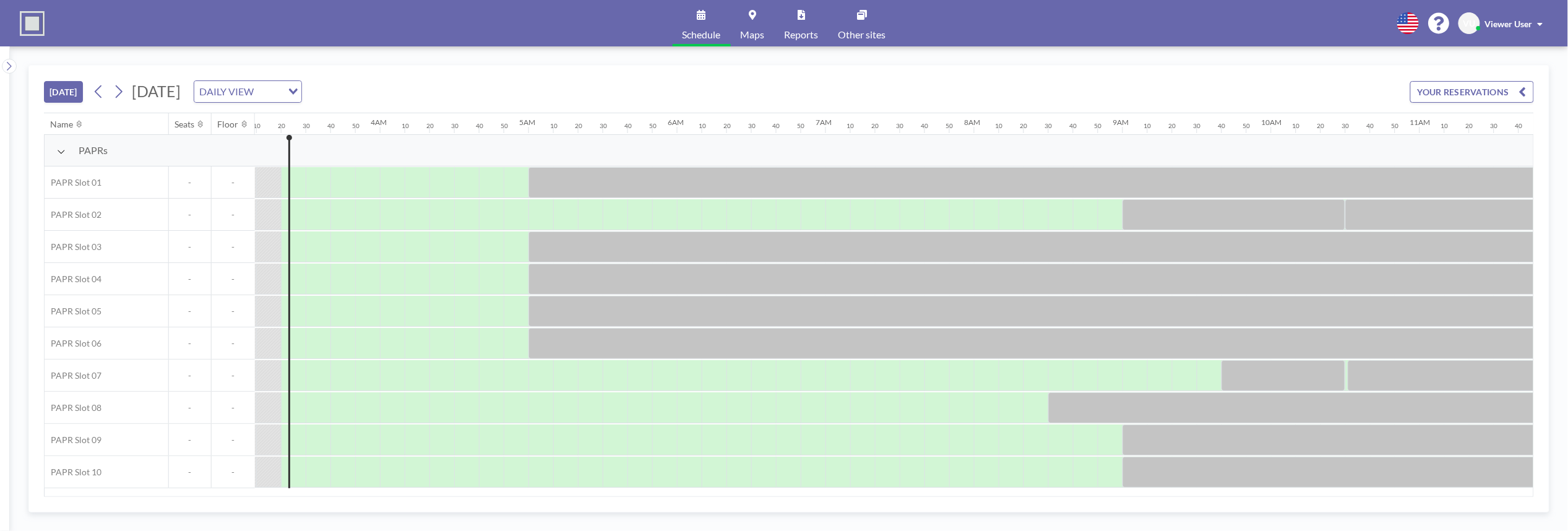
scroll to position [0, 470]
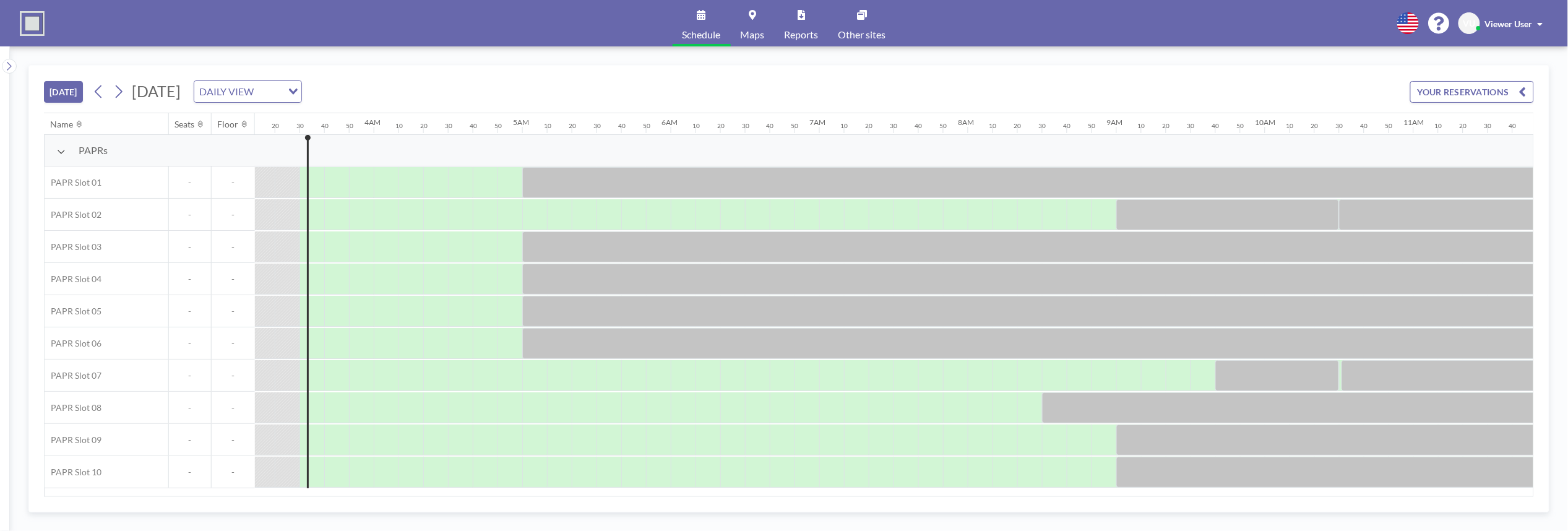
scroll to position [0, 495]
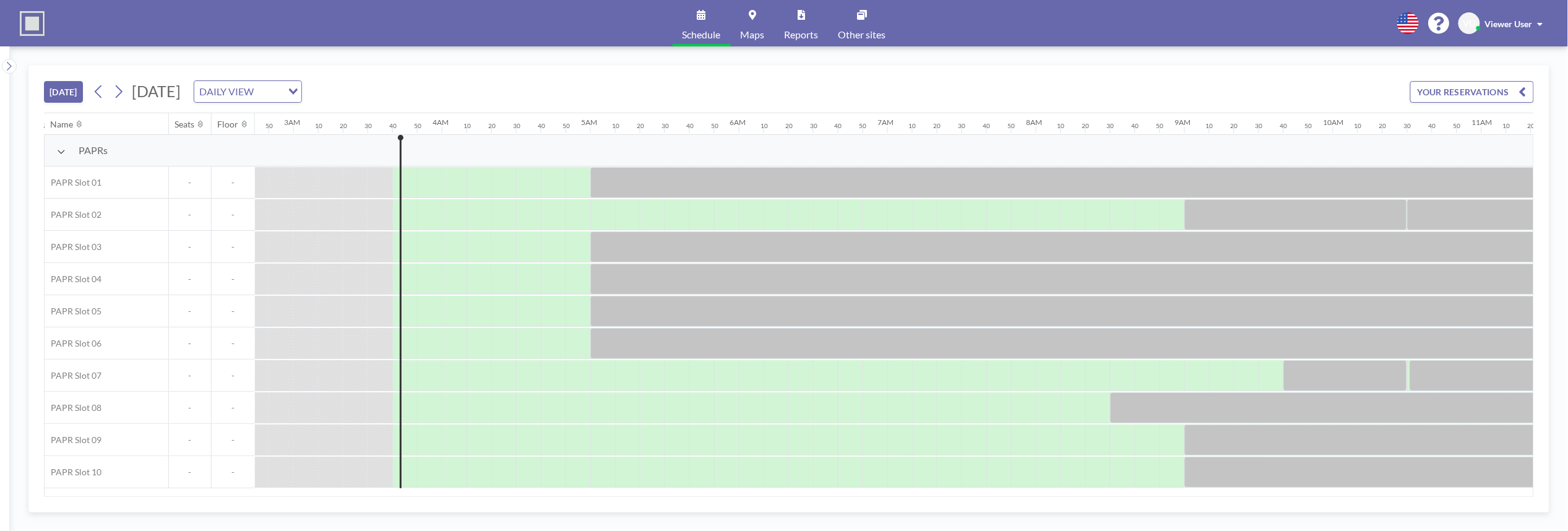
scroll to position [0, 520]
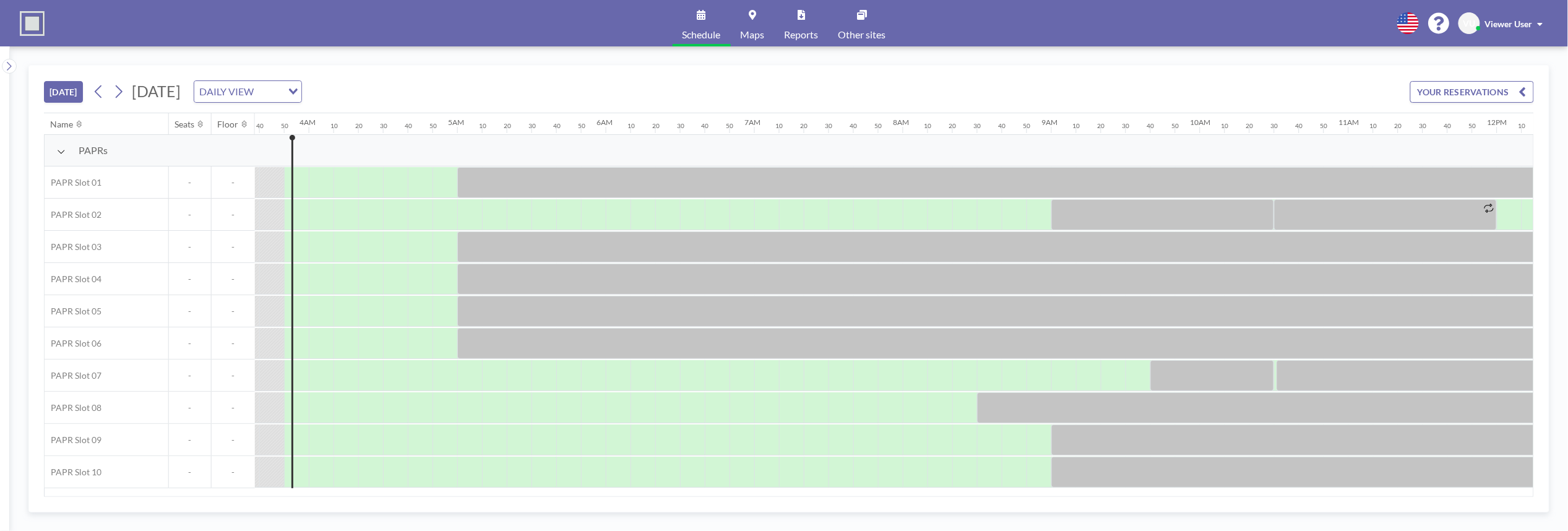
scroll to position [0, 544]
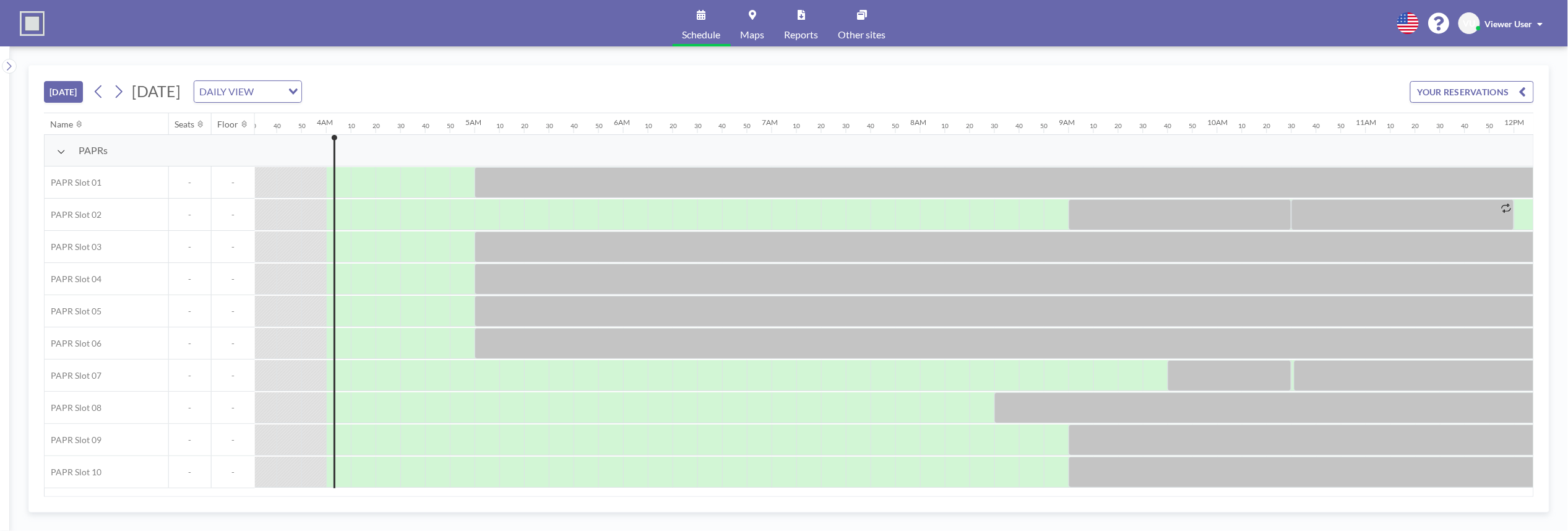
scroll to position [0, 569]
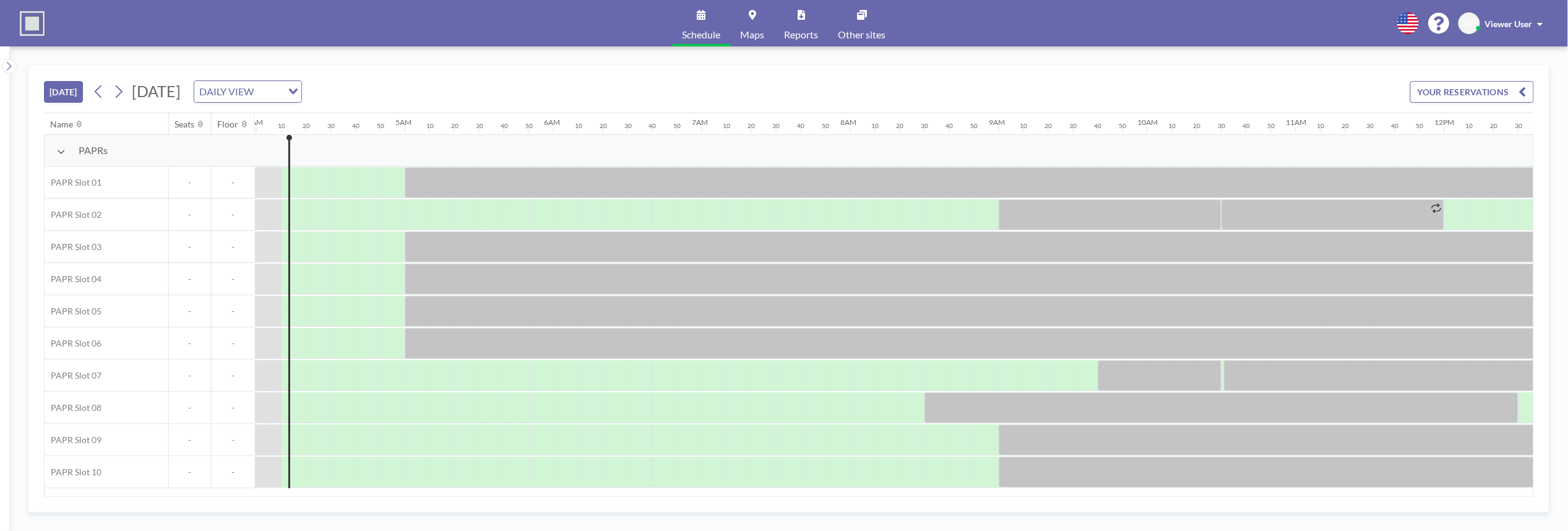
scroll to position [0, 594]
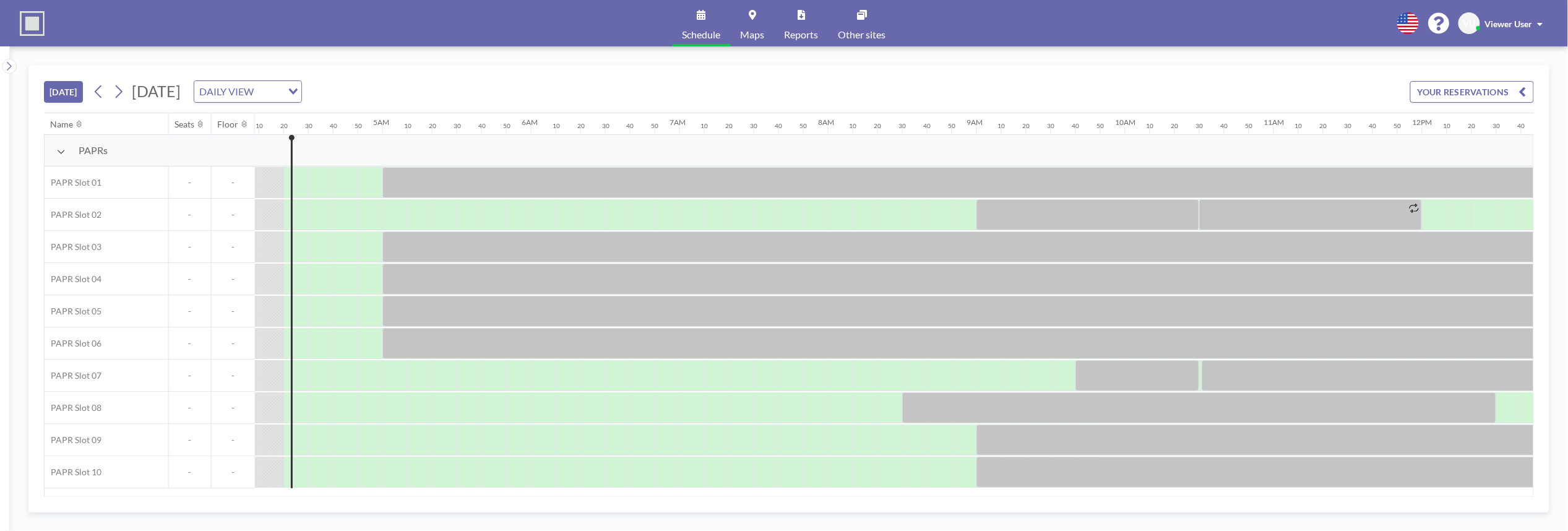
scroll to position [0, 619]
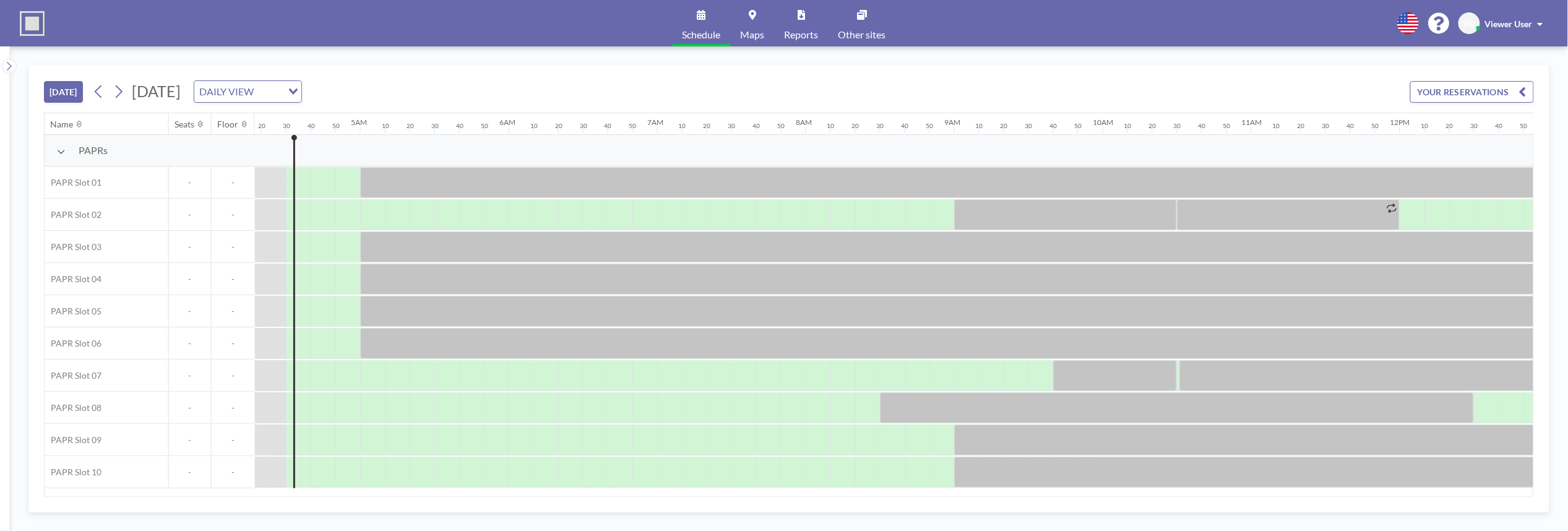
scroll to position [0, 644]
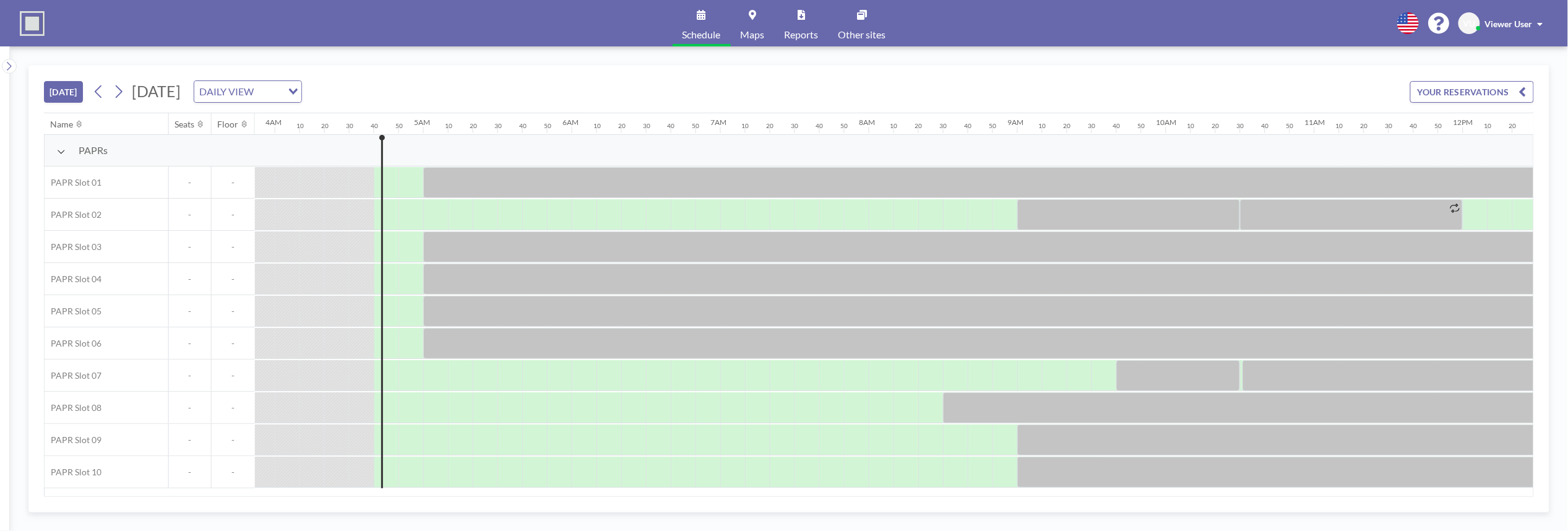
scroll to position [0, 668]
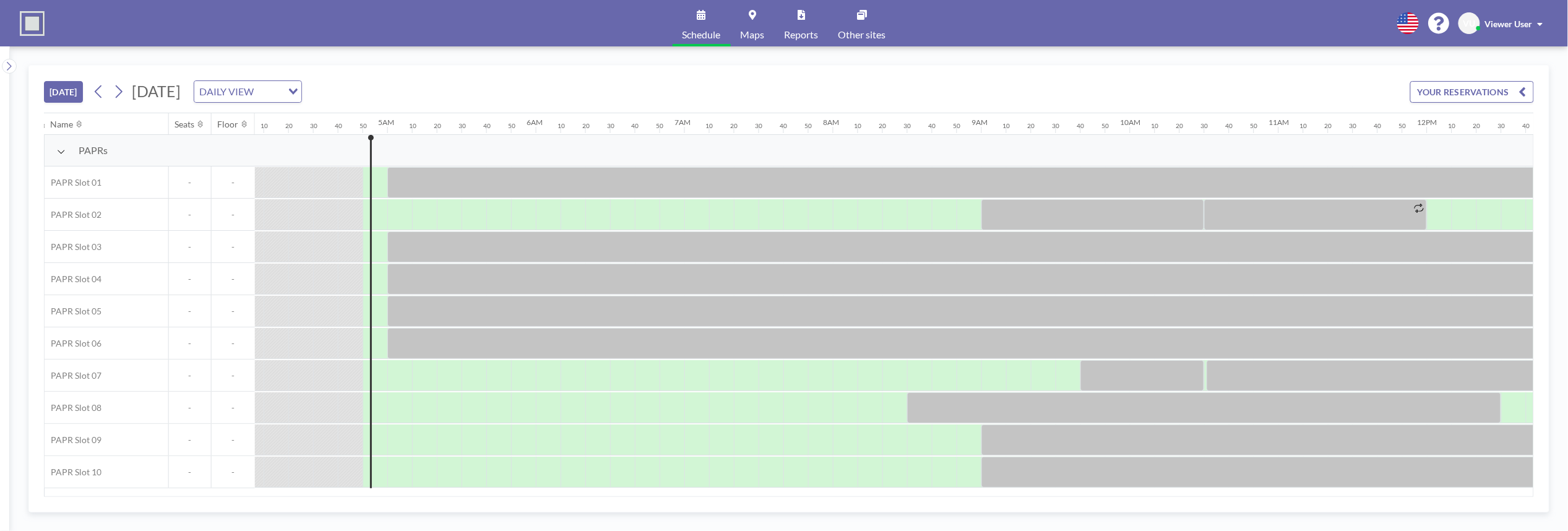
scroll to position [0, 693]
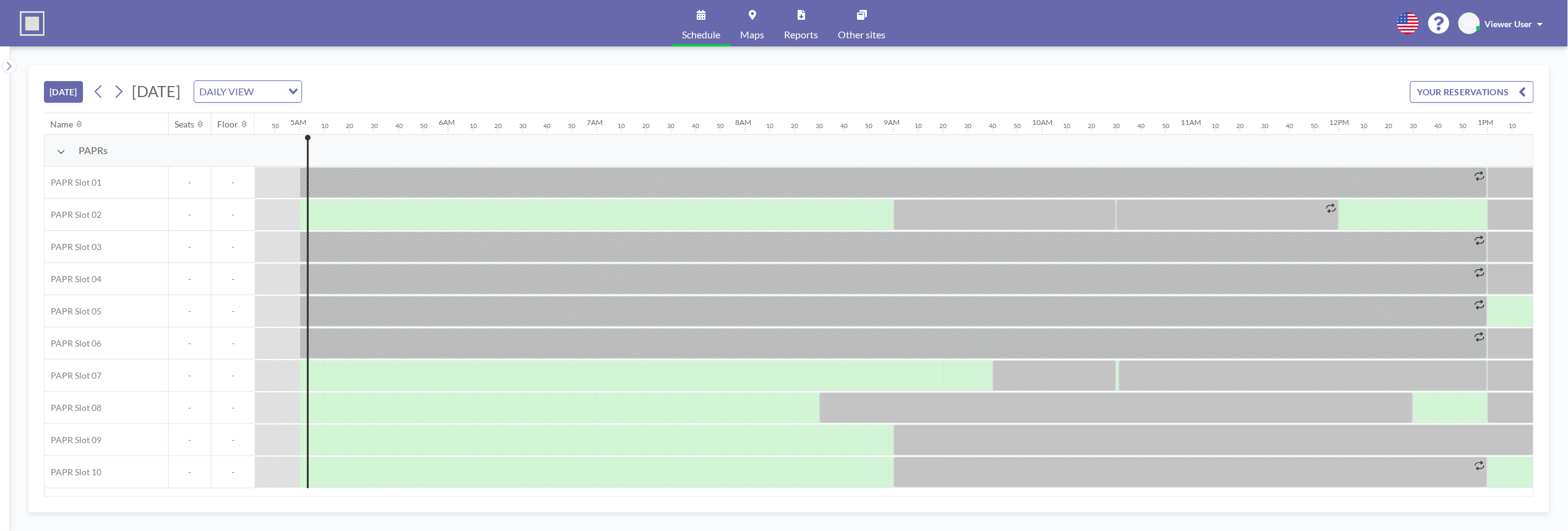
scroll to position [0, 718]
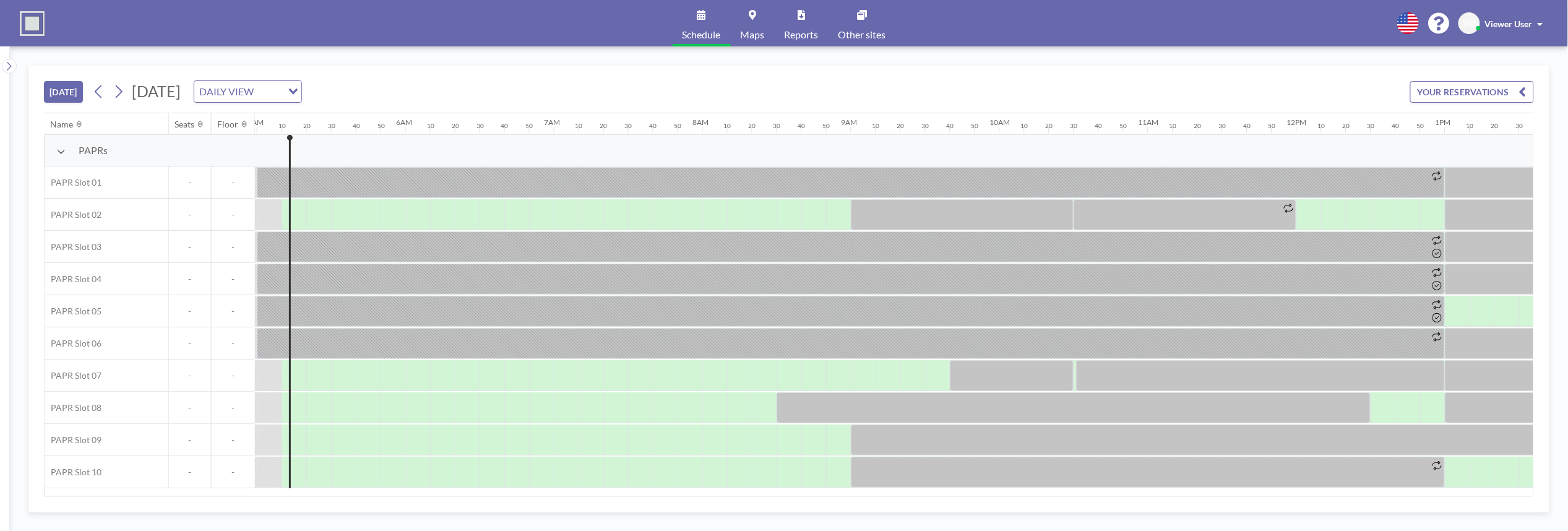
scroll to position [0, 742]
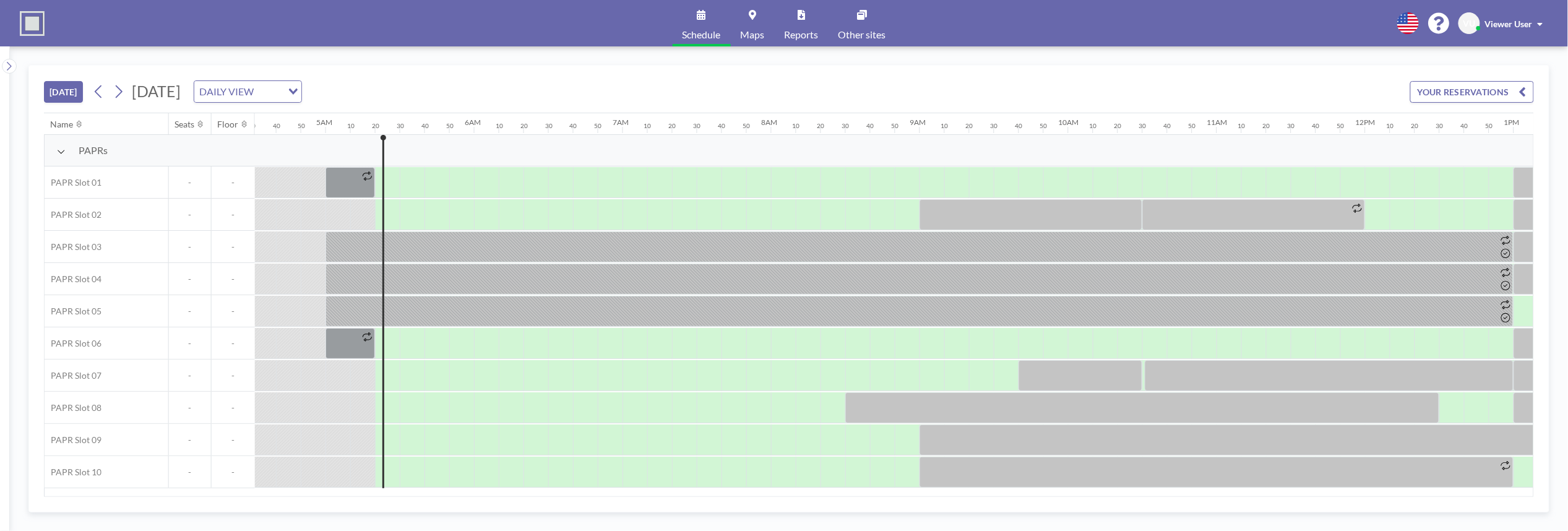
scroll to position [0, 768]
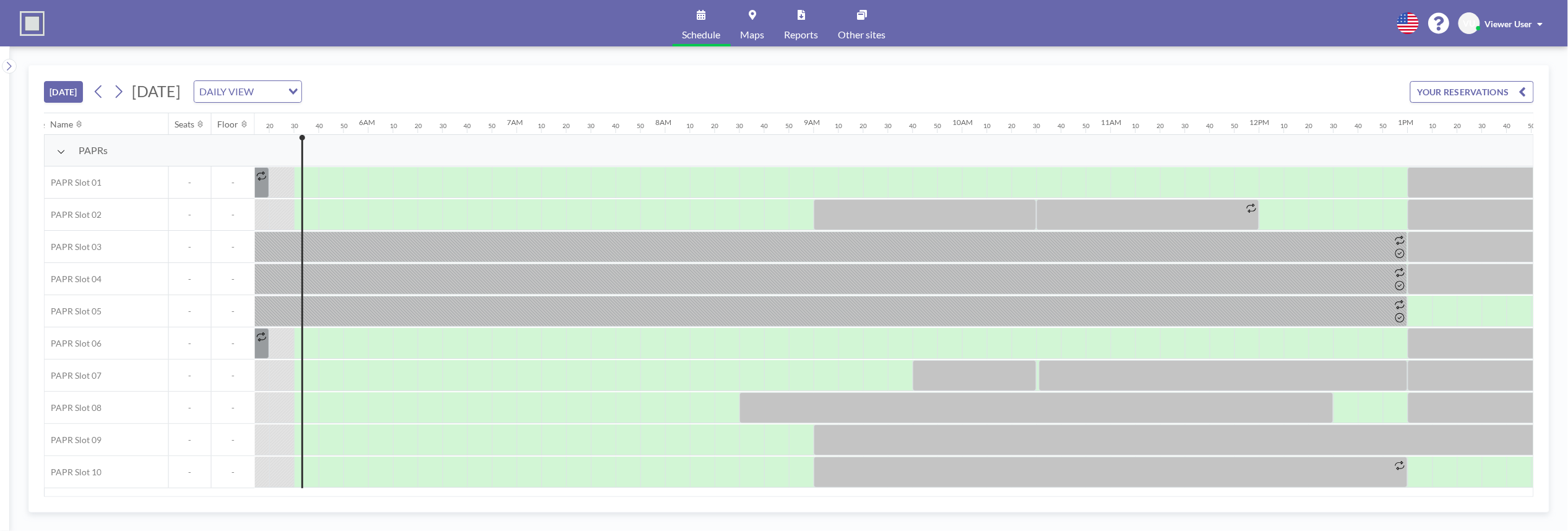
scroll to position [0, 792]
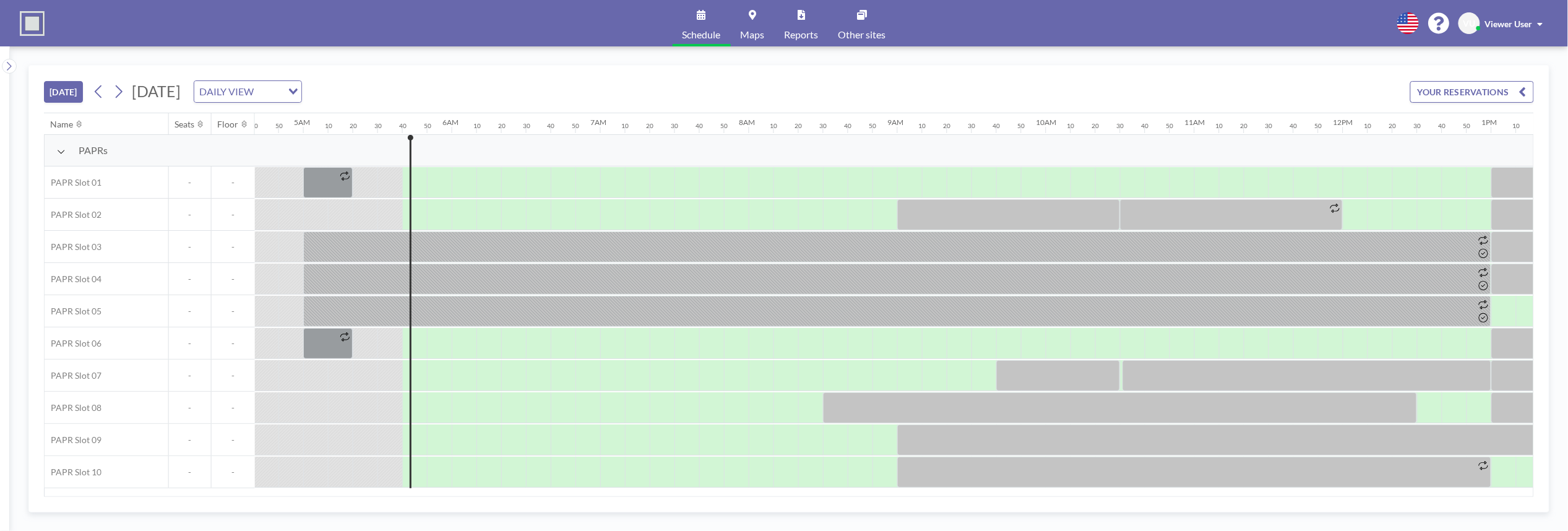
scroll to position [0, 817]
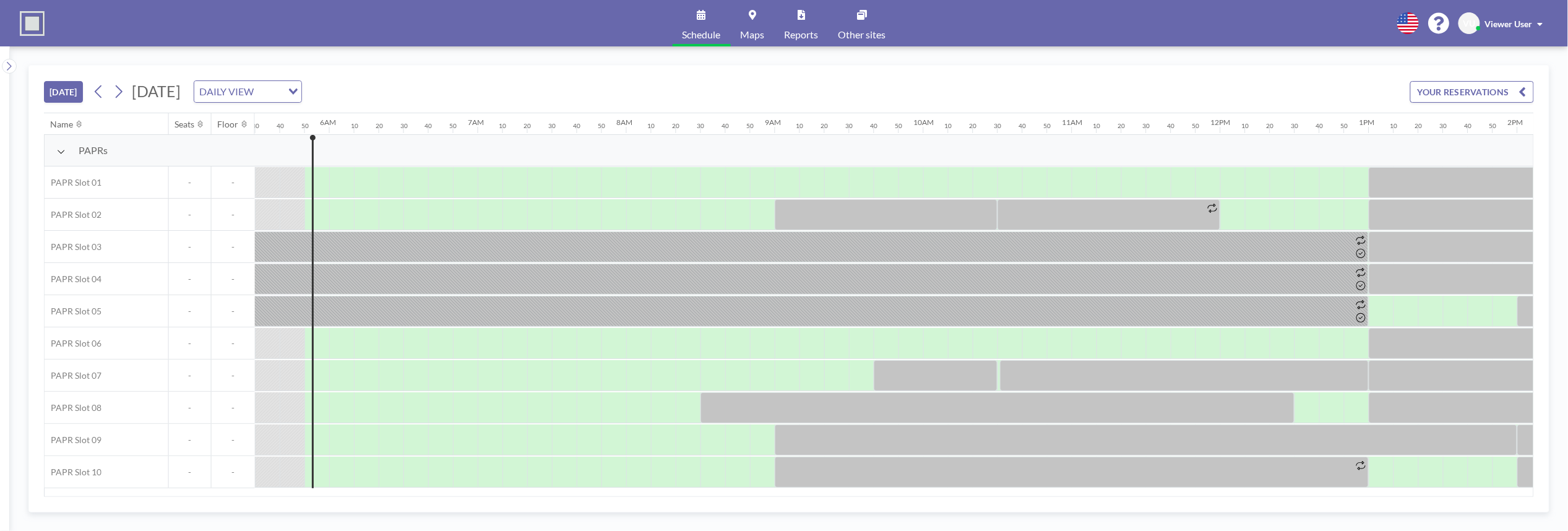
scroll to position [0, 842]
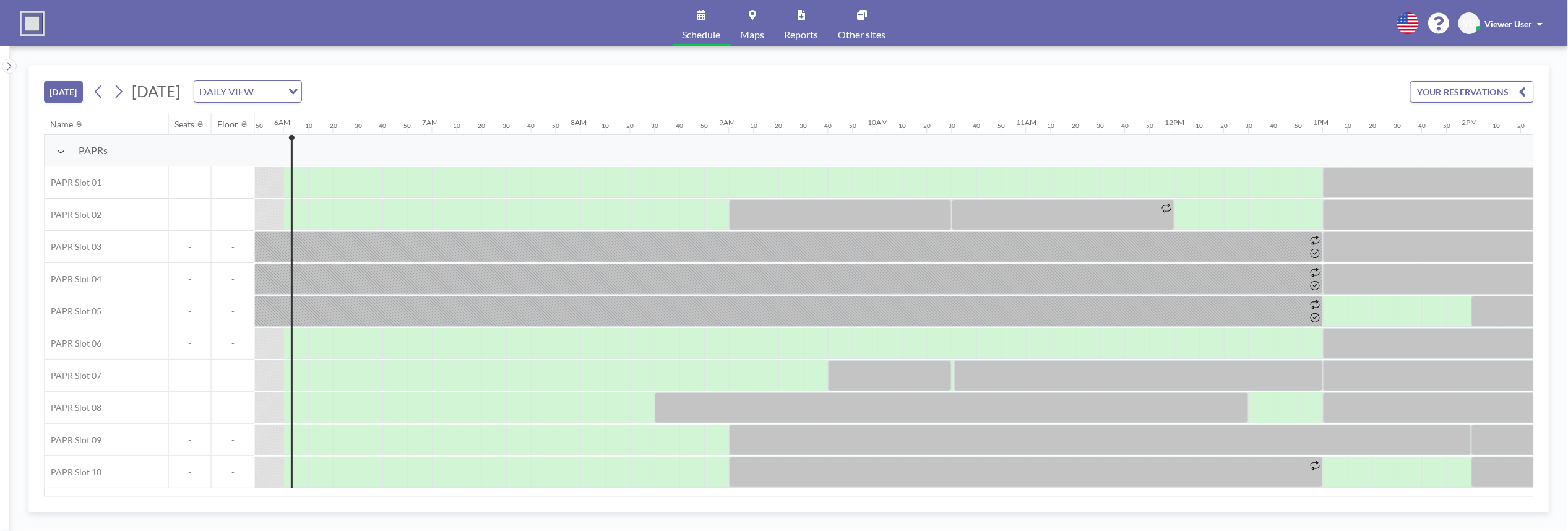
scroll to position [0, 866]
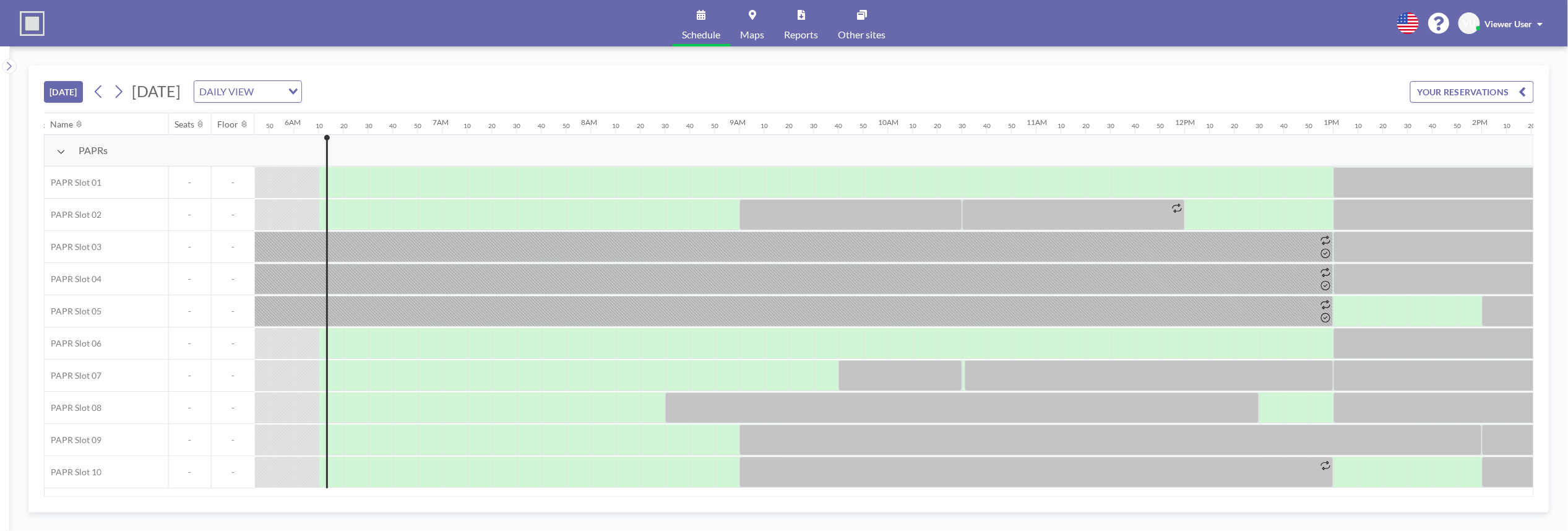
scroll to position [0, 891]
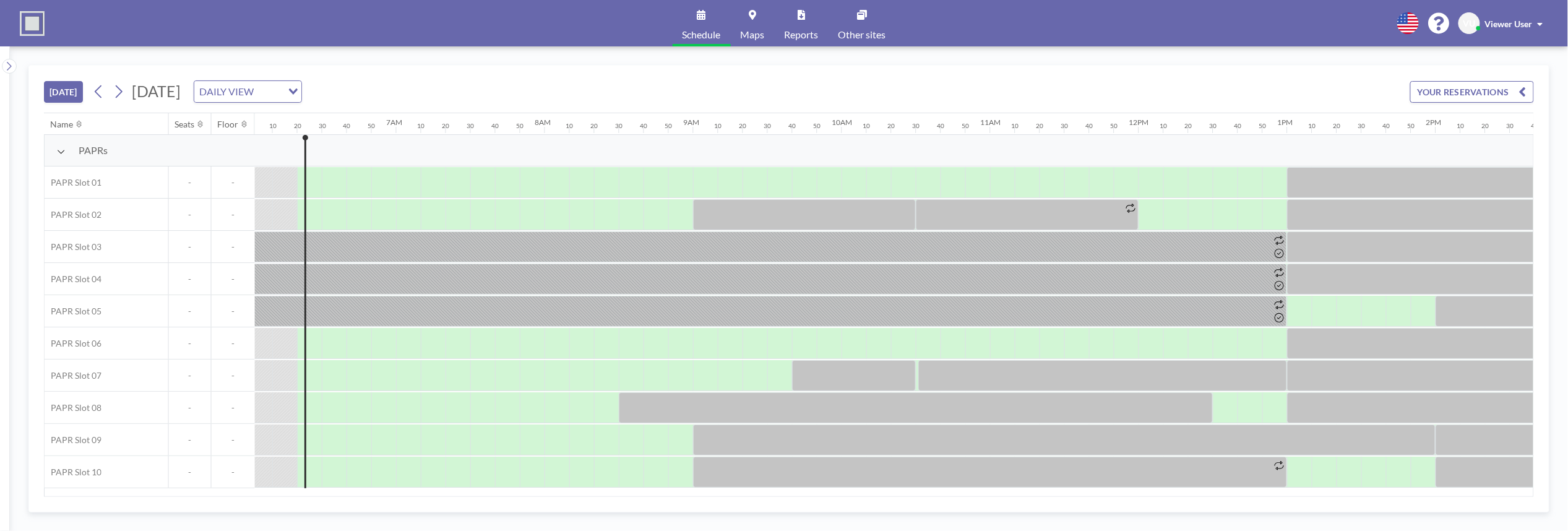
scroll to position [0, 916]
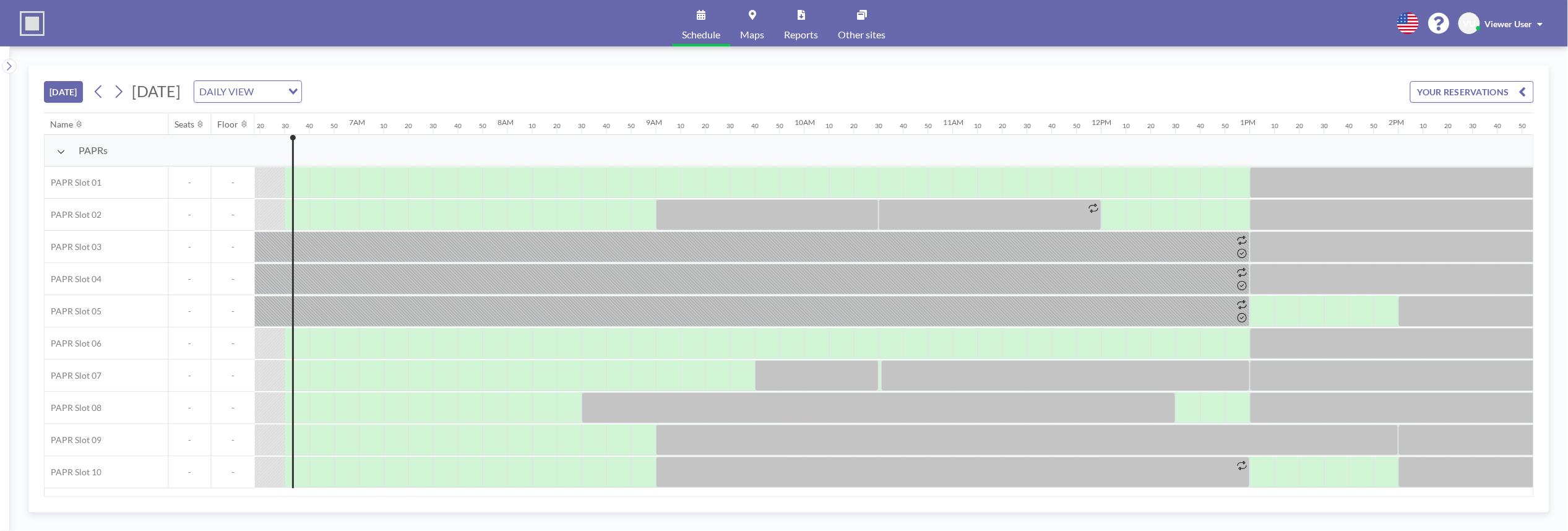
scroll to position [0, 941]
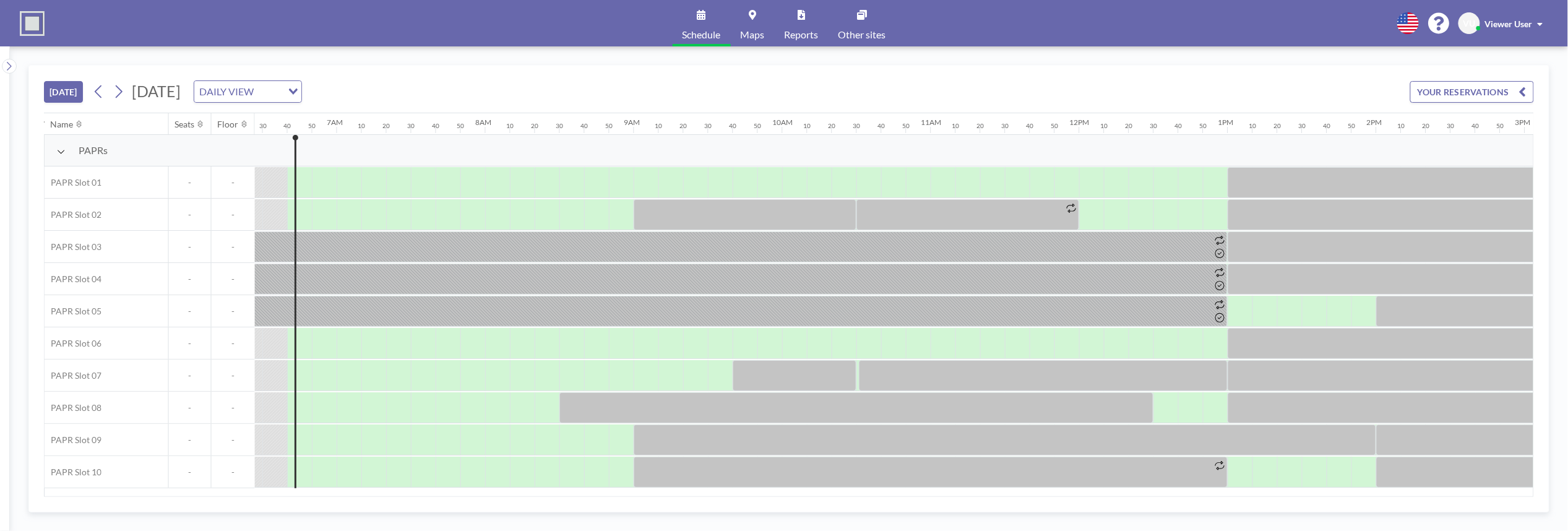
scroll to position [0, 966]
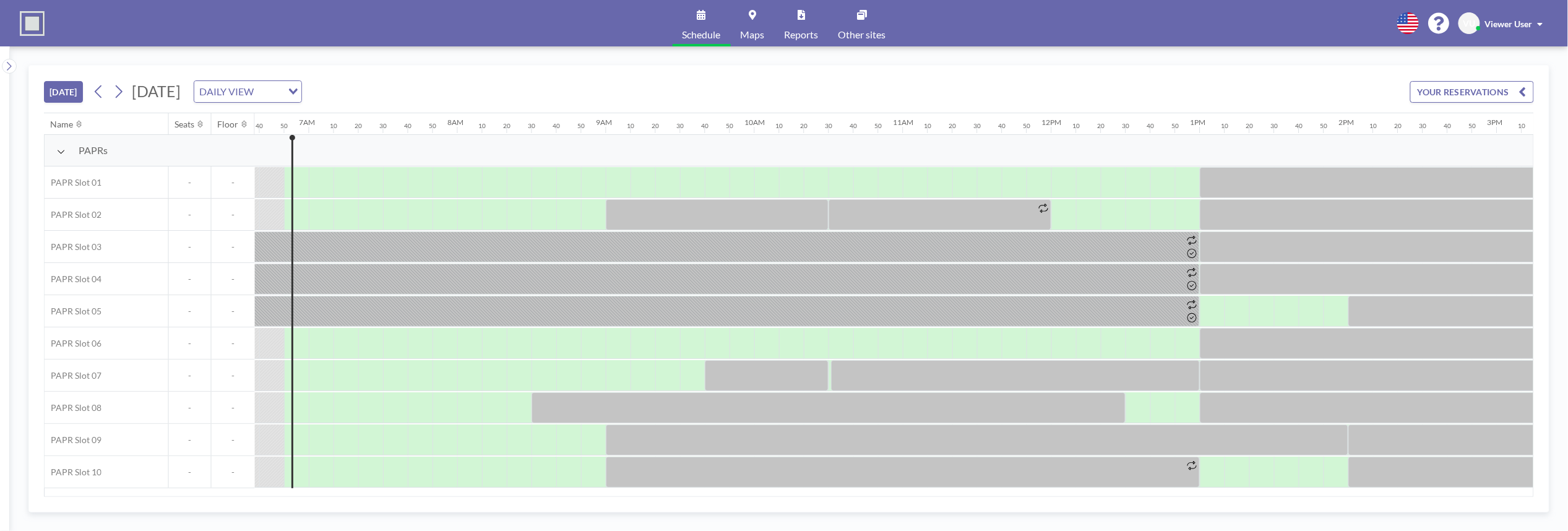
scroll to position [0, 990]
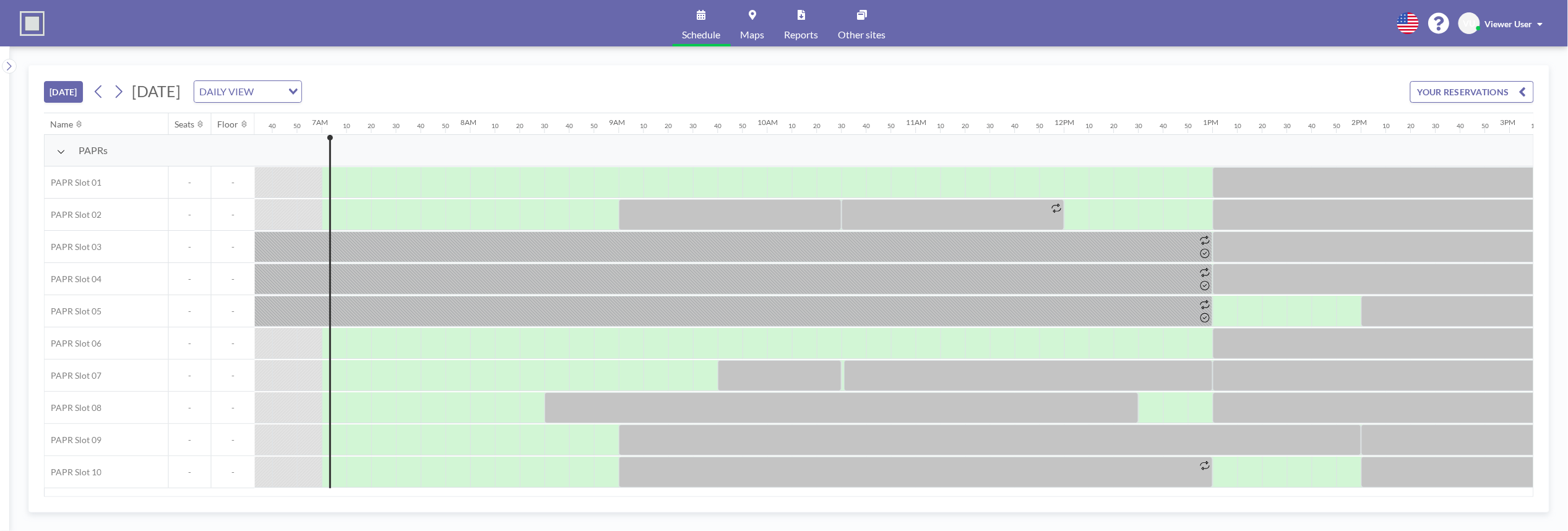
scroll to position [0, 1015]
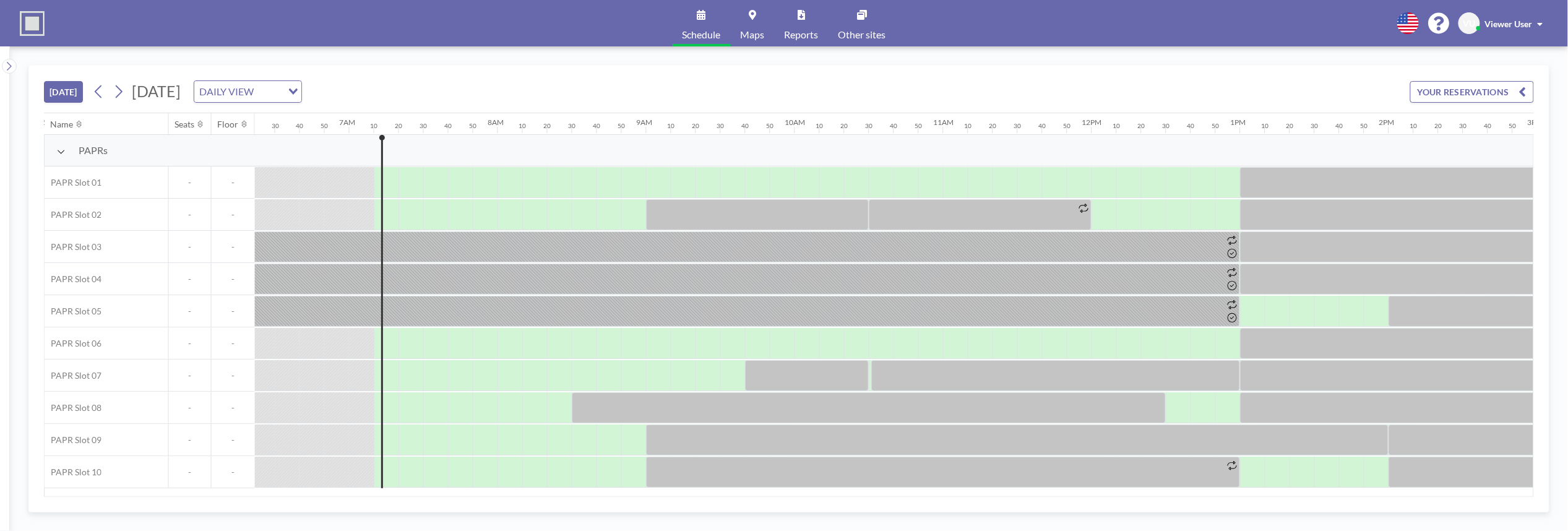
scroll to position [0, 1040]
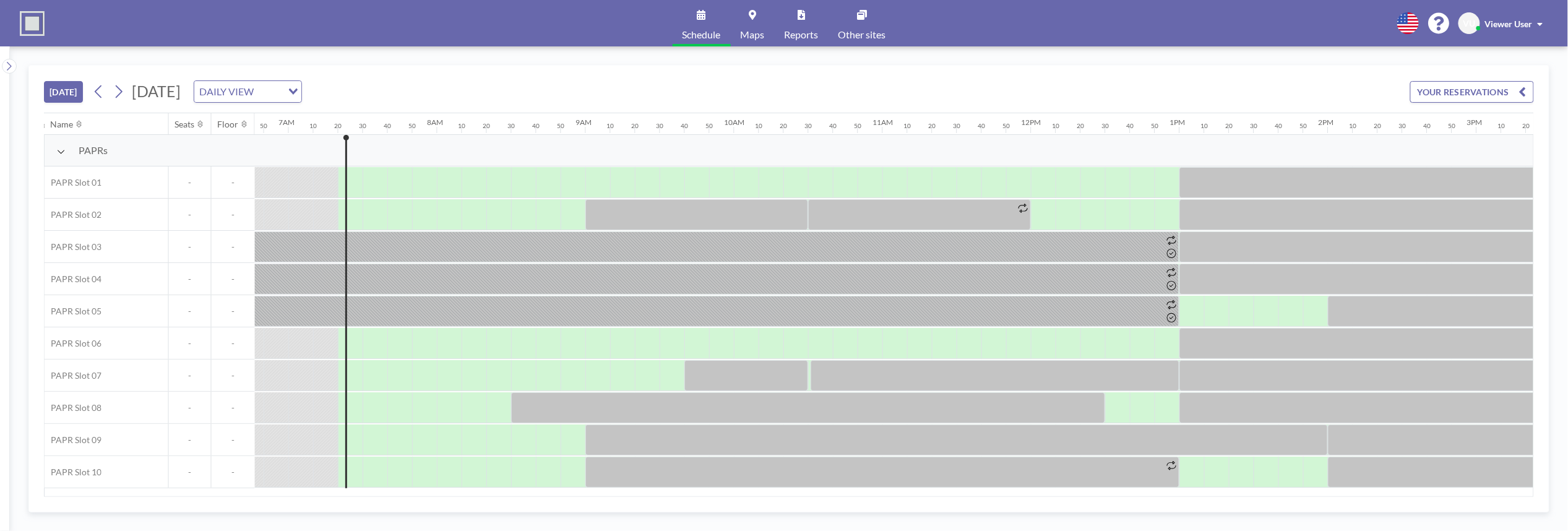
scroll to position [0, 1064]
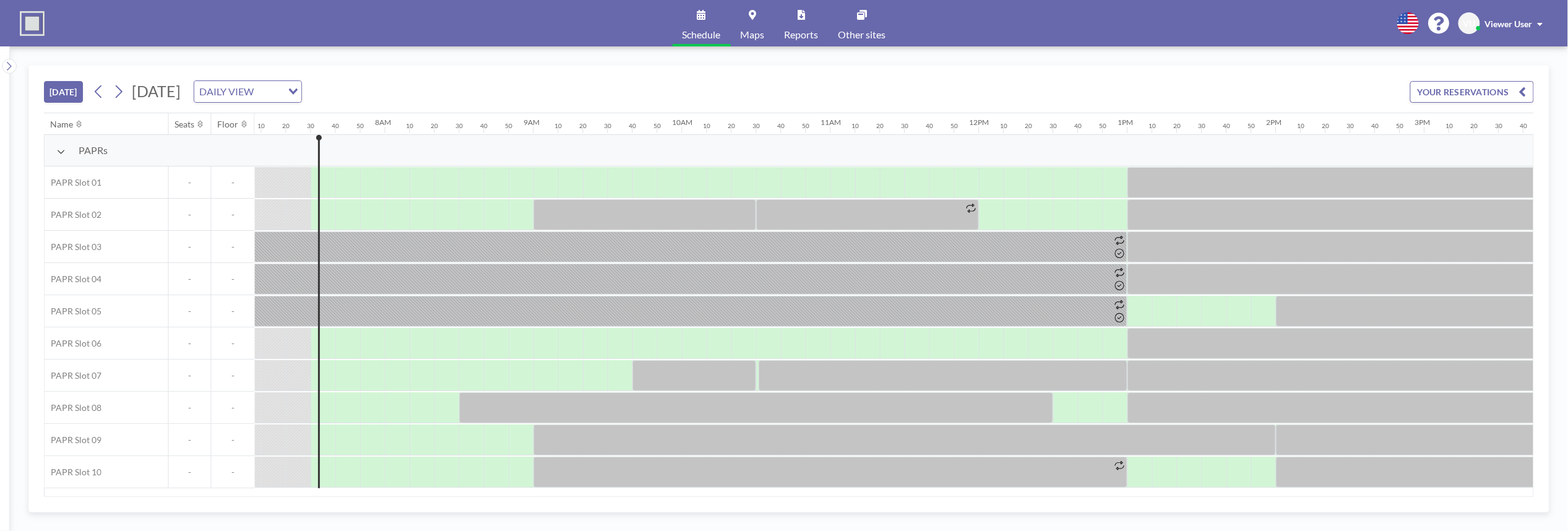
scroll to position [0, 1089]
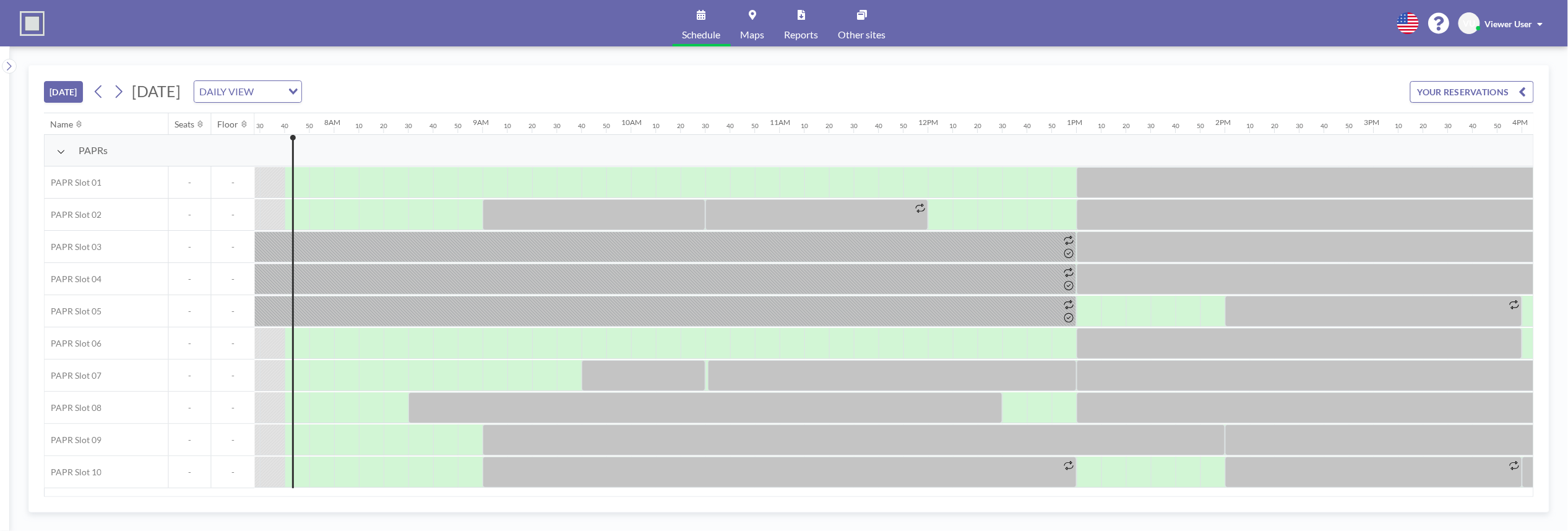
scroll to position [0, 1114]
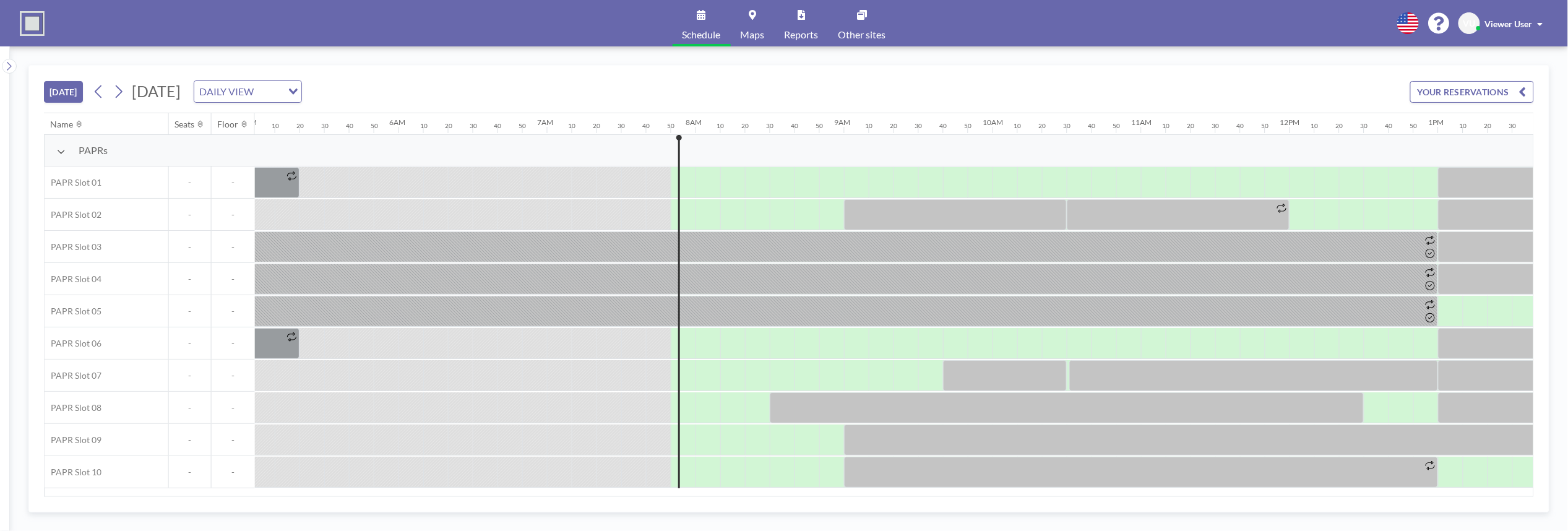
scroll to position [0, 1139]
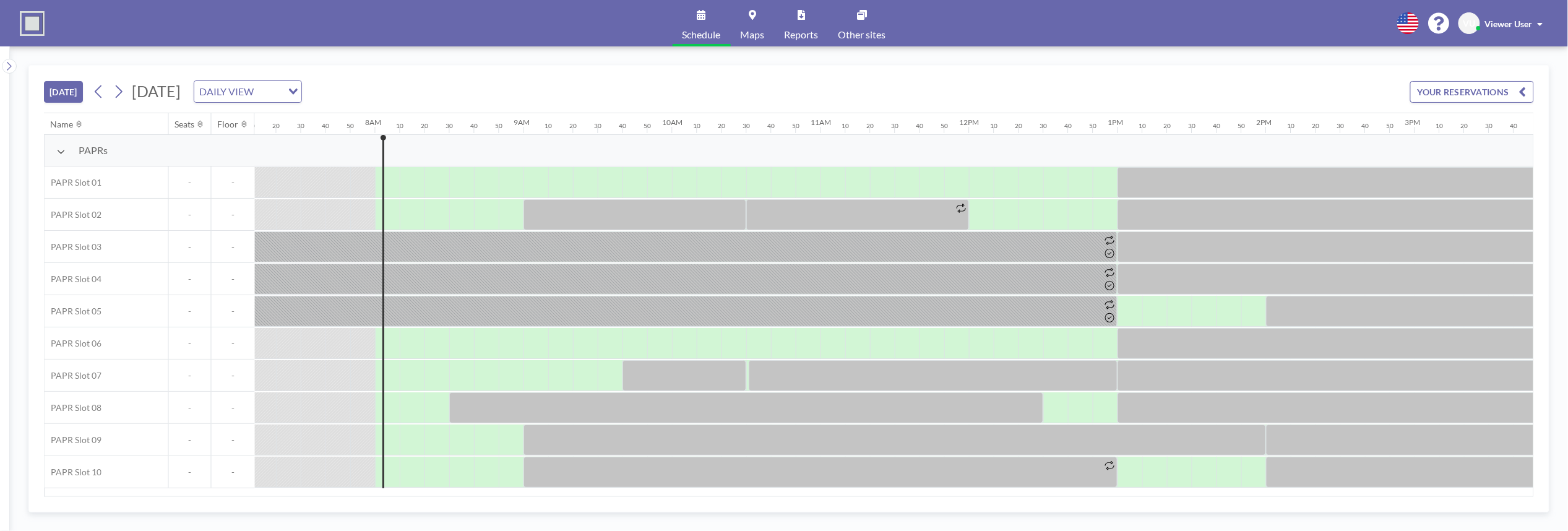
scroll to position [0, 1163]
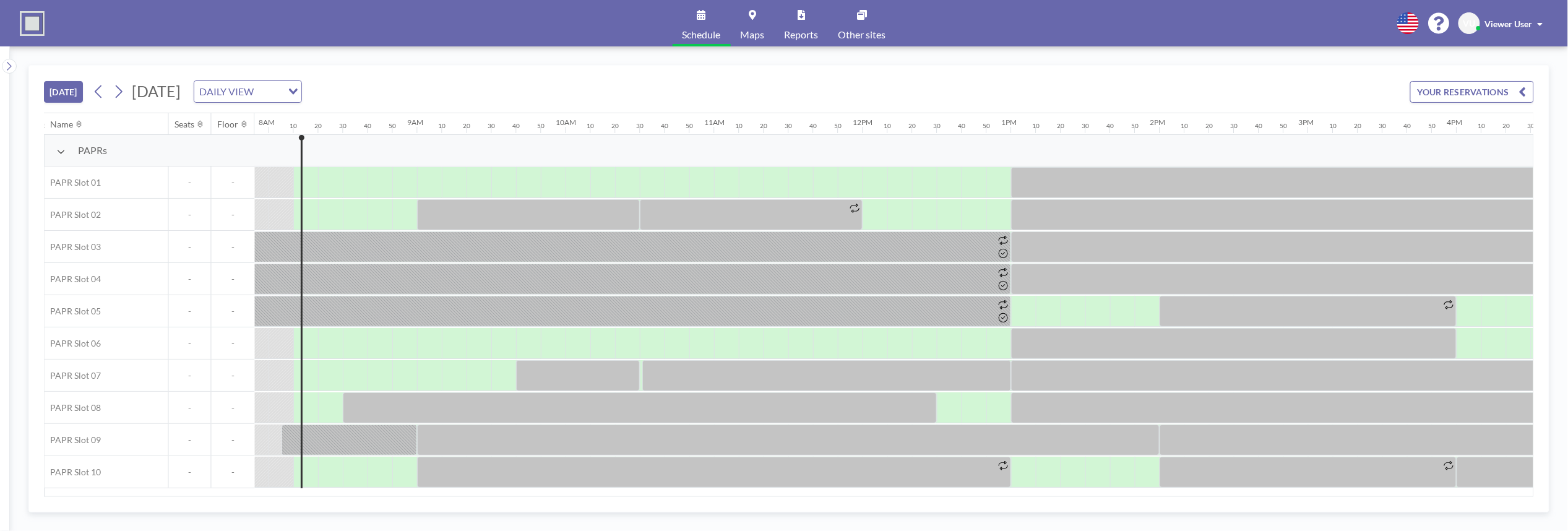
scroll to position [0, 1188]
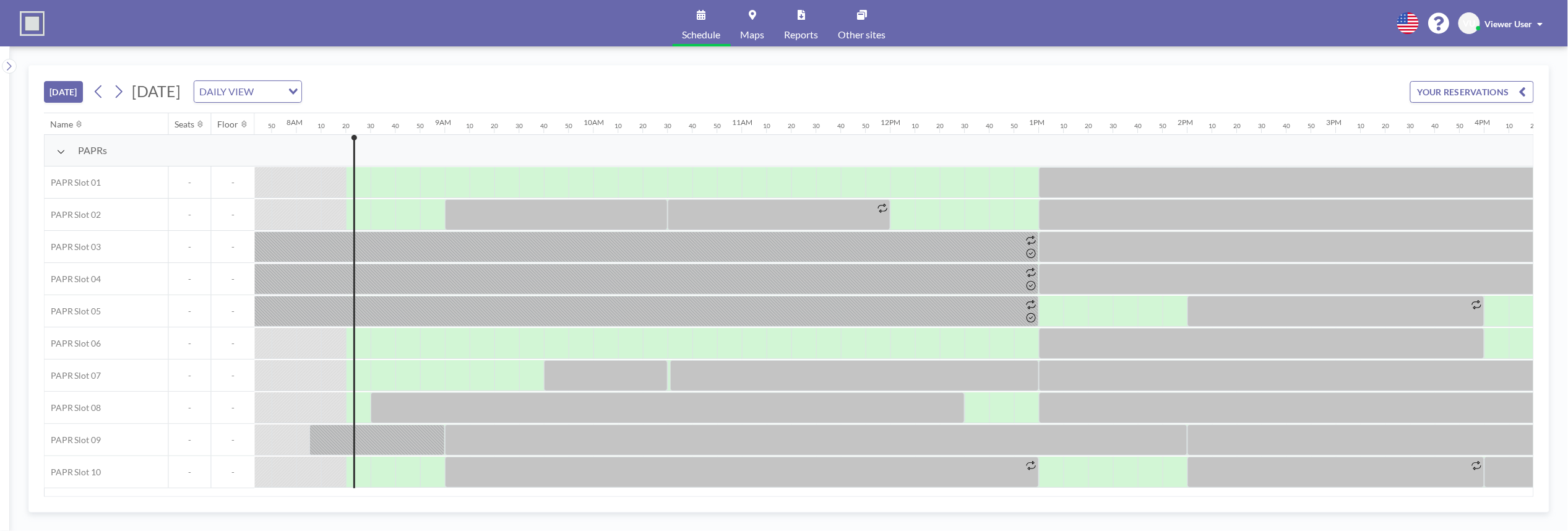
scroll to position [0, 1213]
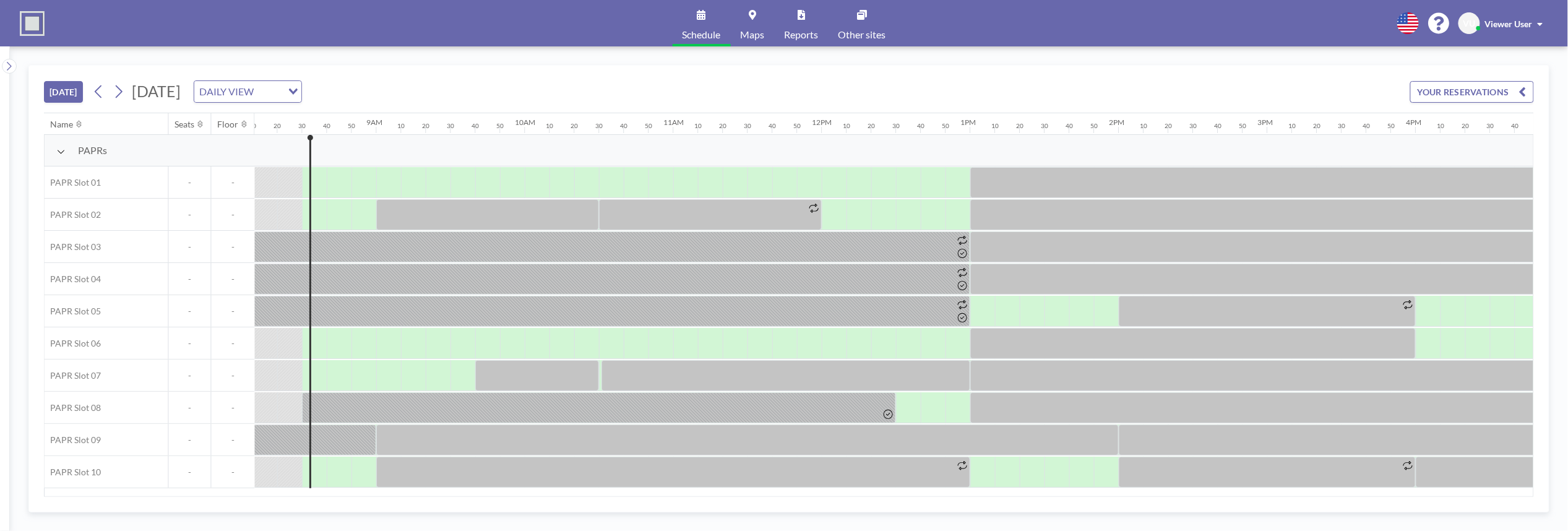
scroll to position [0, 1237]
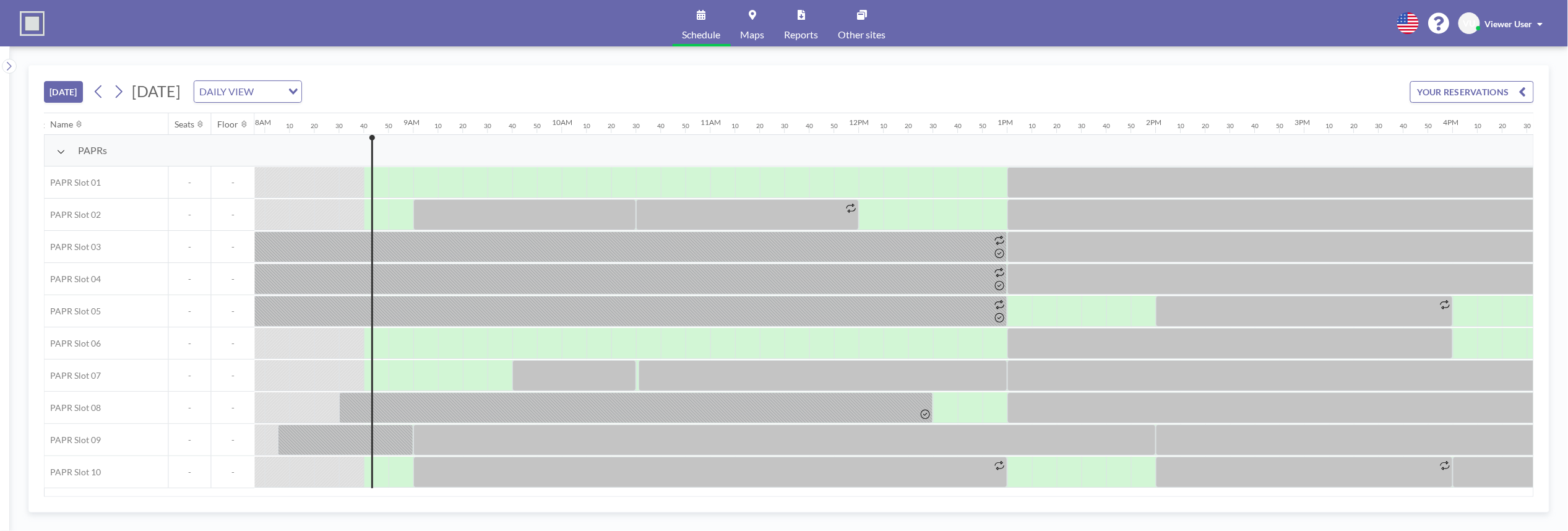
scroll to position [0, 1262]
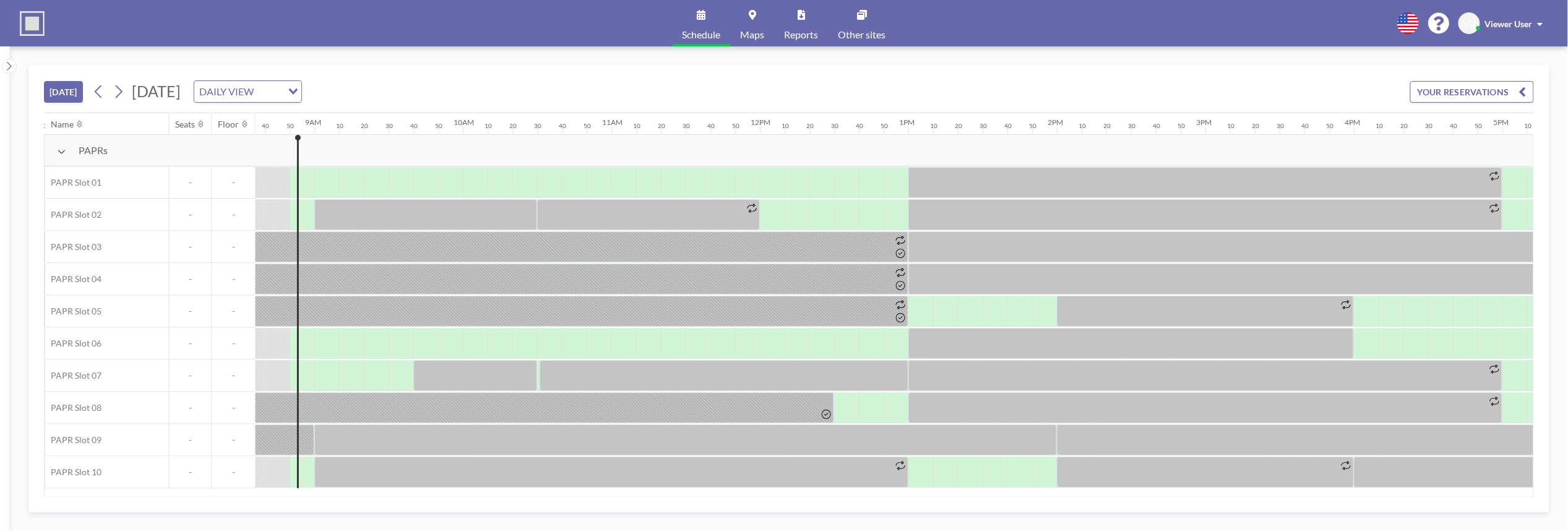
scroll to position [0, 1287]
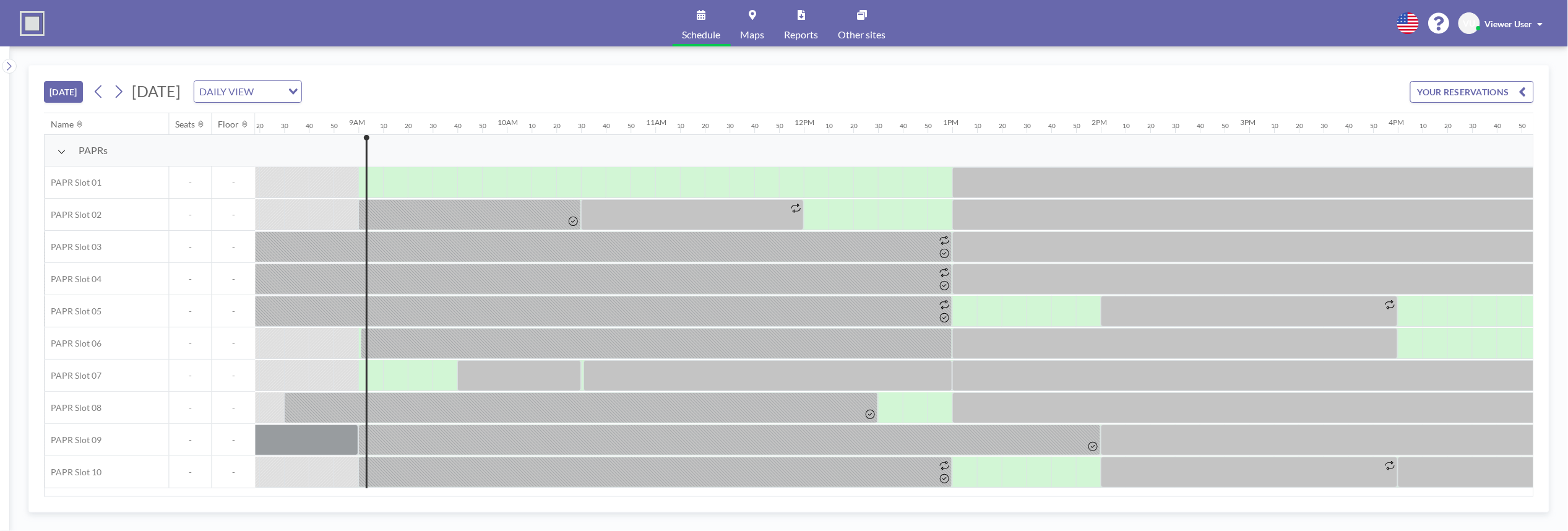
scroll to position [0, 1312]
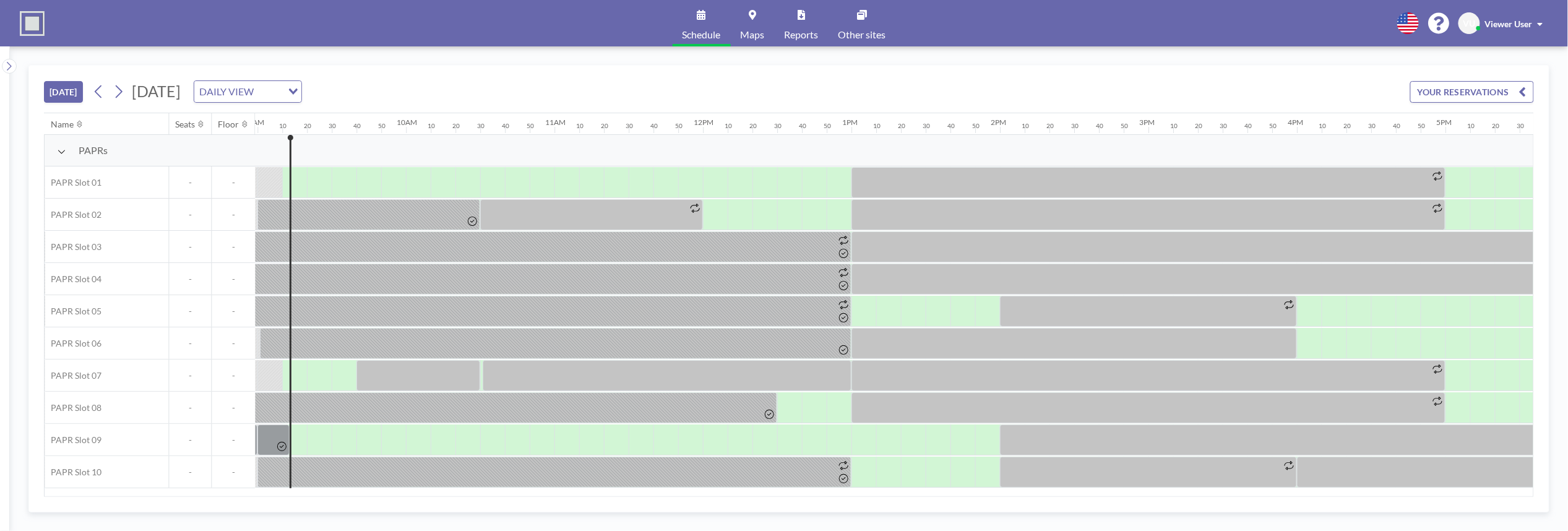
scroll to position [0, 1337]
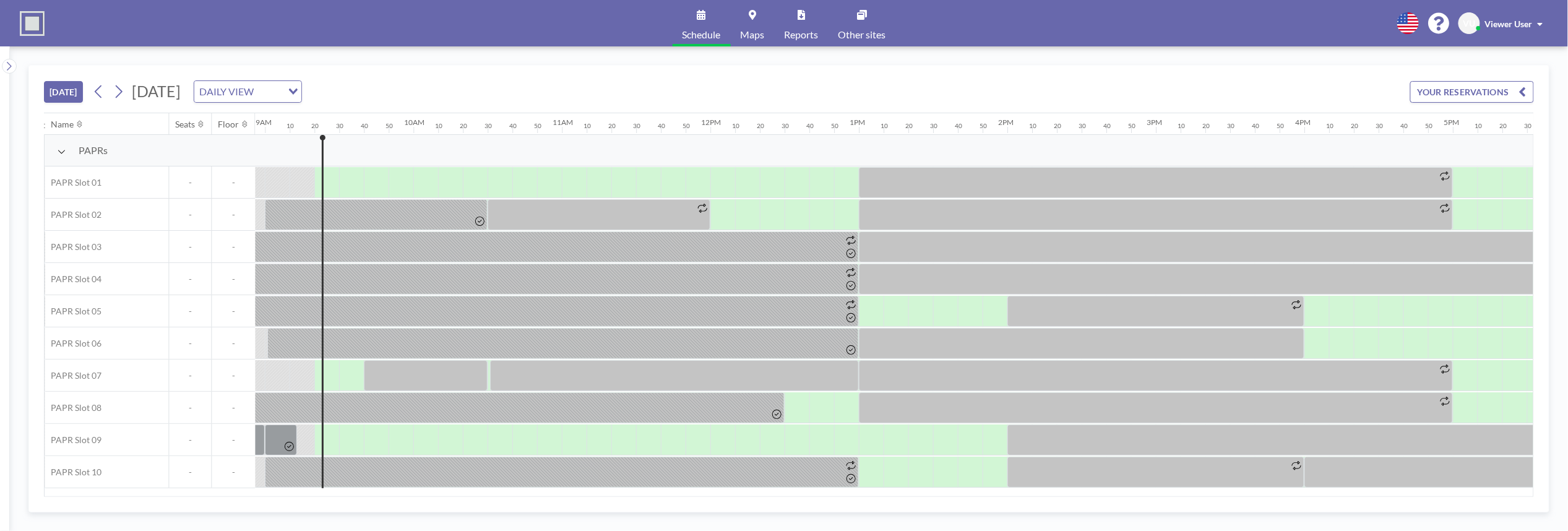
scroll to position [0, 1361]
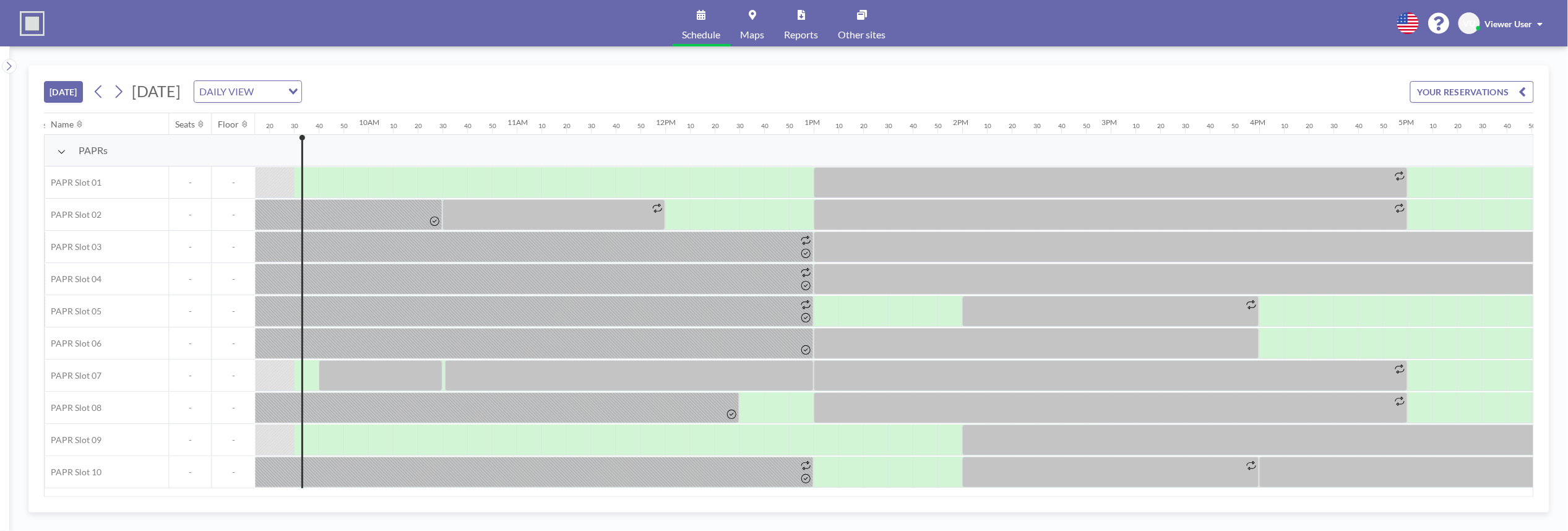
scroll to position [0, 1386]
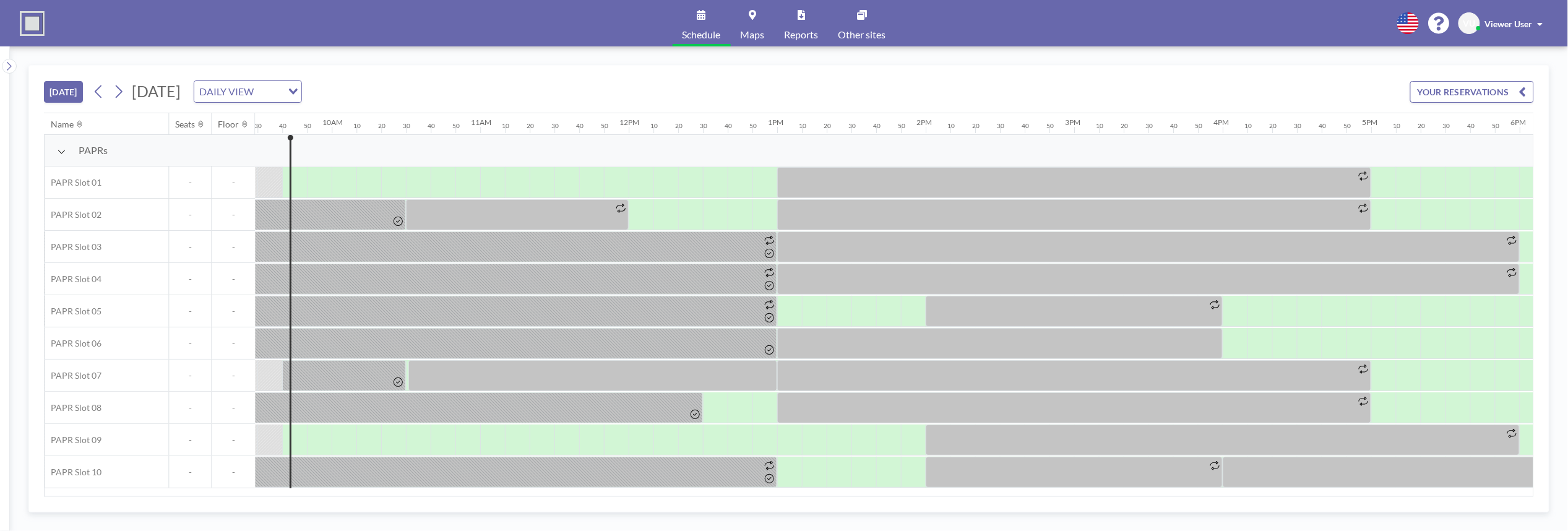
scroll to position [0, 1411]
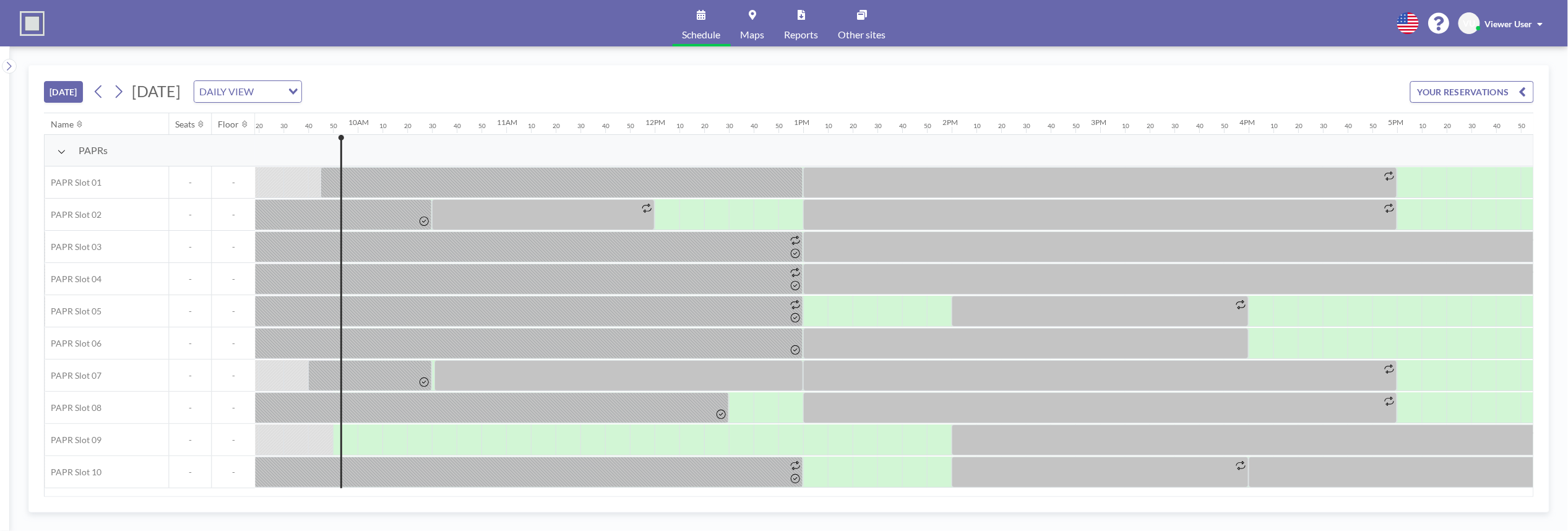
scroll to position [0, 1435]
